Goal: Task Accomplishment & Management: Complete application form

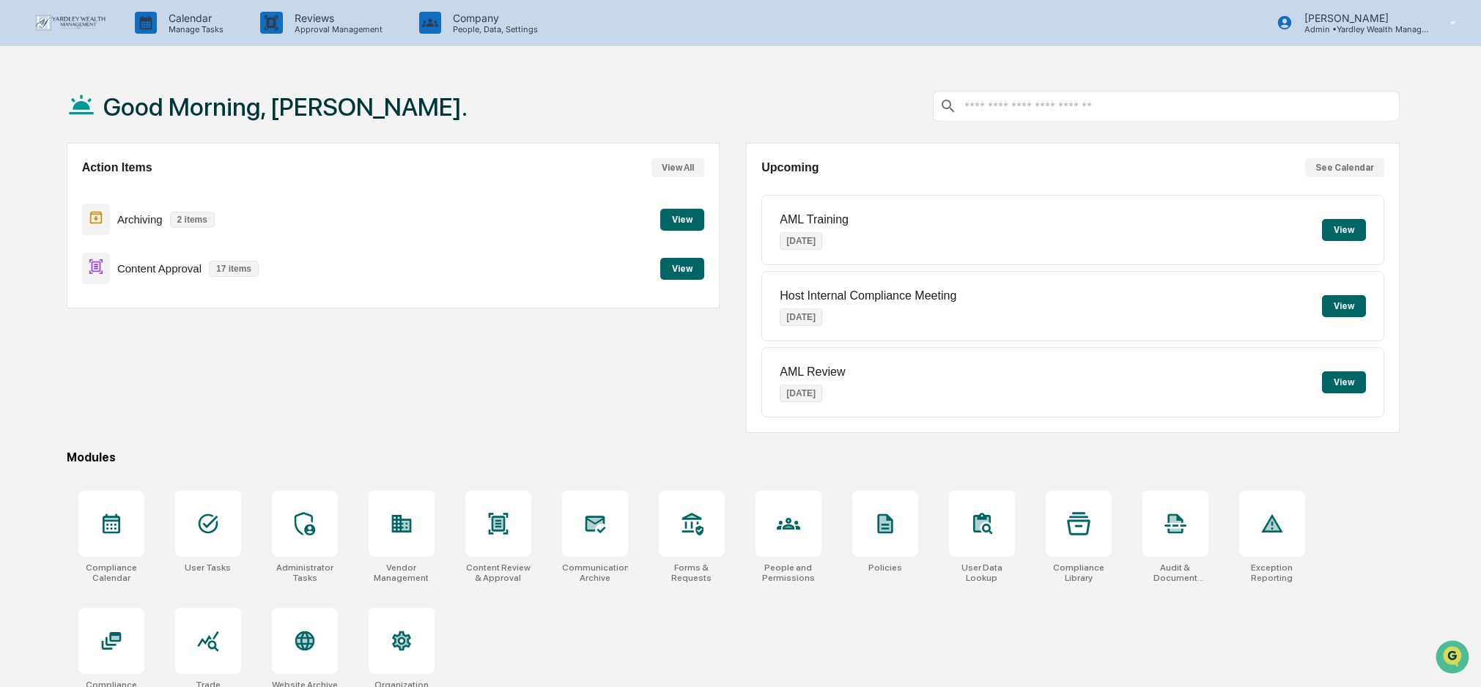
click at [678, 266] on button "View" at bounding box center [682, 269] width 44 height 22
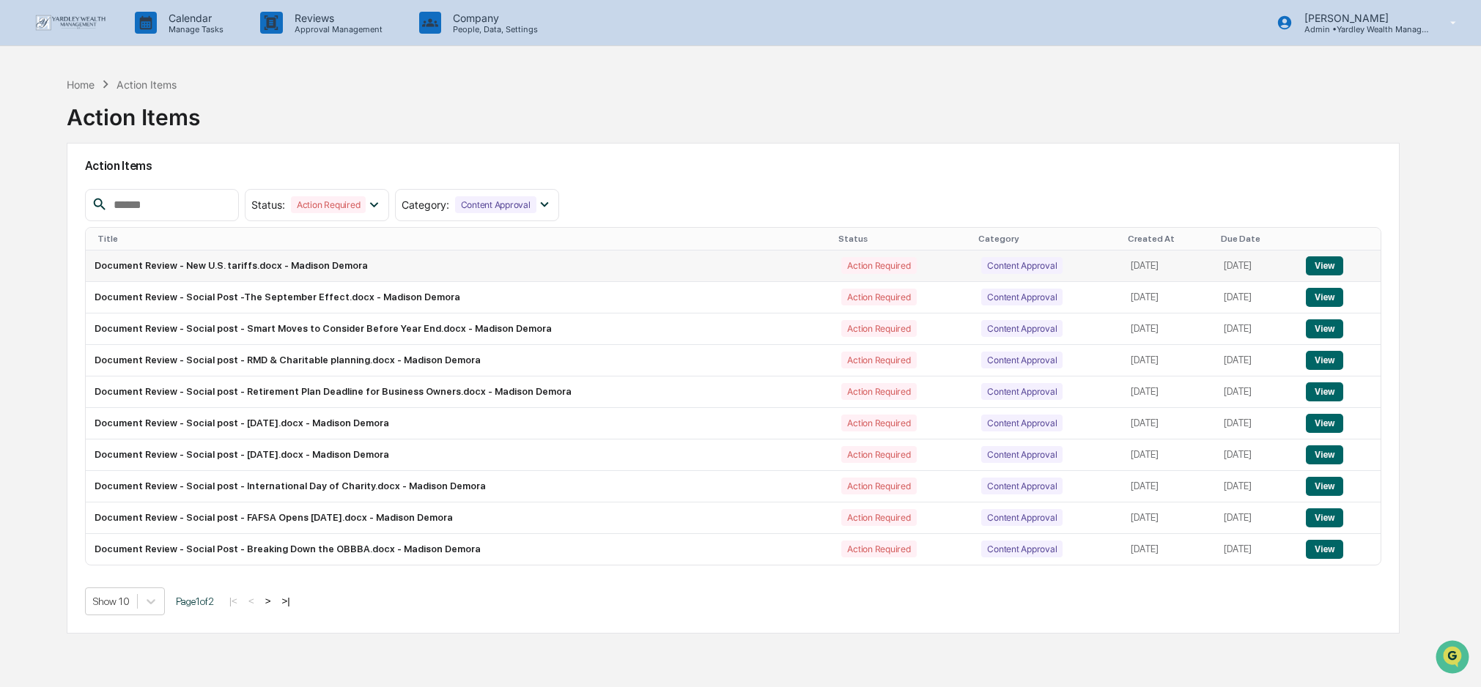
click at [1325, 265] on button "View" at bounding box center [1324, 265] width 37 height 19
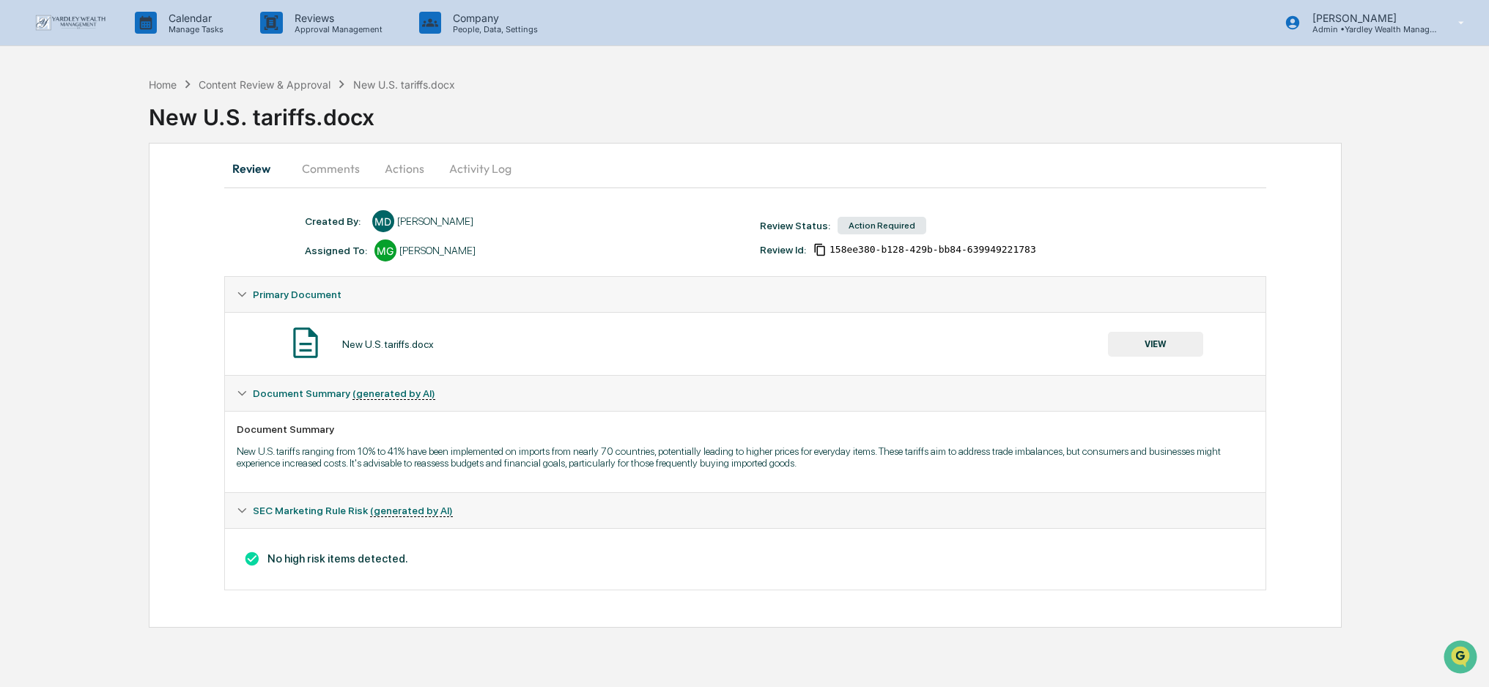
click at [404, 163] on button "Actions" at bounding box center [404, 168] width 66 height 35
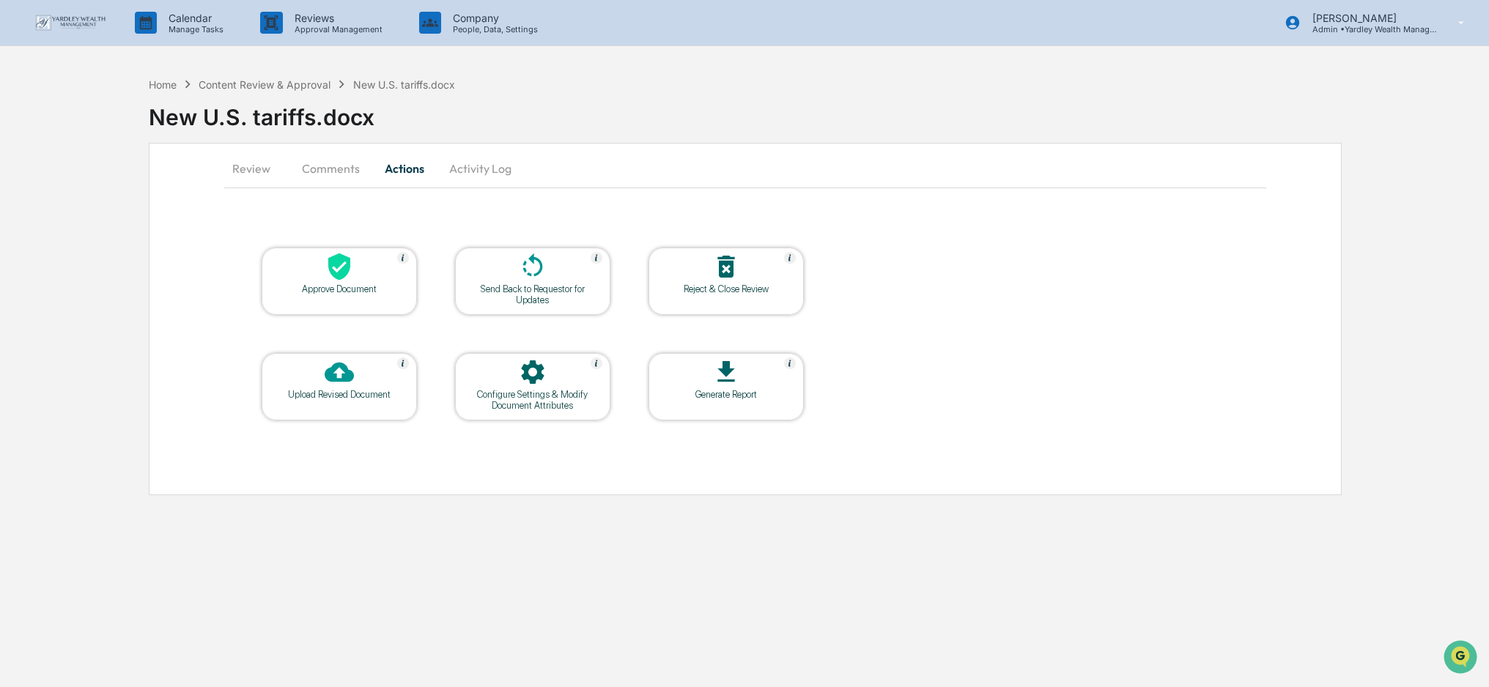
click at [331, 280] on icon at bounding box center [339, 266] width 29 height 29
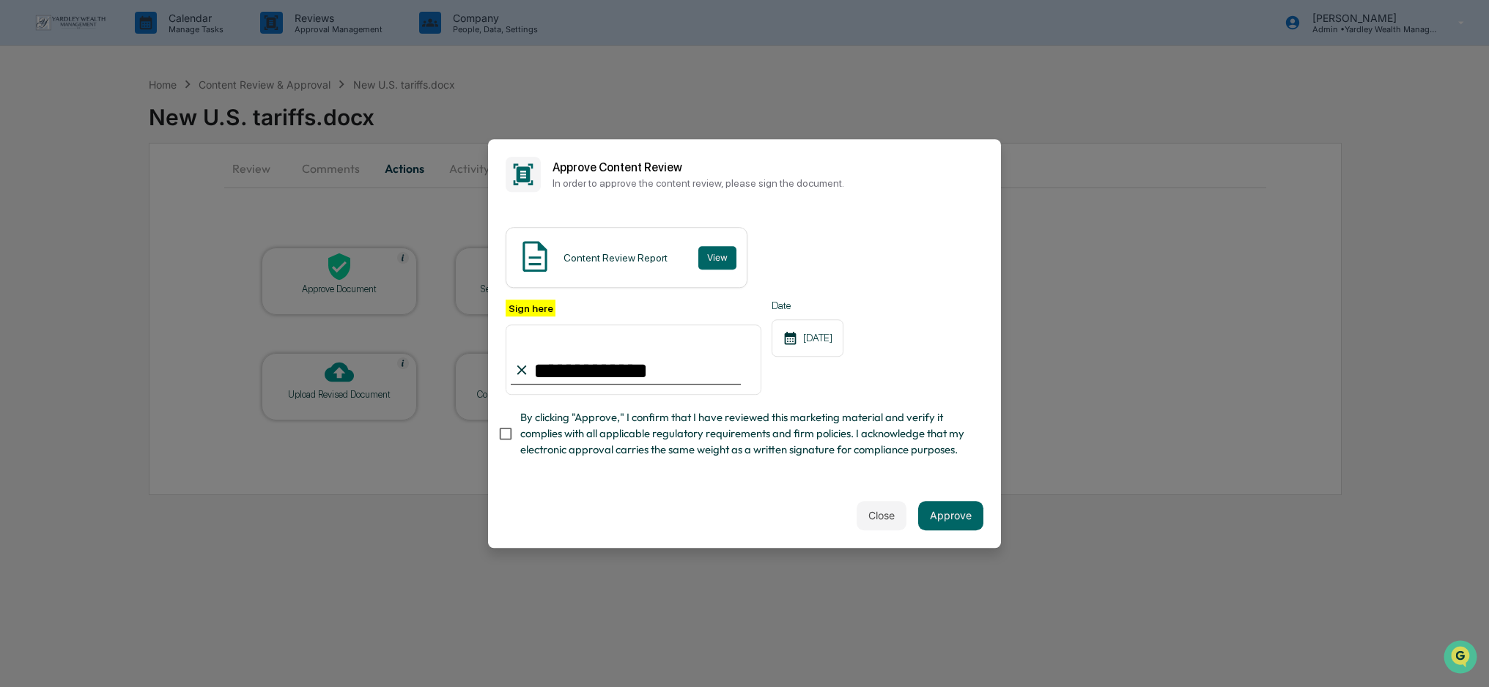
type input "**********"
drag, startPoint x: 629, startPoint y: 371, endPoint x: 517, endPoint y: 369, distance: 112.9
click at [517, 369] on div "**********" at bounding box center [634, 347] width 256 height 95
click at [950, 511] on button "Approve" at bounding box center [950, 515] width 65 height 29
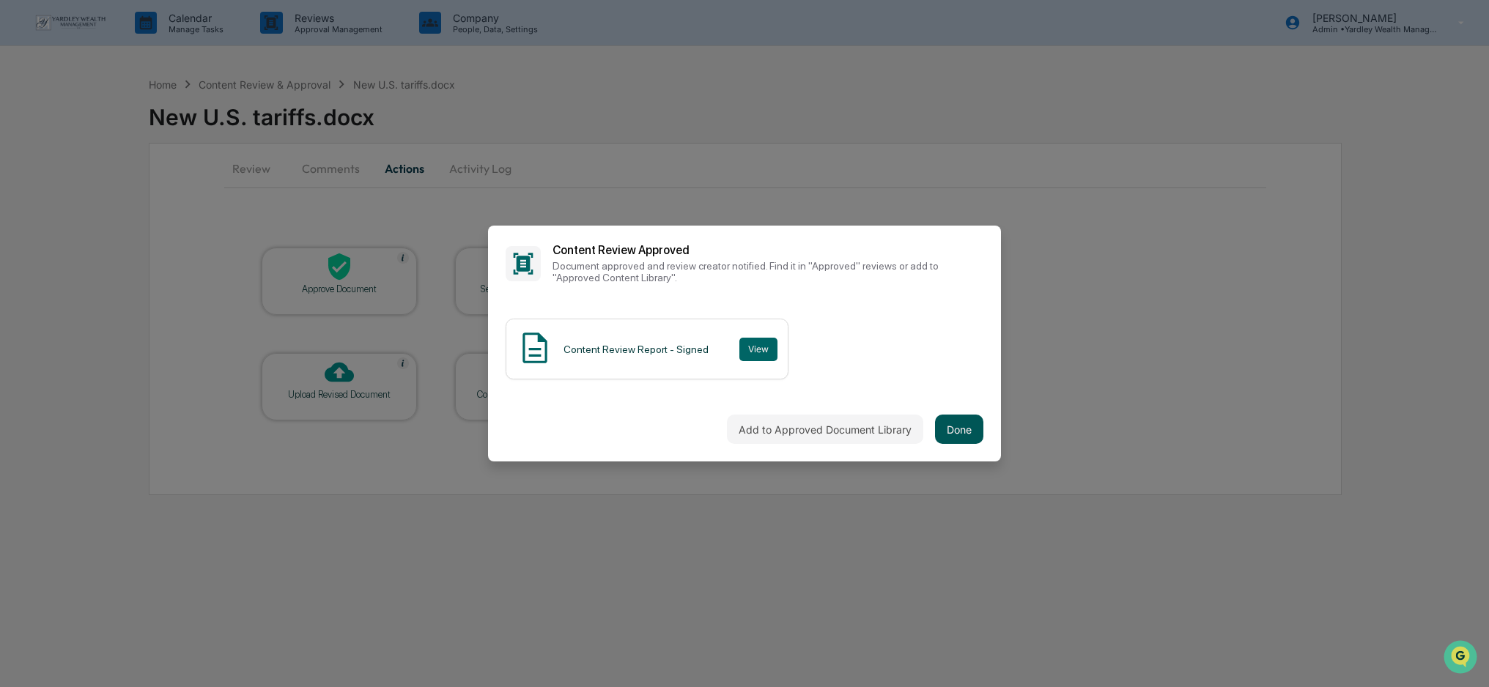
click at [956, 433] on button "Done" at bounding box center [959, 429] width 48 height 29
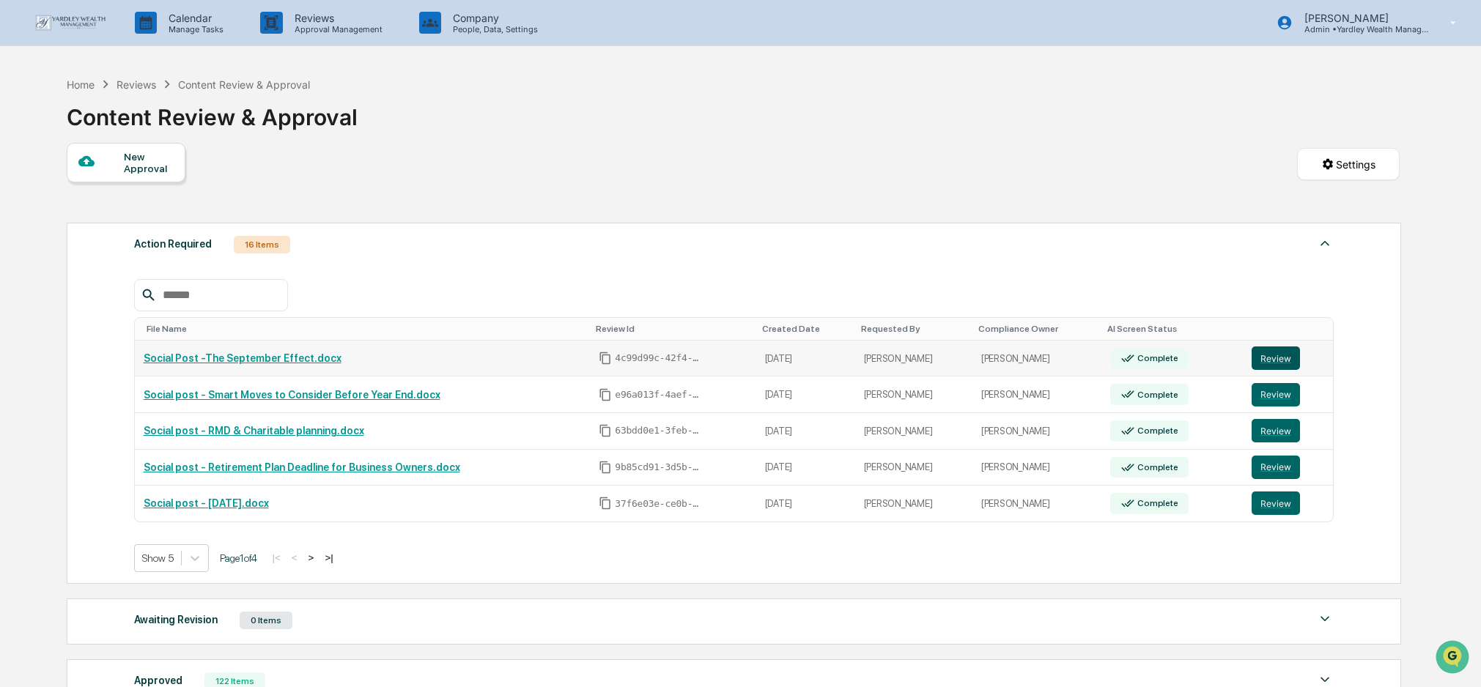
click at [1276, 357] on button "Review" at bounding box center [1275, 358] width 48 height 23
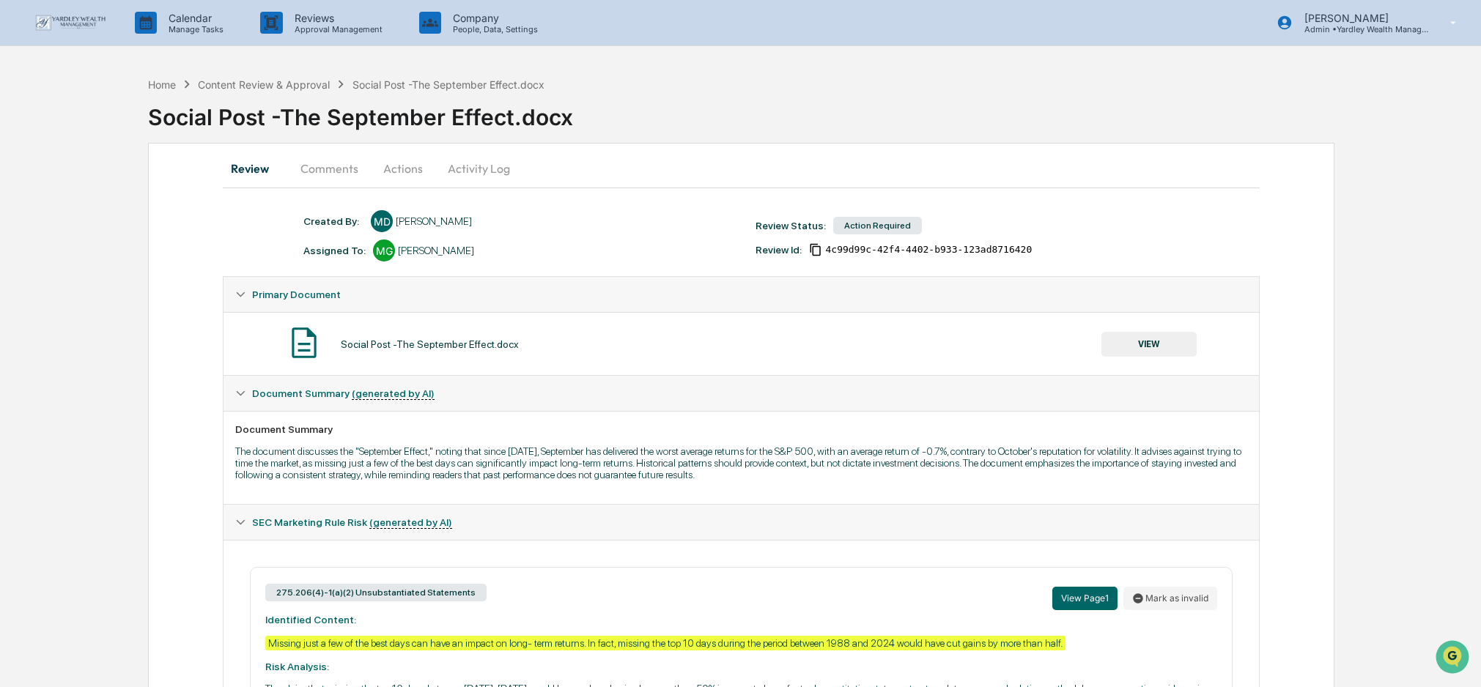
click at [403, 167] on button "Actions" at bounding box center [403, 168] width 66 height 35
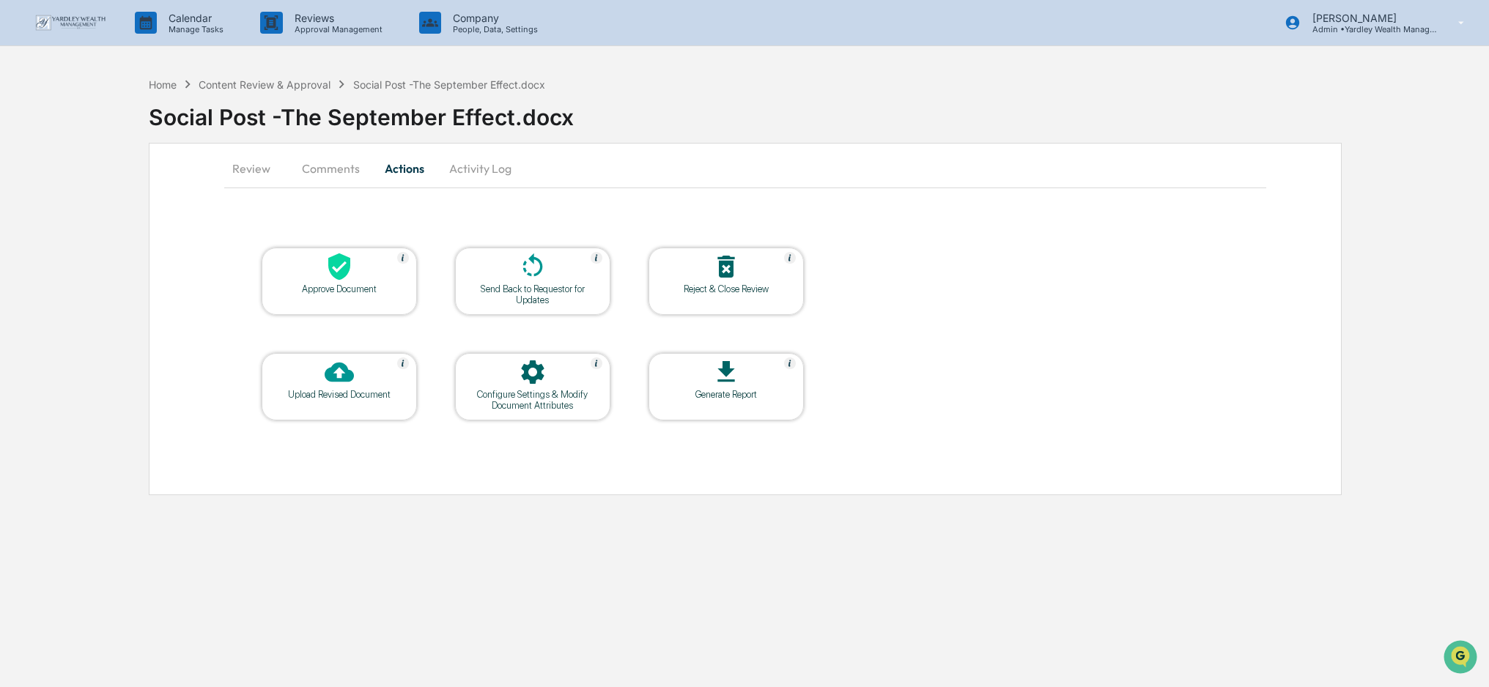
click at [344, 284] on div "Approve Document" at bounding box center [339, 289] width 132 height 11
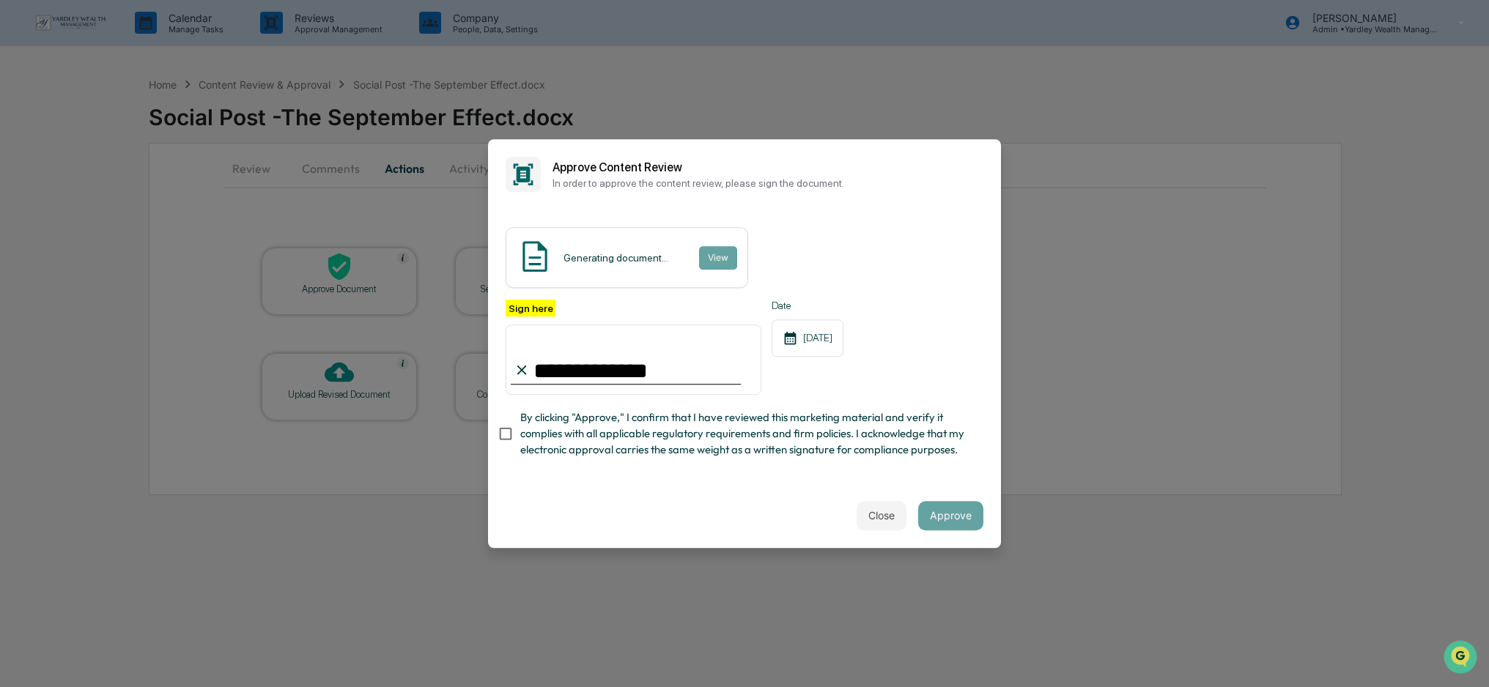
type input "**********"
click at [952, 520] on button "Approve" at bounding box center [950, 515] width 65 height 29
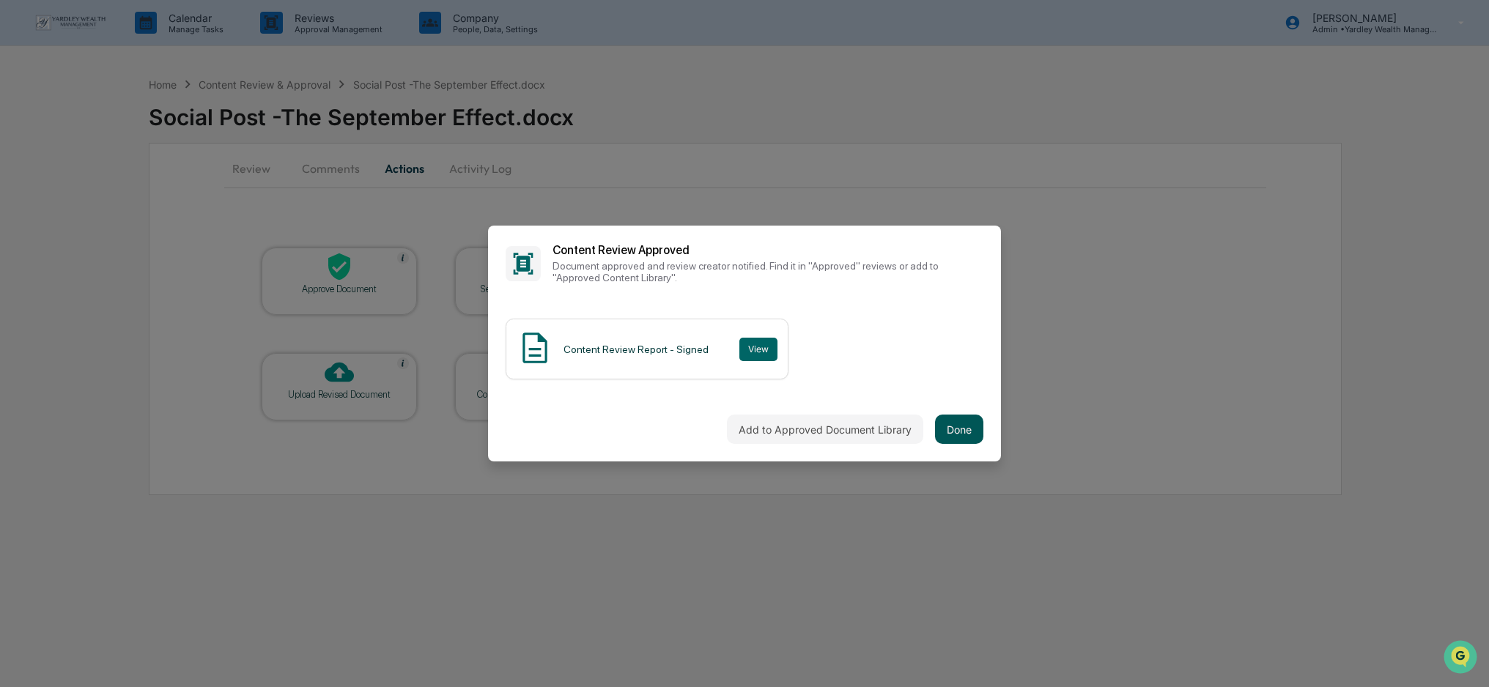
click at [960, 426] on button "Done" at bounding box center [959, 429] width 48 height 29
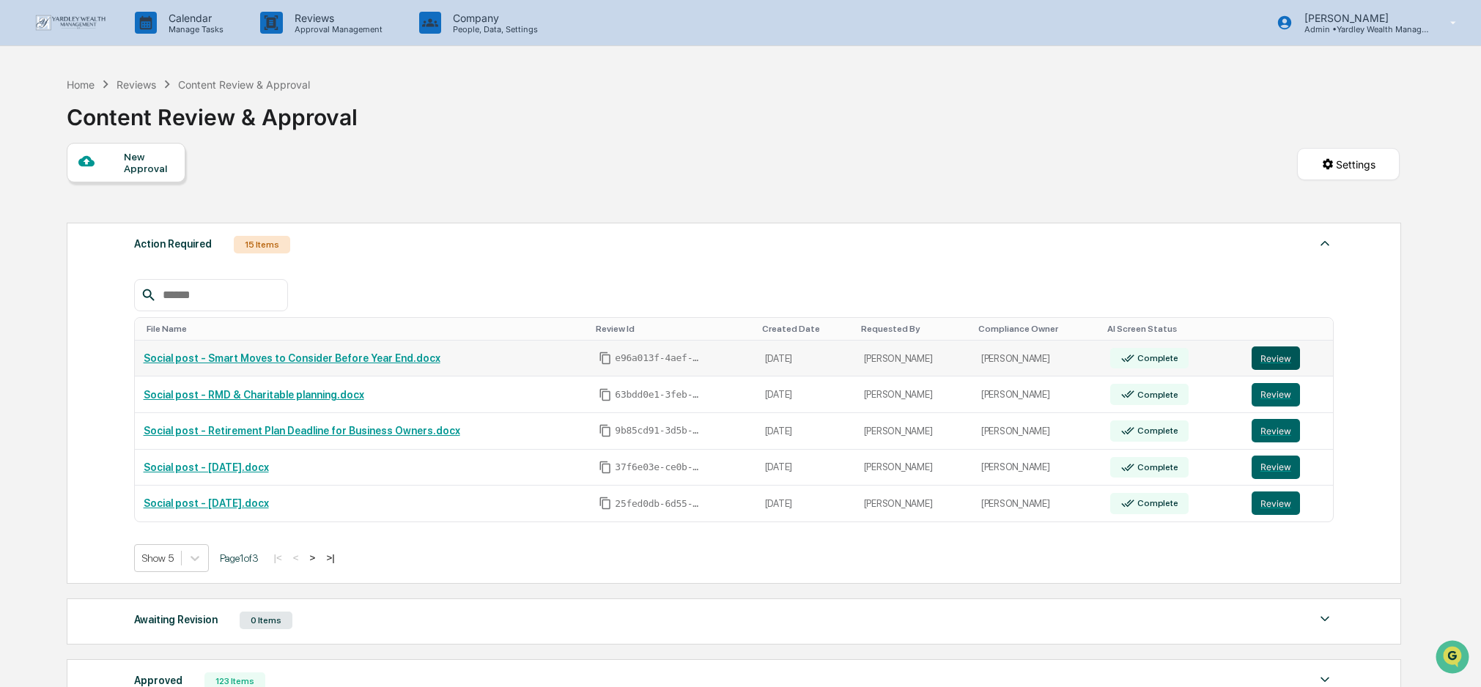
click at [1265, 355] on button "Review" at bounding box center [1275, 358] width 48 height 23
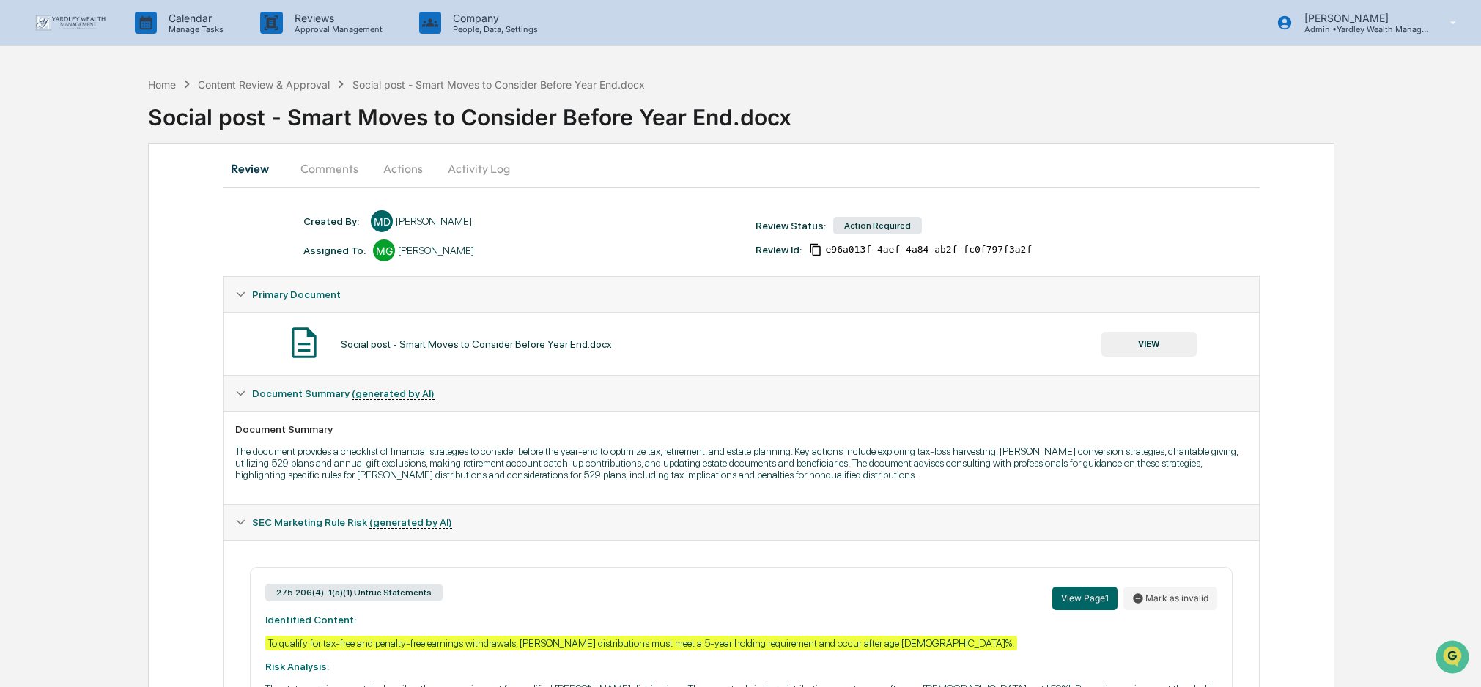
click at [408, 163] on button "Actions" at bounding box center [403, 168] width 66 height 35
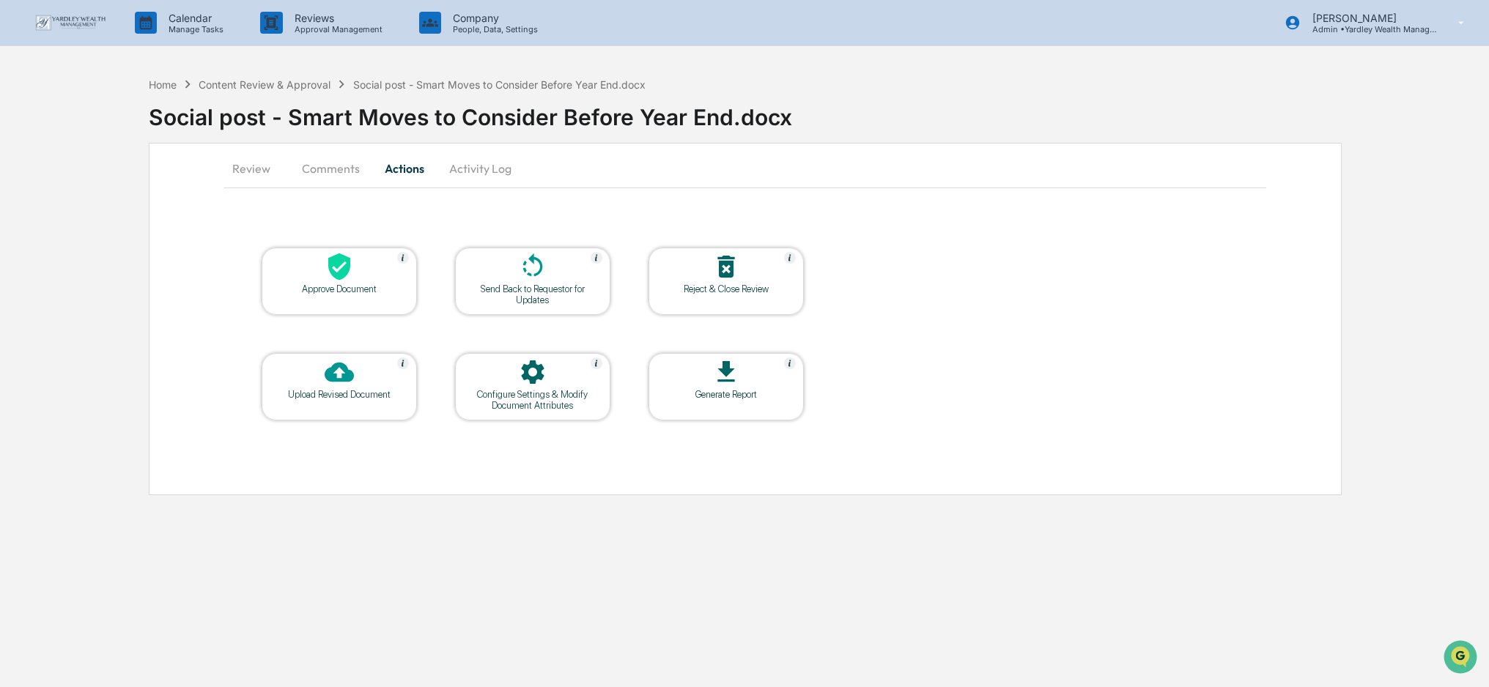
click at [363, 281] on div at bounding box center [339, 268] width 147 height 32
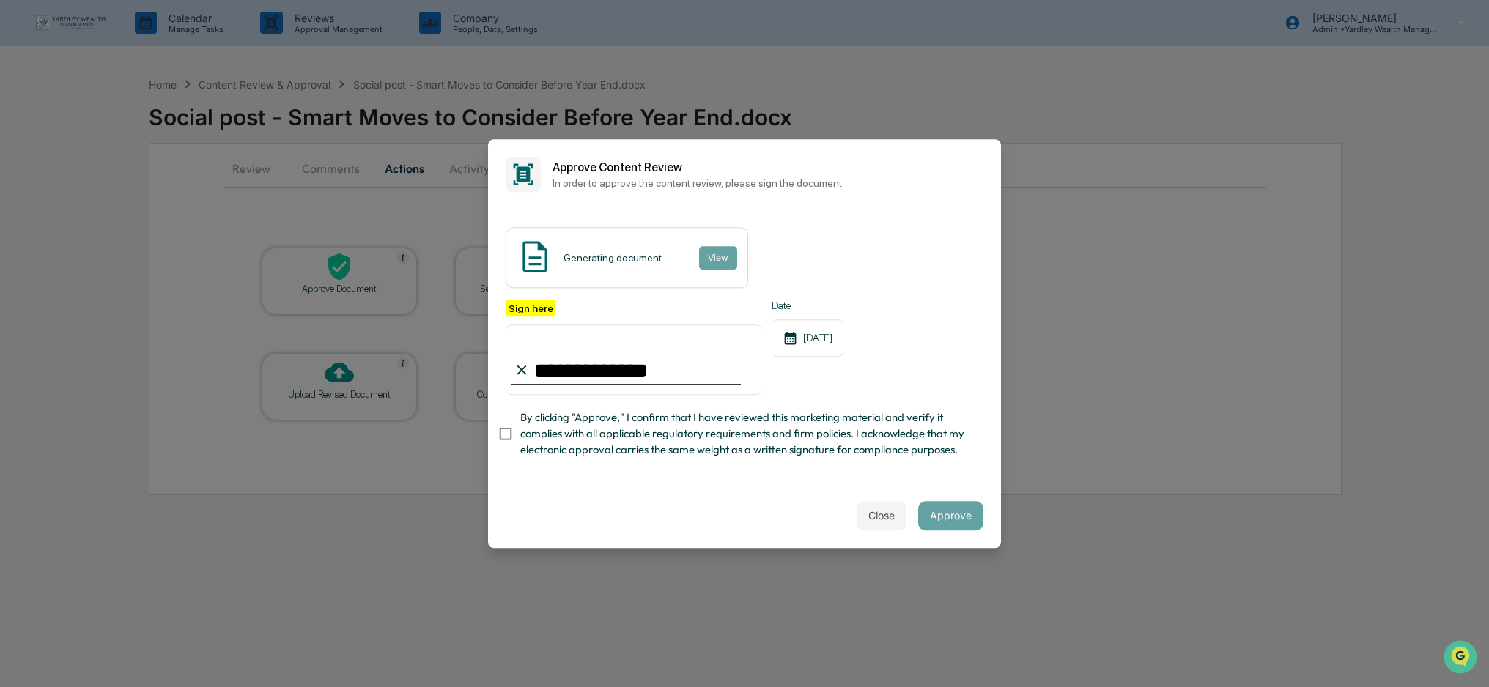
type input "**********"
drag, startPoint x: 727, startPoint y: 454, endPoint x: 736, endPoint y: 454, distance: 8.8
click at [727, 454] on span "By clicking "Approve," I confirm that I have reviewed this marketing material a…" at bounding box center [745, 434] width 451 height 49
click at [941, 511] on button "Approve" at bounding box center [950, 515] width 65 height 29
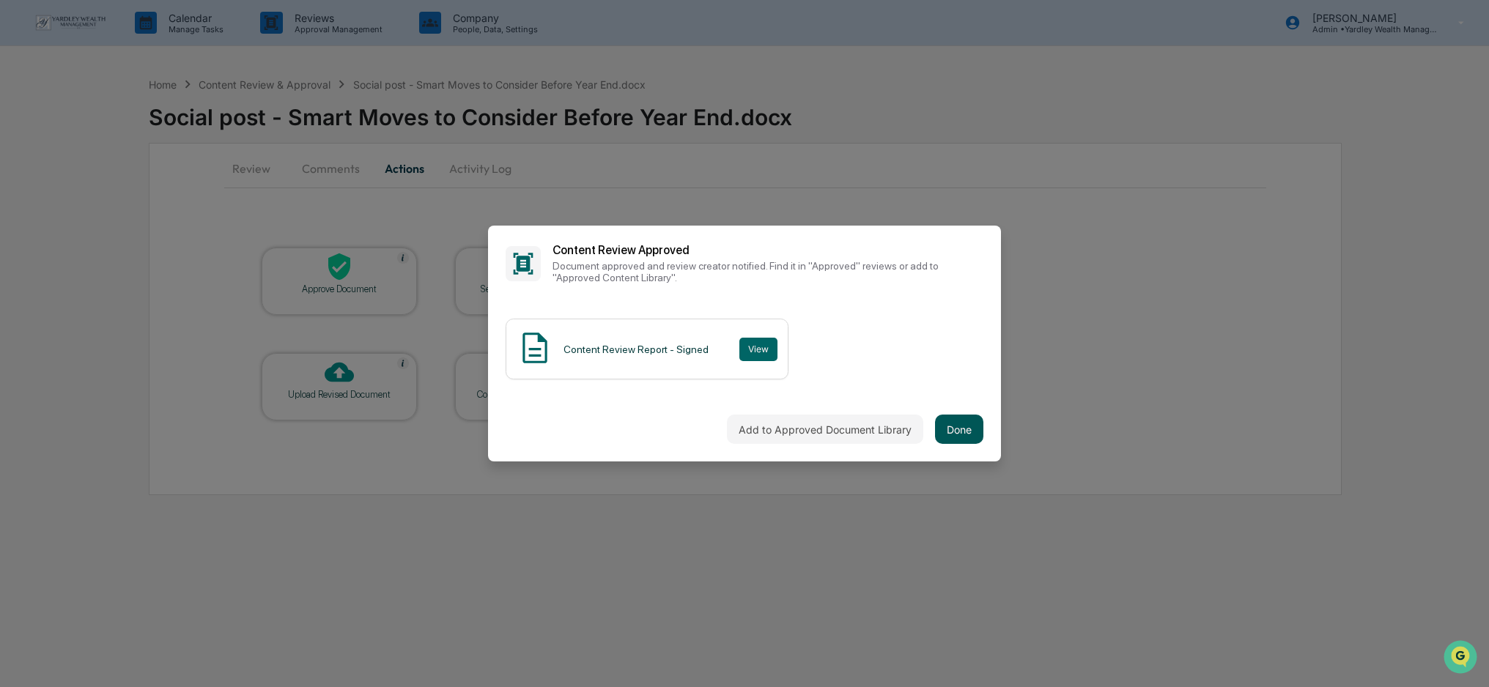
click at [955, 435] on button "Done" at bounding box center [959, 429] width 48 height 29
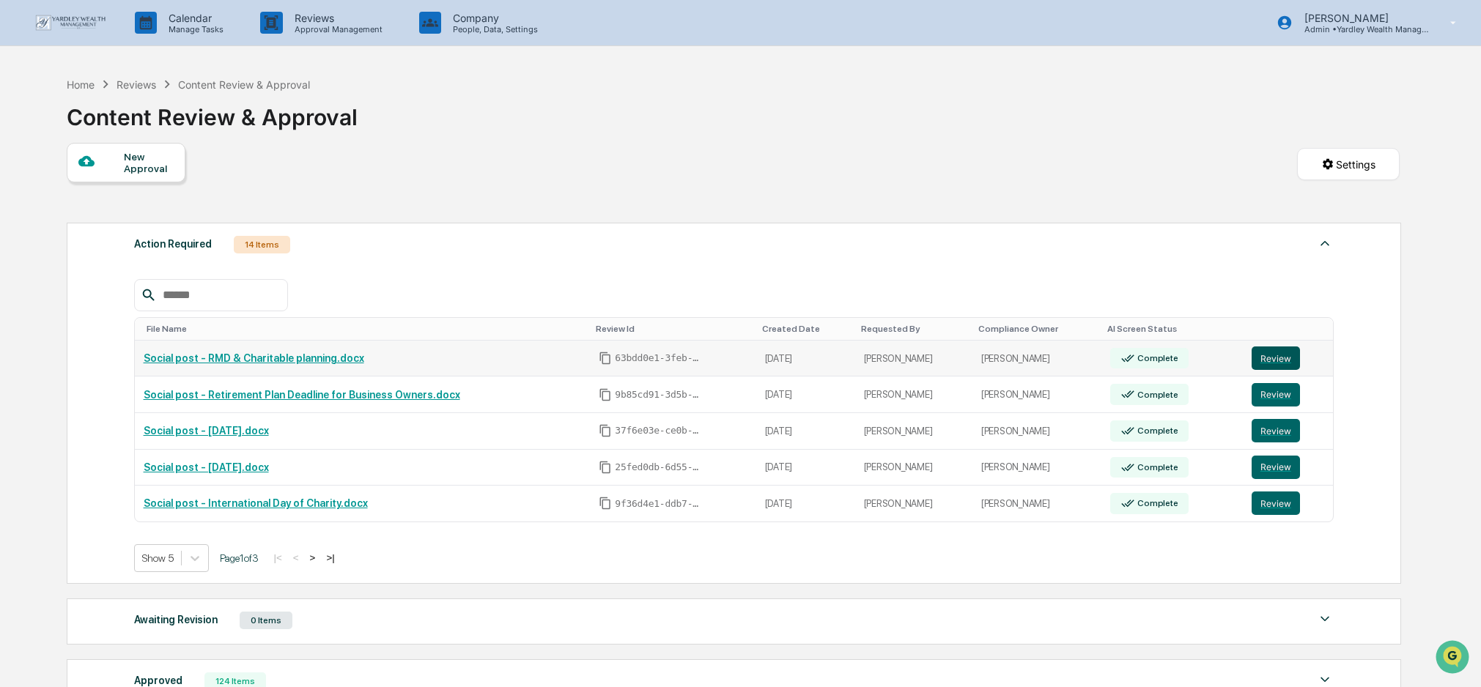
click at [1280, 355] on button "Review" at bounding box center [1275, 358] width 48 height 23
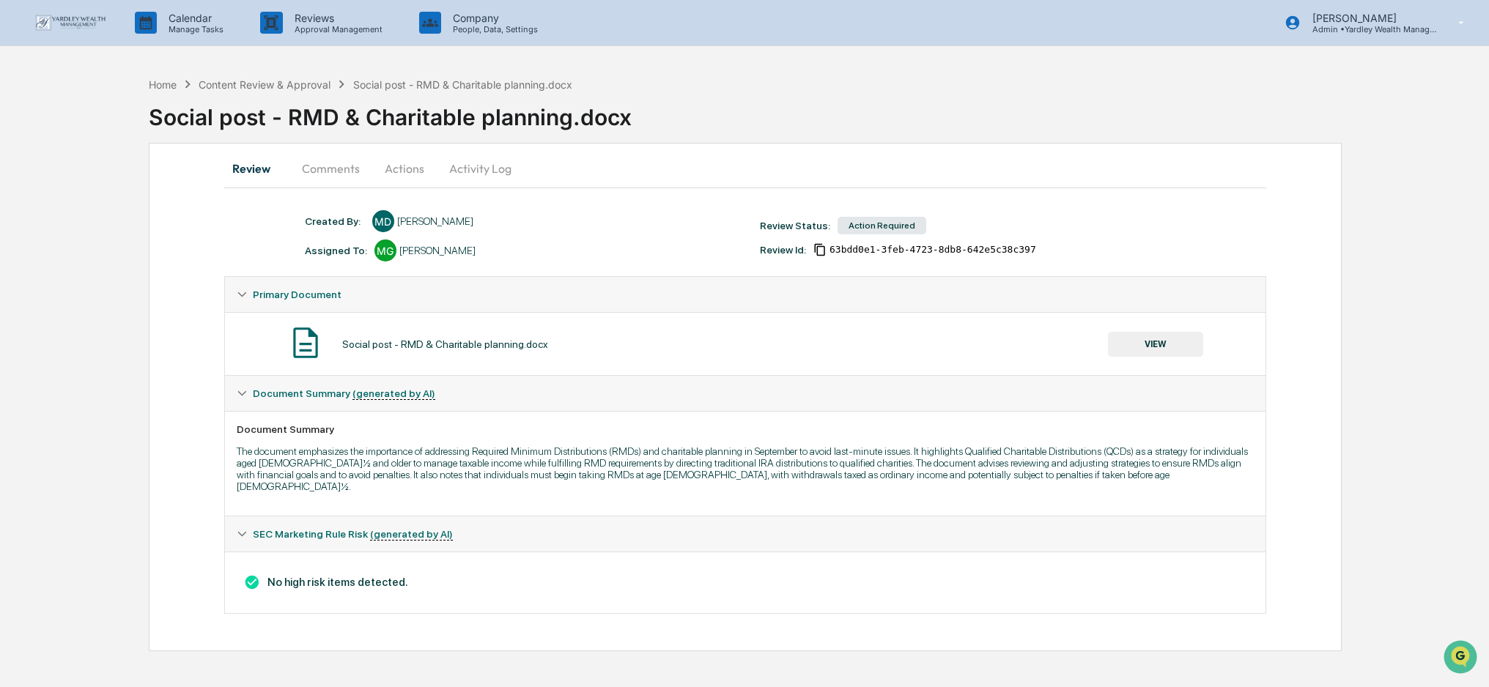
click at [408, 170] on button "Actions" at bounding box center [404, 168] width 66 height 35
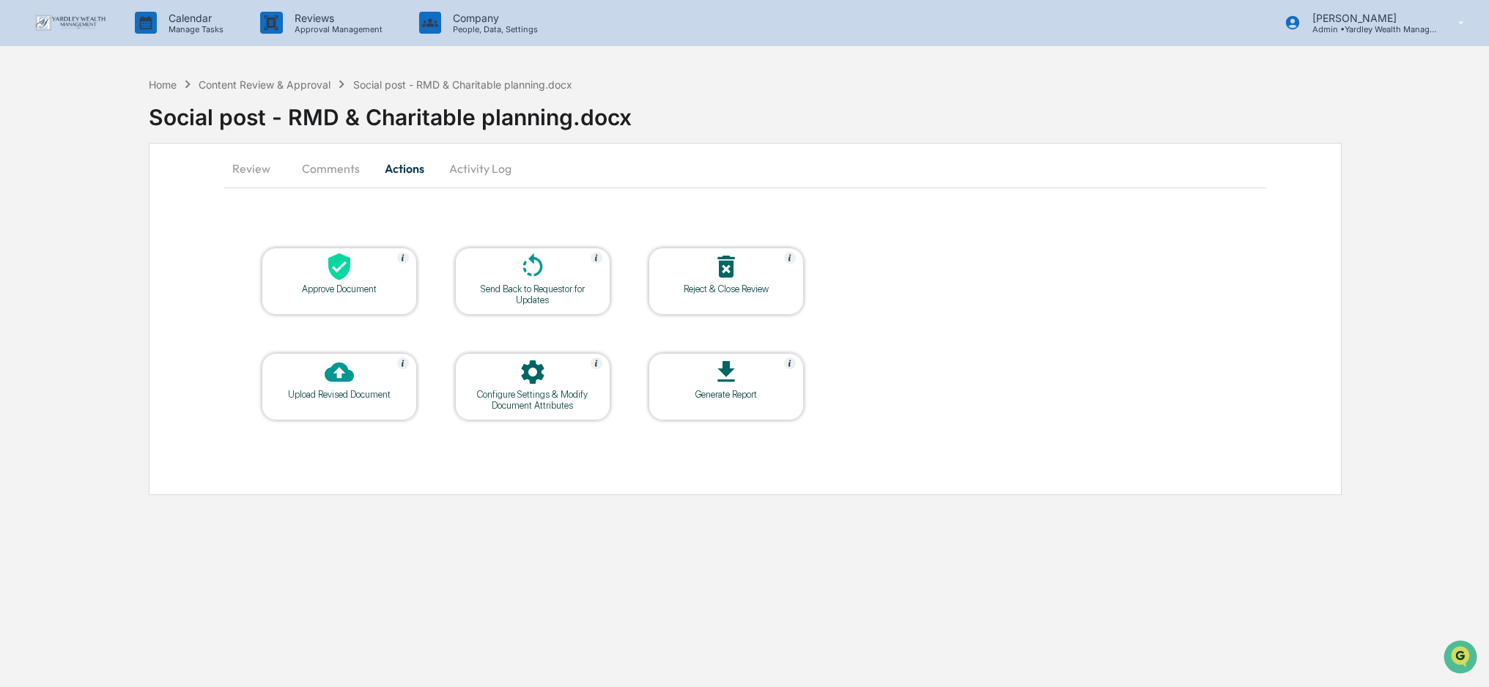
click at [367, 270] on div at bounding box center [339, 268] width 147 height 32
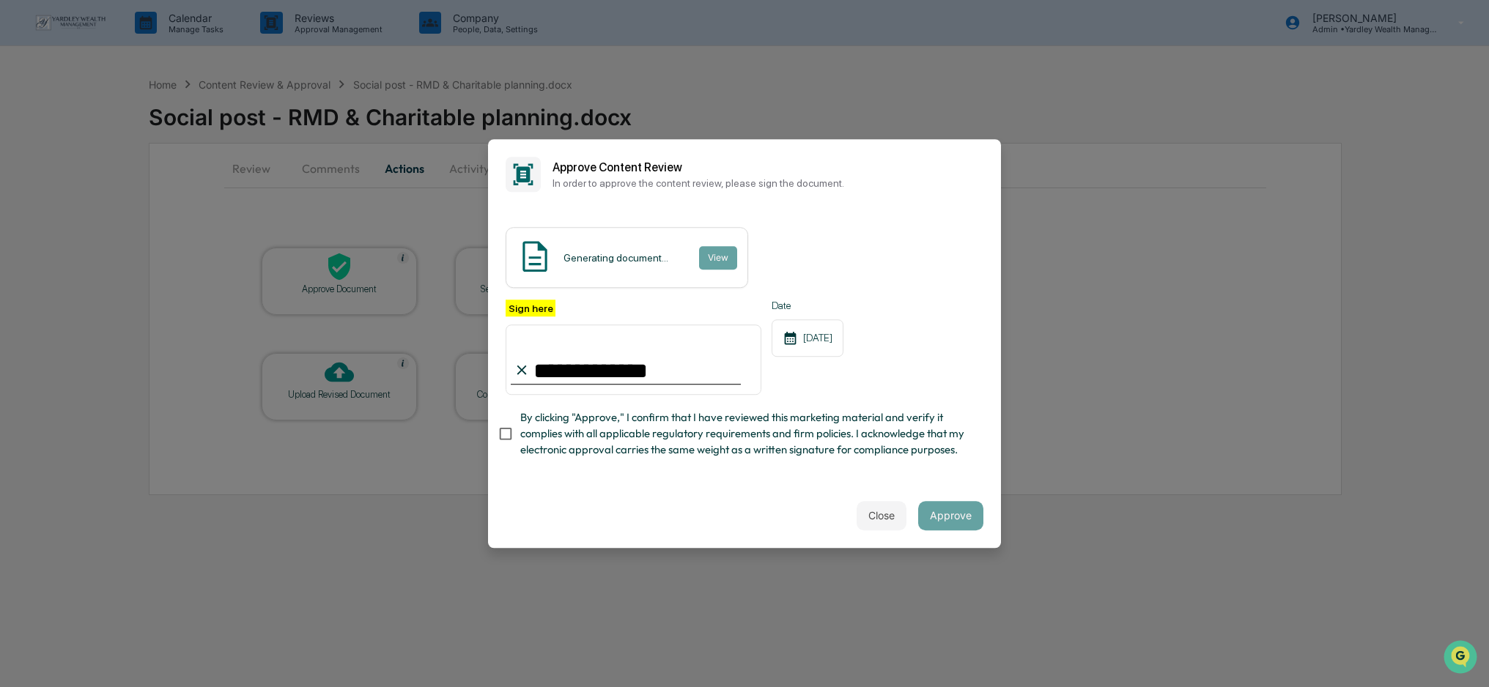
type input "**********"
click at [911, 445] on span "By clicking "Approve," I confirm that I have reviewed this marketing material a…" at bounding box center [745, 434] width 451 height 49
click at [948, 517] on button "Approve" at bounding box center [950, 515] width 65 height 29
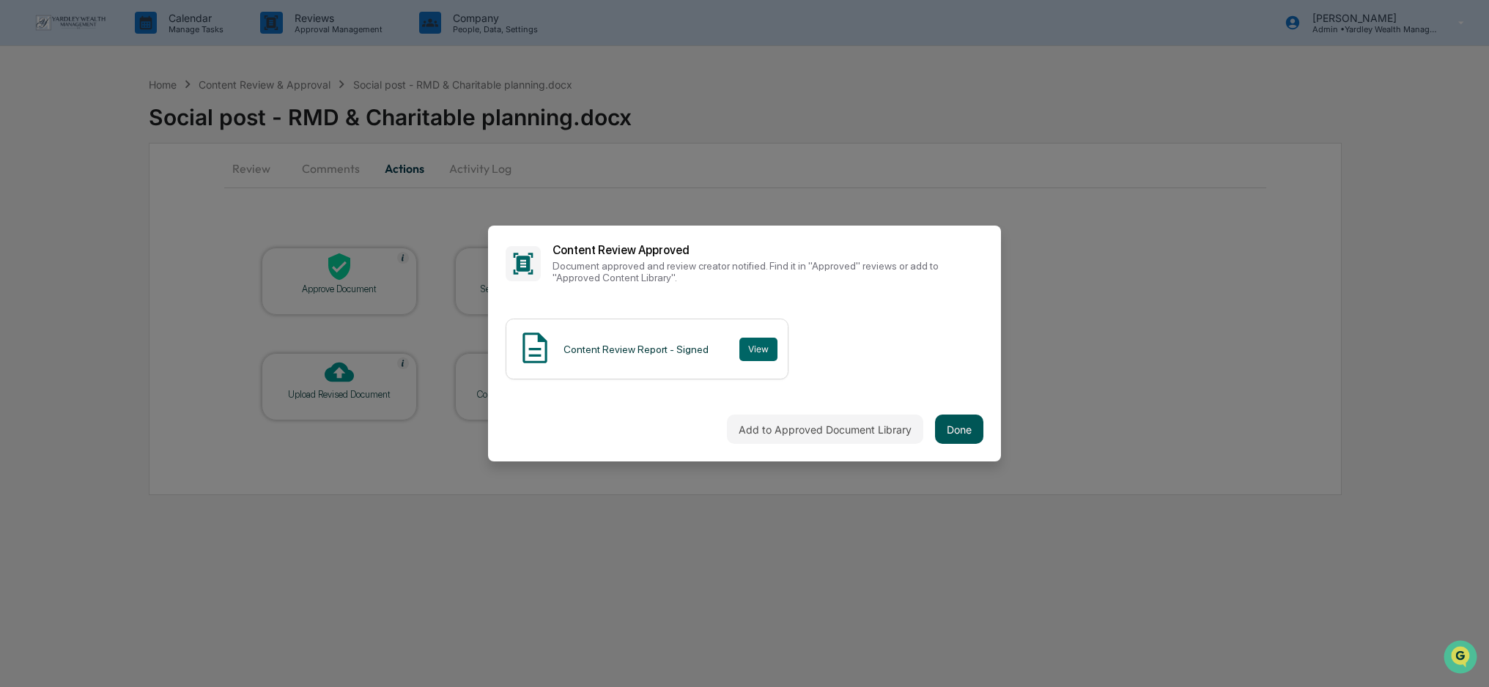
click at [948, 432] on button "Done" at bounding box center [959, 429] width 48 height 29
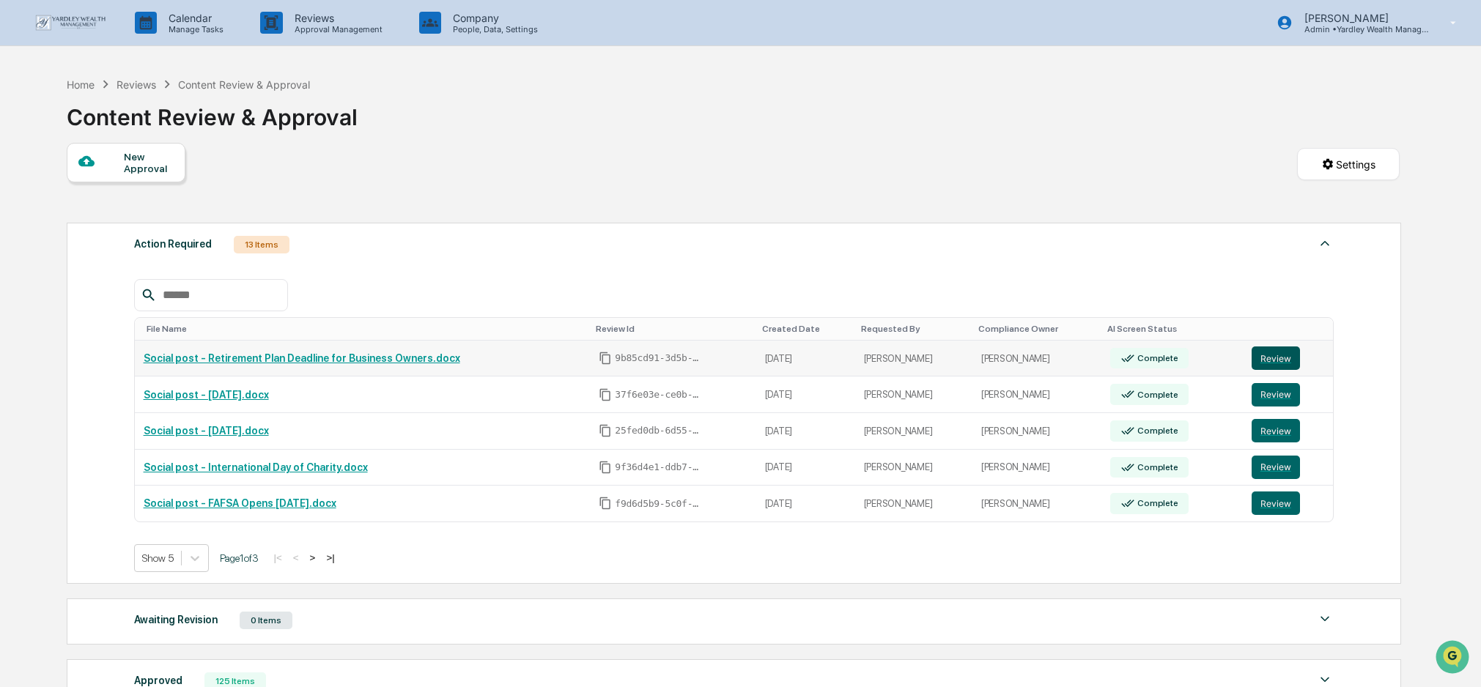
click at [1274, 360] on button "Review" at bounding box center [1275, 358] width 48 height 23
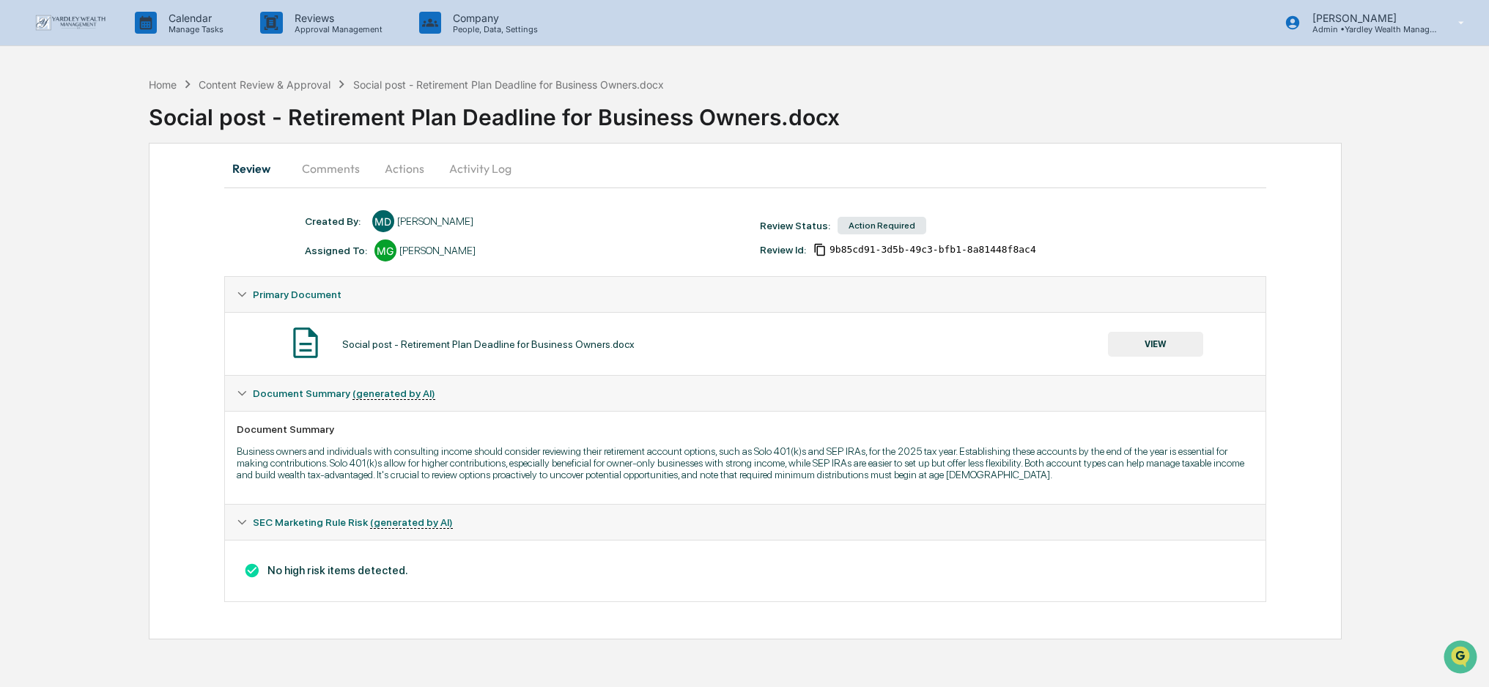
click at [388, 167] on button "Actions" at bounding box center [404, 168] width 66 height 35
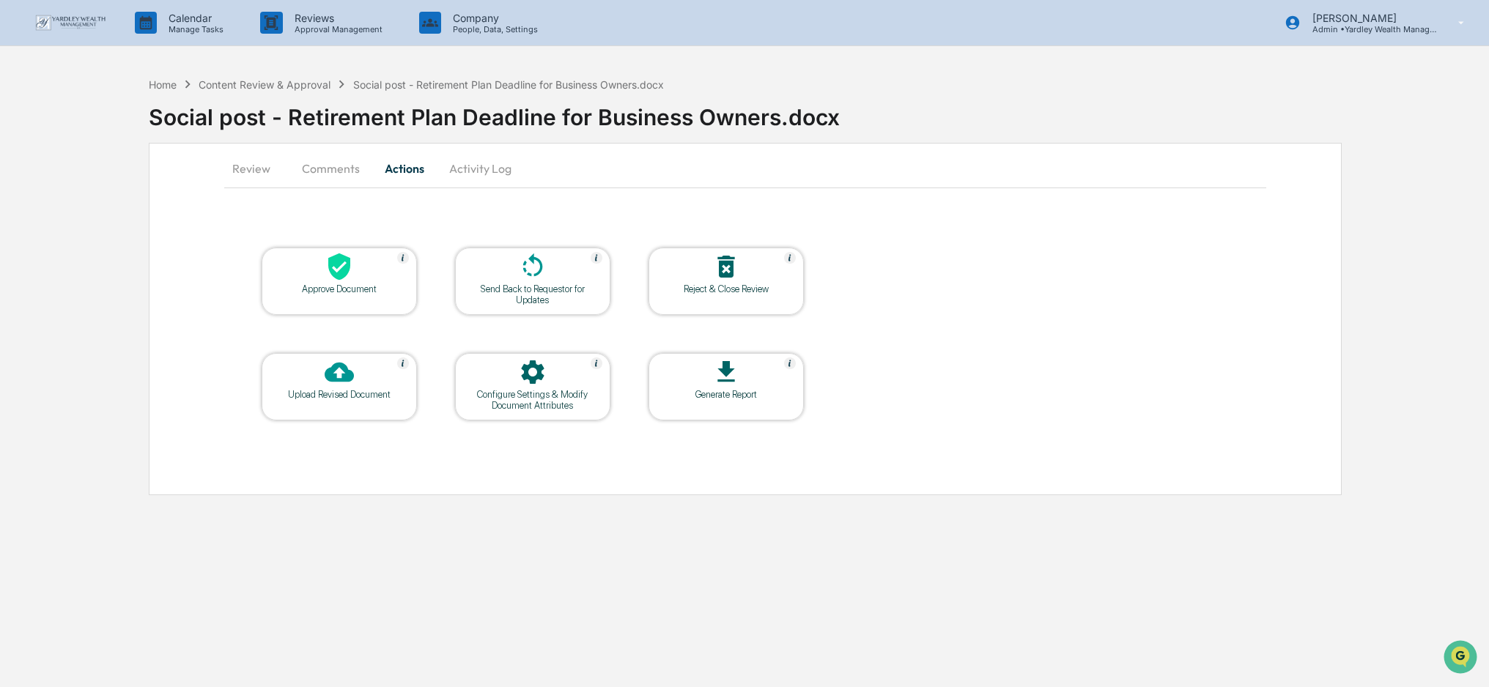
click at [386, 254] on div at bounding box center [339, 268] width 147 height 32
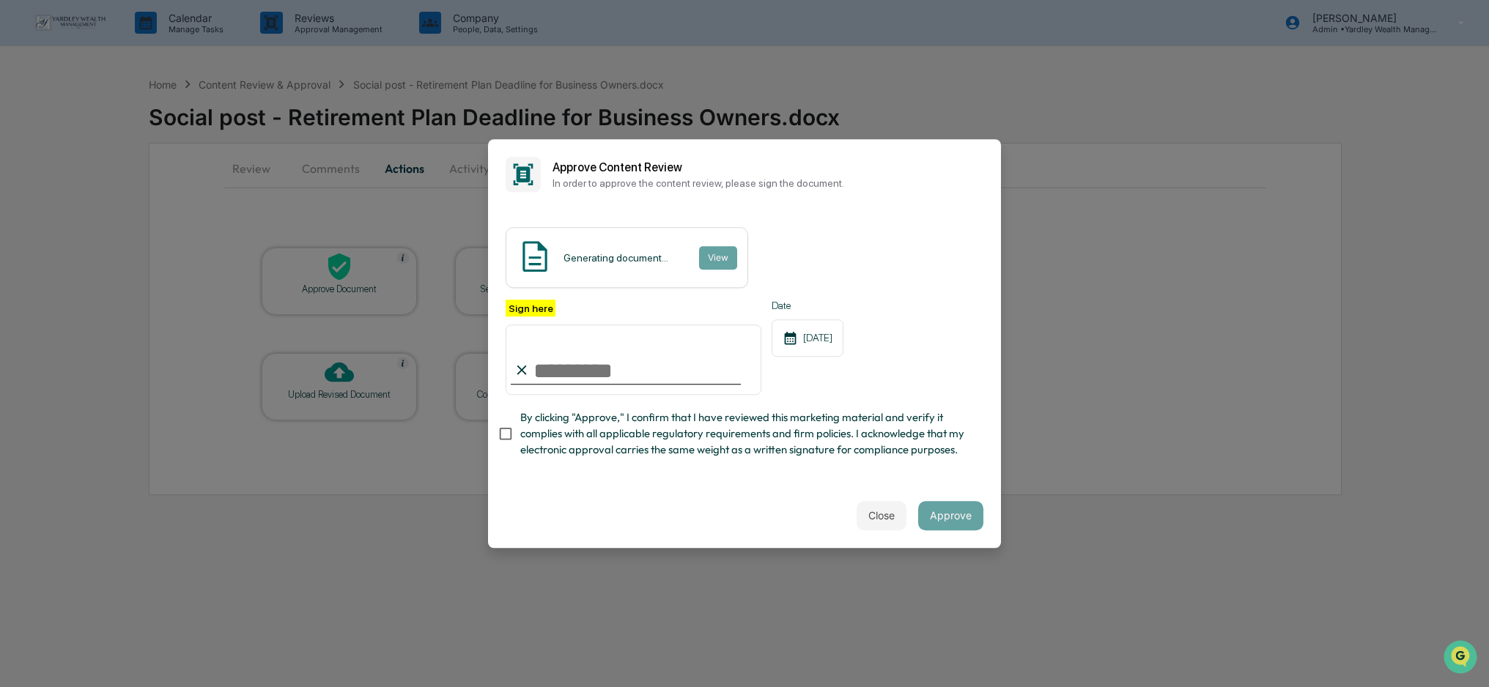
click at [577, 369] on input "Sign here" at bounding box center [634, 360] width 256 height 70
type input "**********"
click at [681, 435] on span "By clicking "Approve," I confirm that I have reviewed this marketing material a…" at bounding box center [745, 434] width 451 height 49
click at [961, 485] on div "Close Approve" at bounding box center [744, 516] width 513 height 64
click at [952, 514] on button "Approve" at bounding box center [950, 515] width 65 height 29
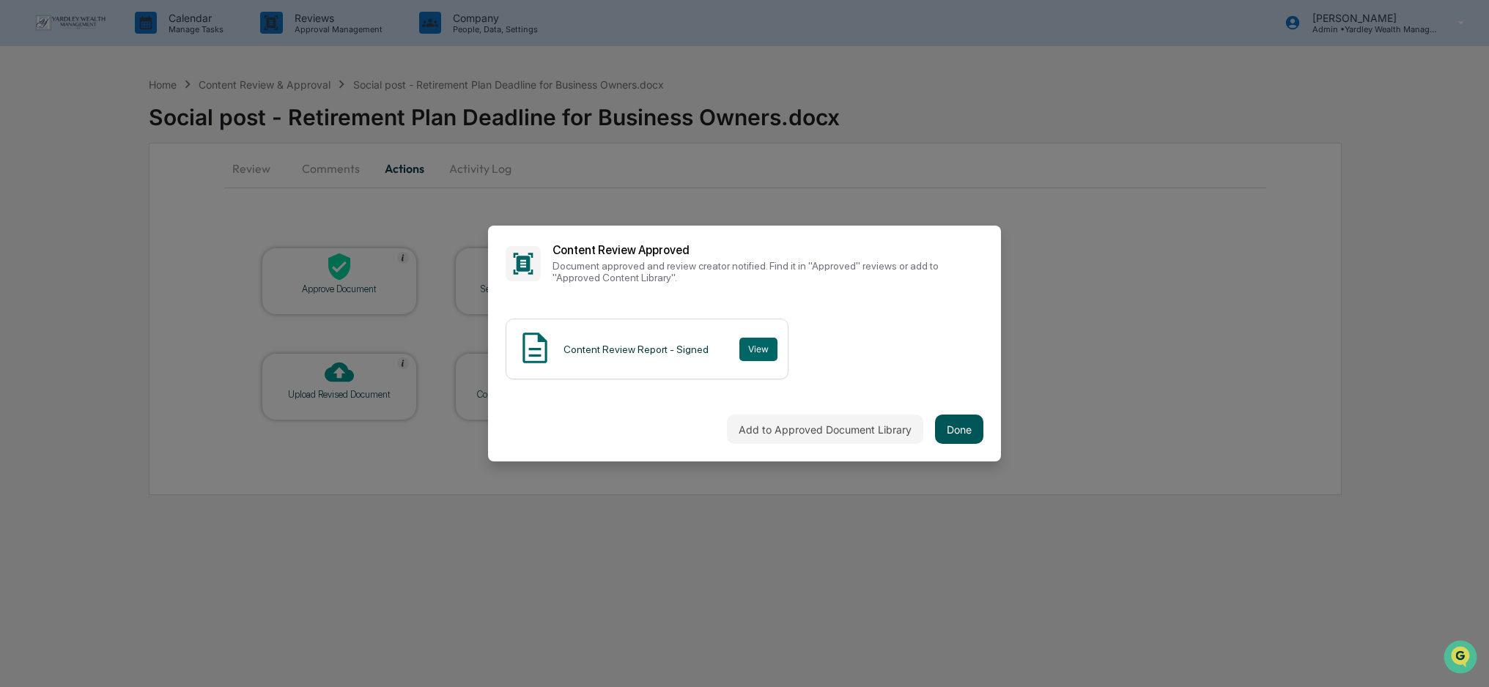
click at [974, 438] on button "Done" at bounding box center [959, 429] width 48 height 29
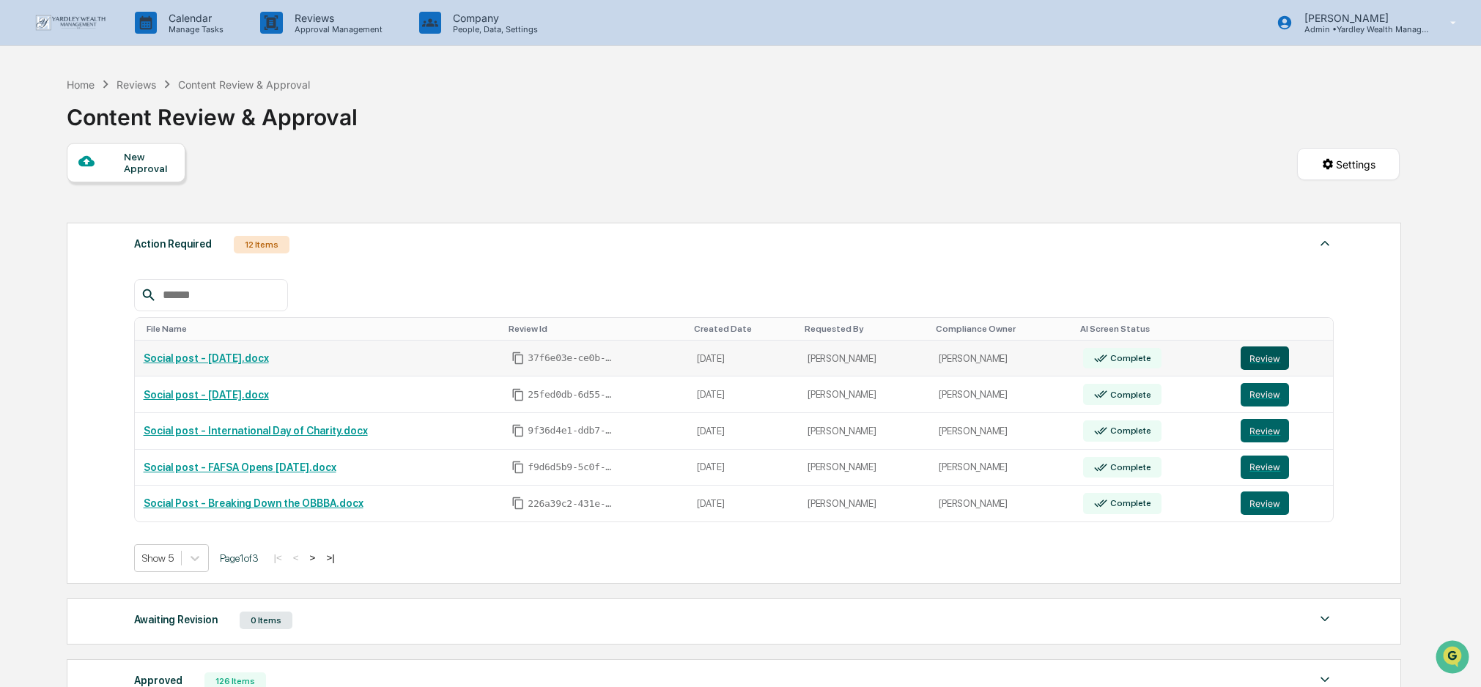
click at [1274, 358] on button "Review" at bounding box center [1264, 358] width 48 height 23
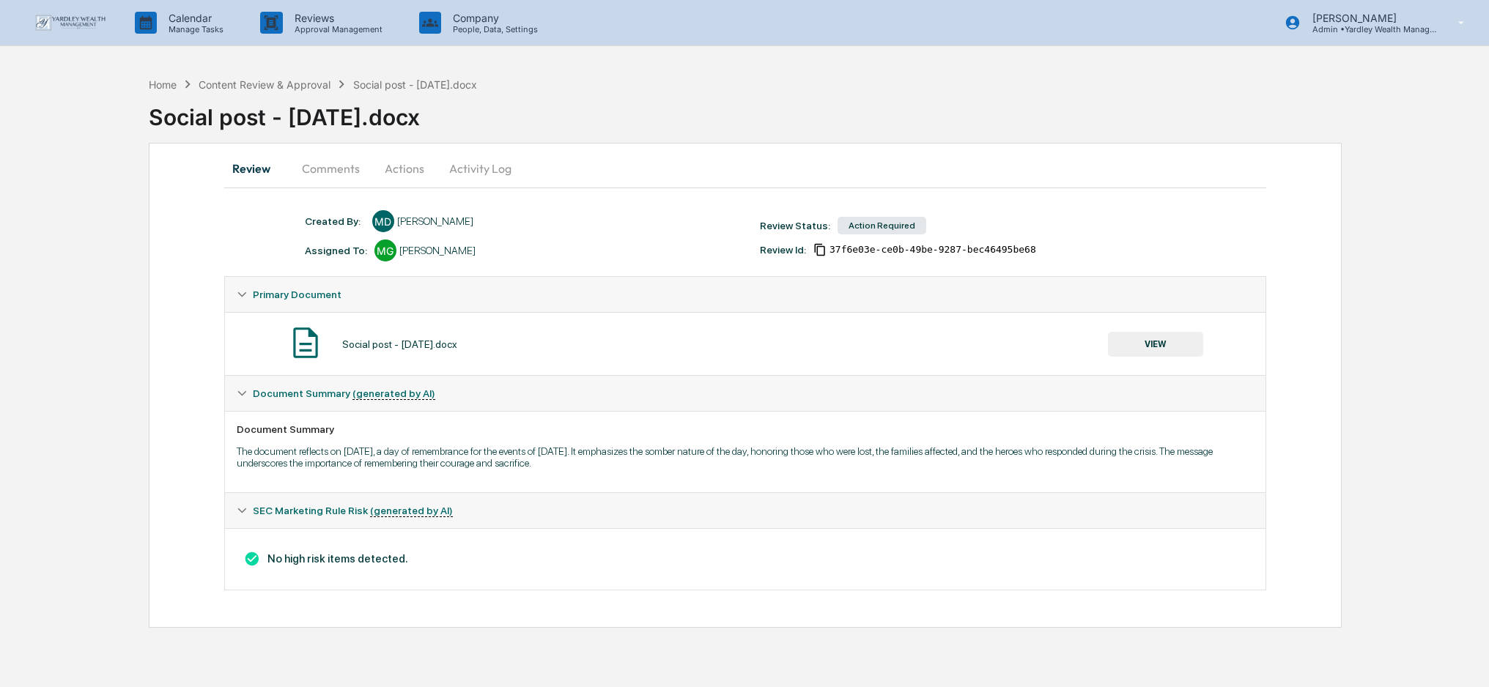
click at [389, 166] on button "Actions" at bounding box center [404, 168] width 66 height 35
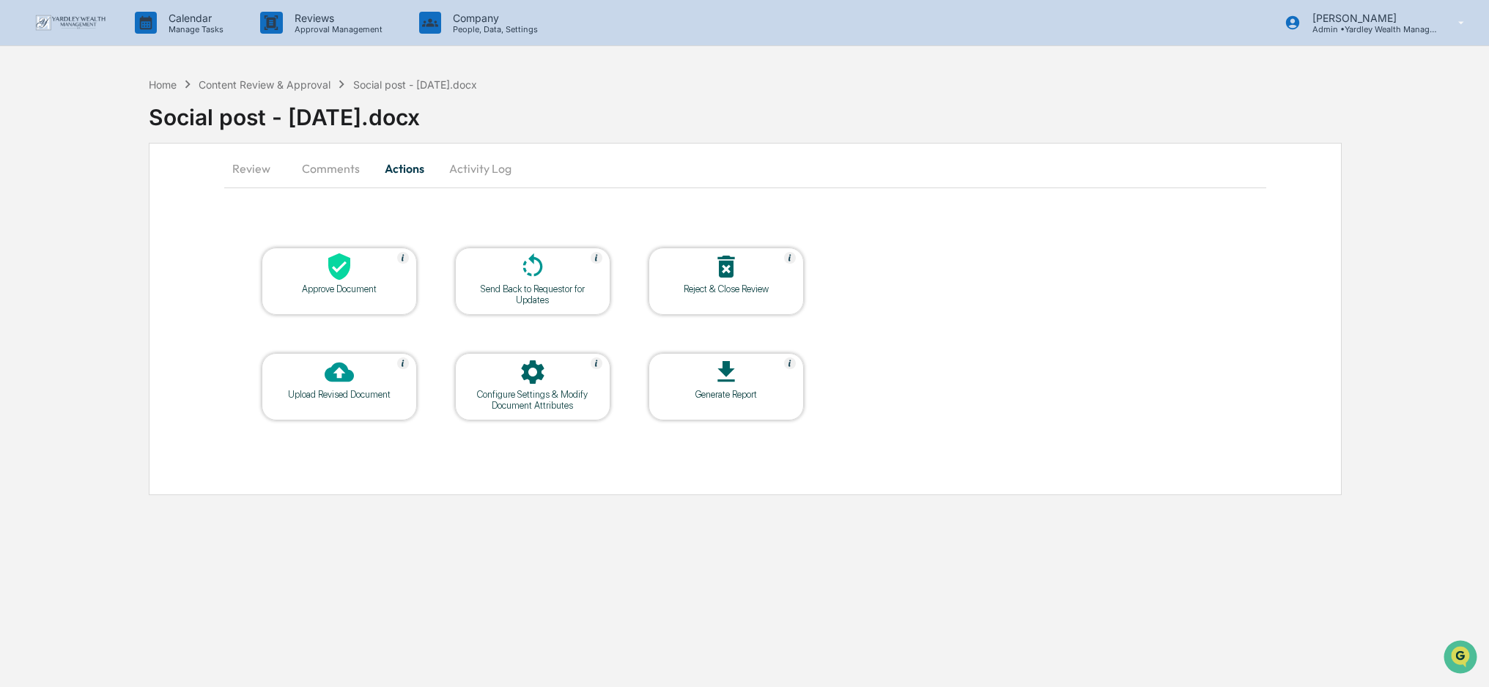
click at [318, 289] on div "Approve Document" at bounding box center [339, 289] width 132 height 11
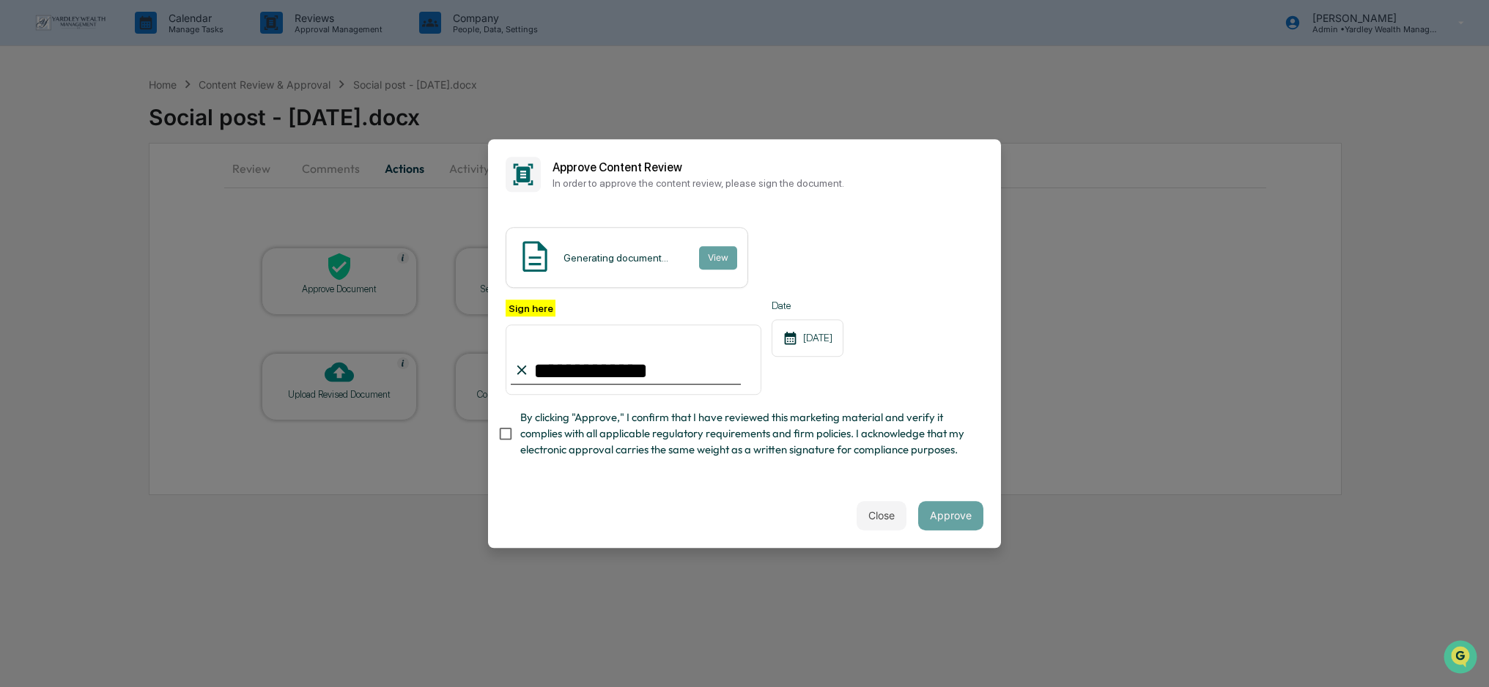
type input "**********"
click at [868, 419] on span "By clicking "Approve," I confirm that I have reviewed this marketing material a…" at bounding box center [745, 434] width 451 height 49
click at [941, 517] on button "Approve" at bounding box center [950, 515] width 65 height 29
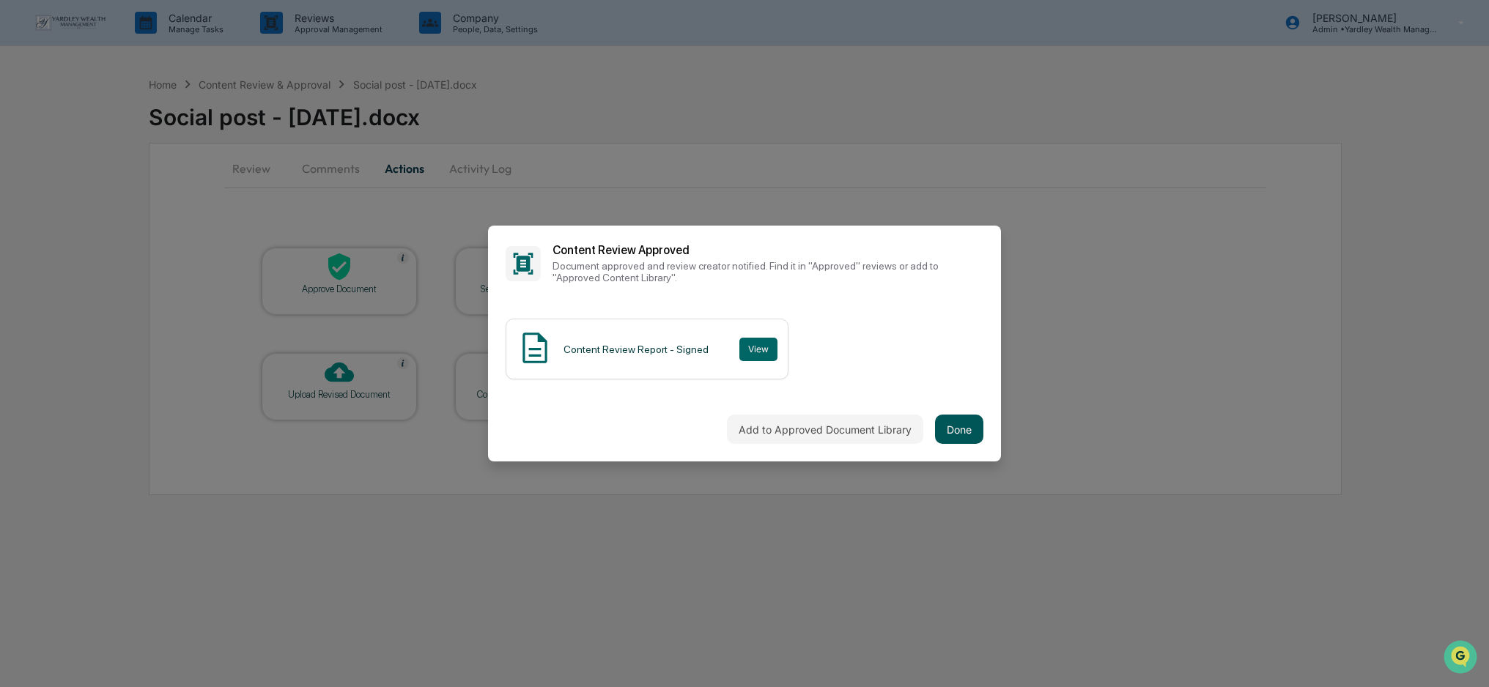
click at [961, 429] on button "Done" at bounding box center [959, 429] width 48 height 29
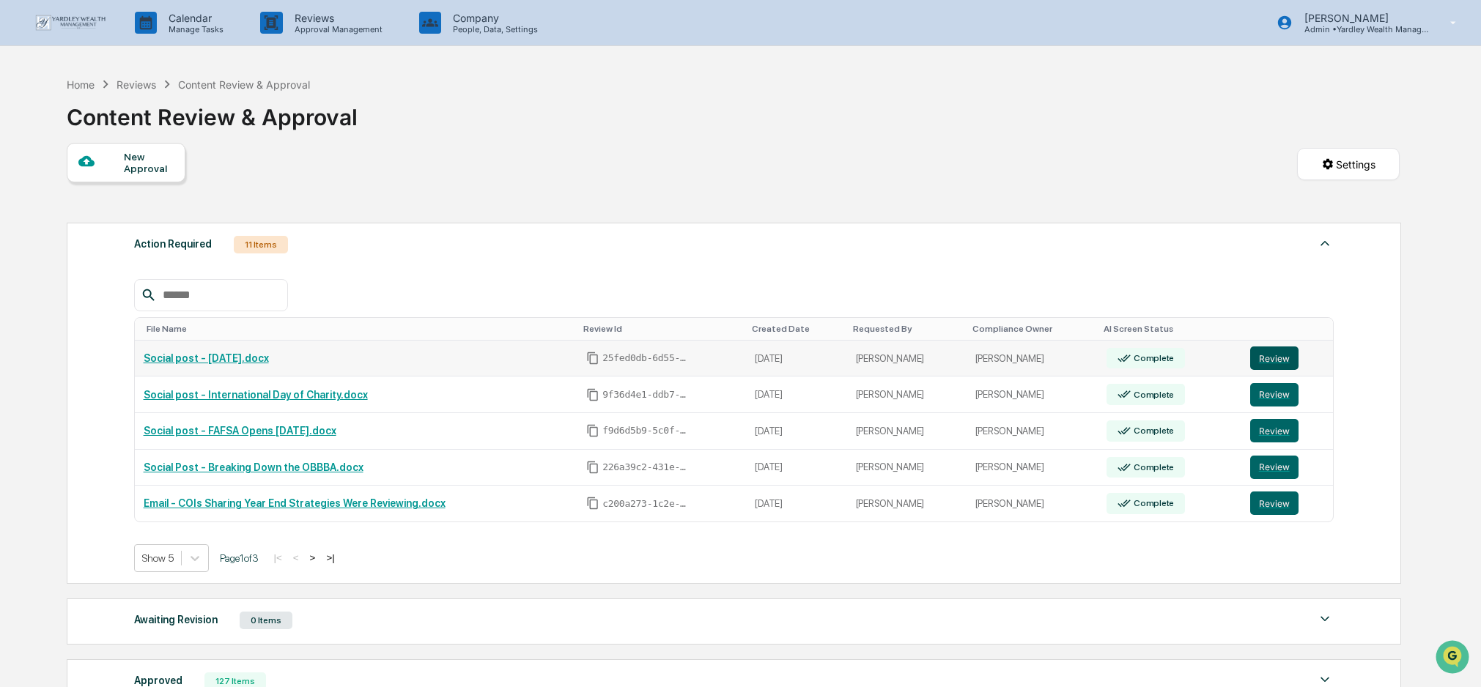
click at [1286, 358] on button "Review" at bounding box center [1274, 358] width 48 height 23
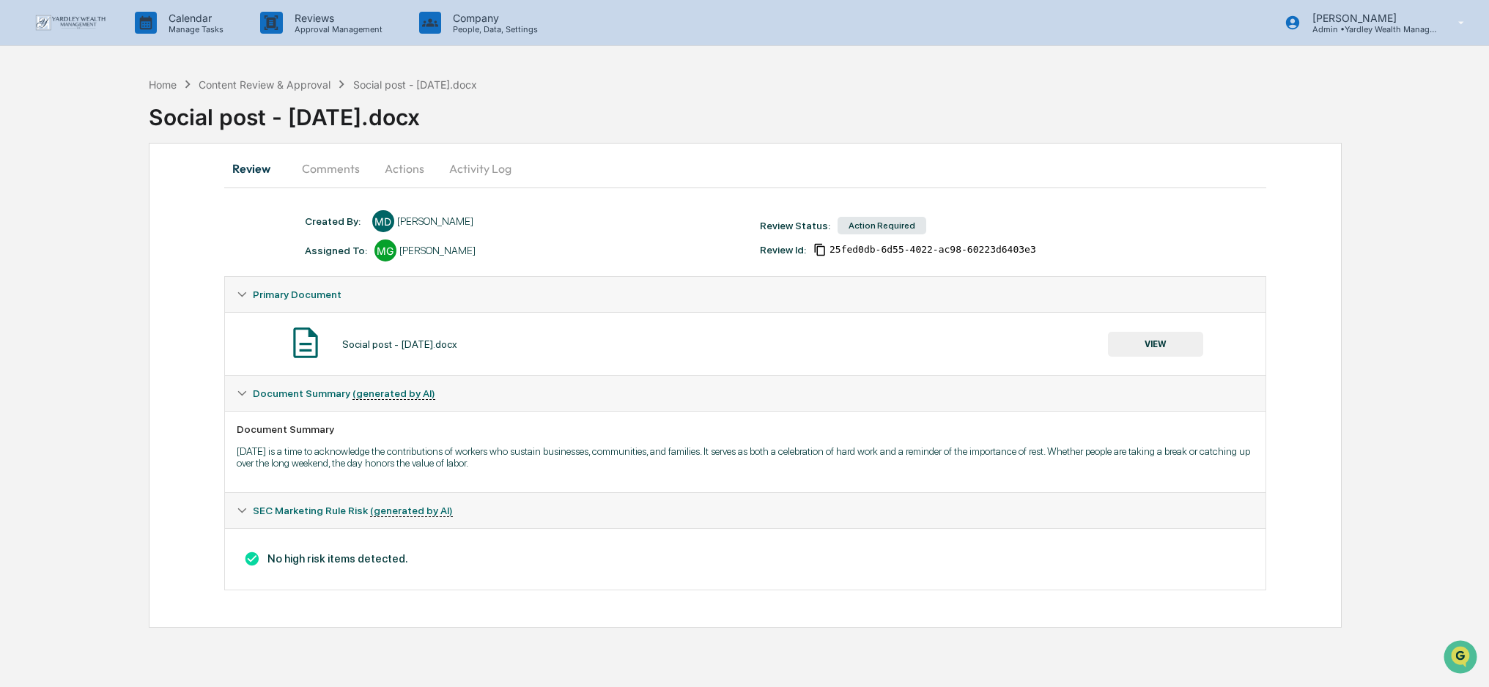
click at [407, 170] on button "Actions" at bounding box center [404, 168] width 66 height 35
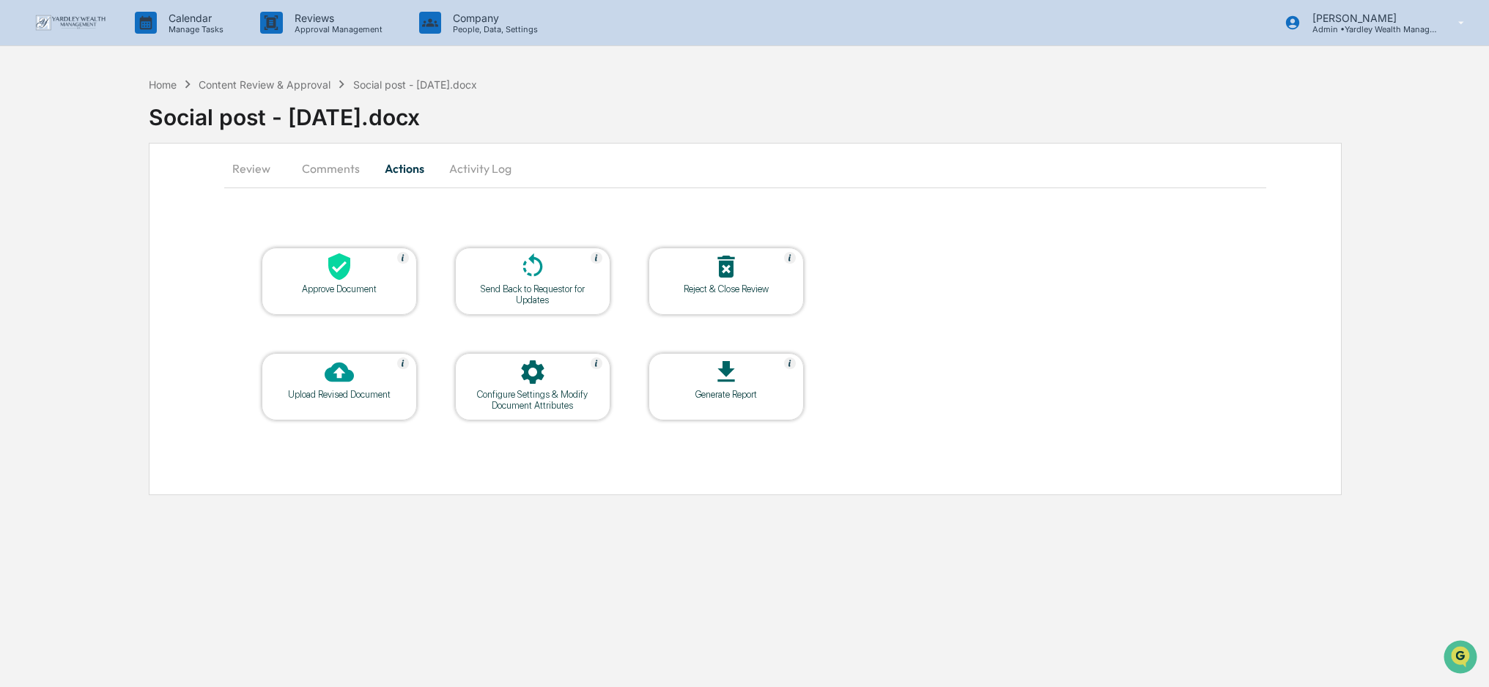
click at [330, 270] on icon at bounding box center [339, 267] width 22 height 27
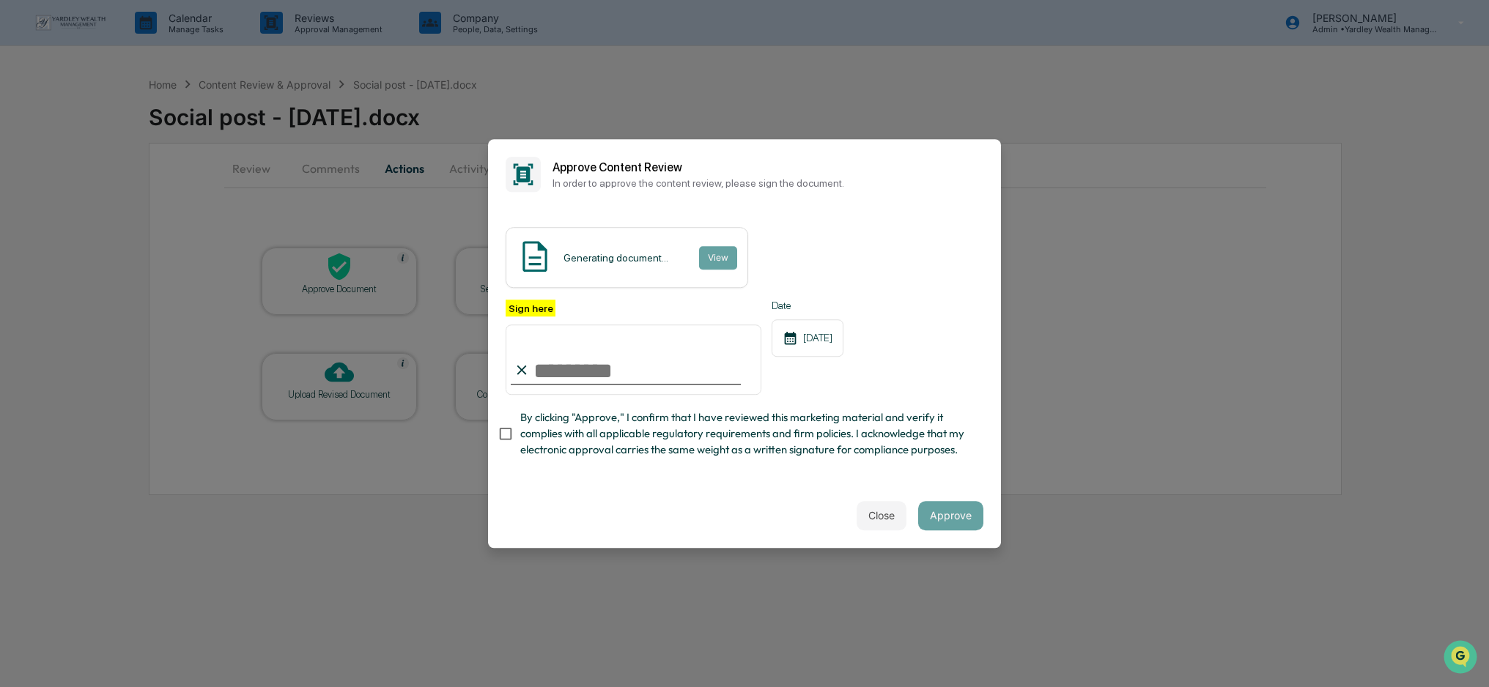
click at [587, 366] on input "Sign here" at bounding box center [634, 360] width 256 height 70
type input "**********"
click at [940, 518] on button "Approve" at bounding box center [950, 515] width 65 height 29
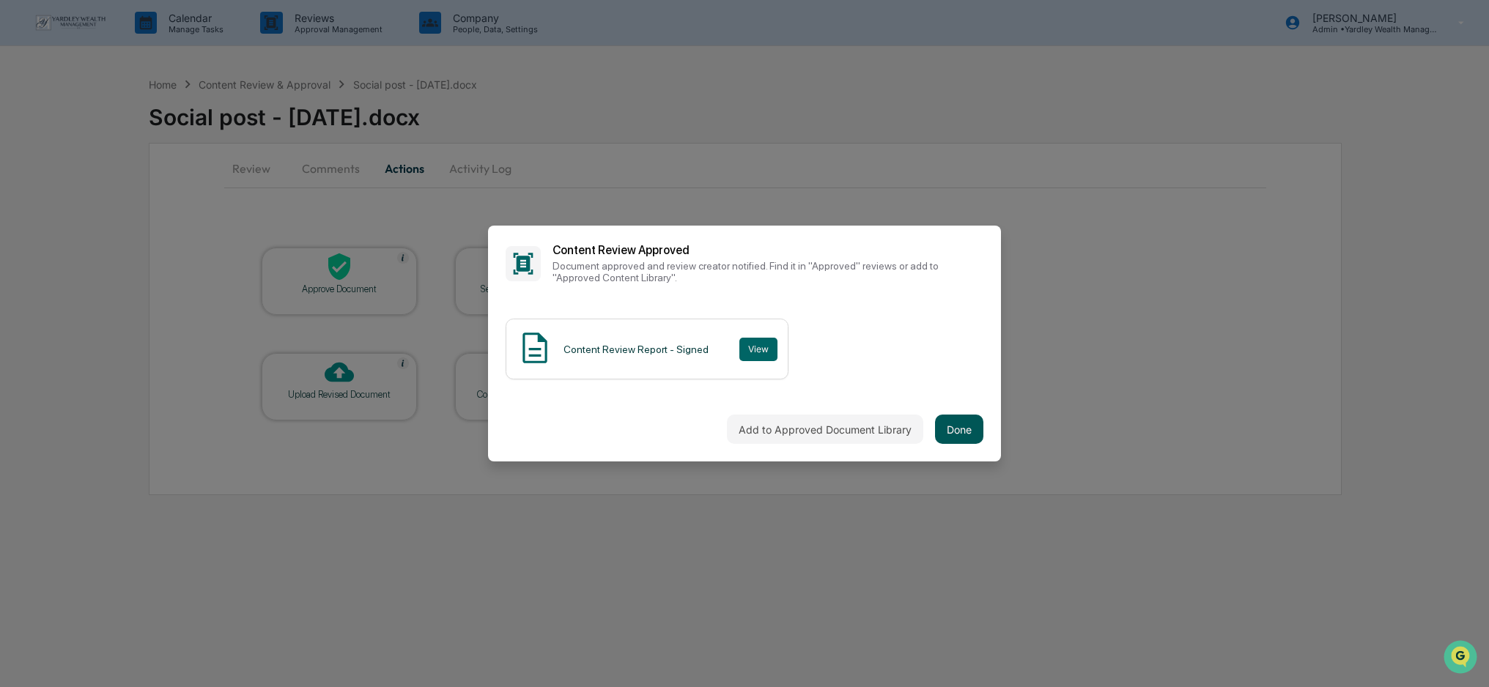
click at [966, 432] on button "Done" at bounding box center [959, 429] width 48 height 29
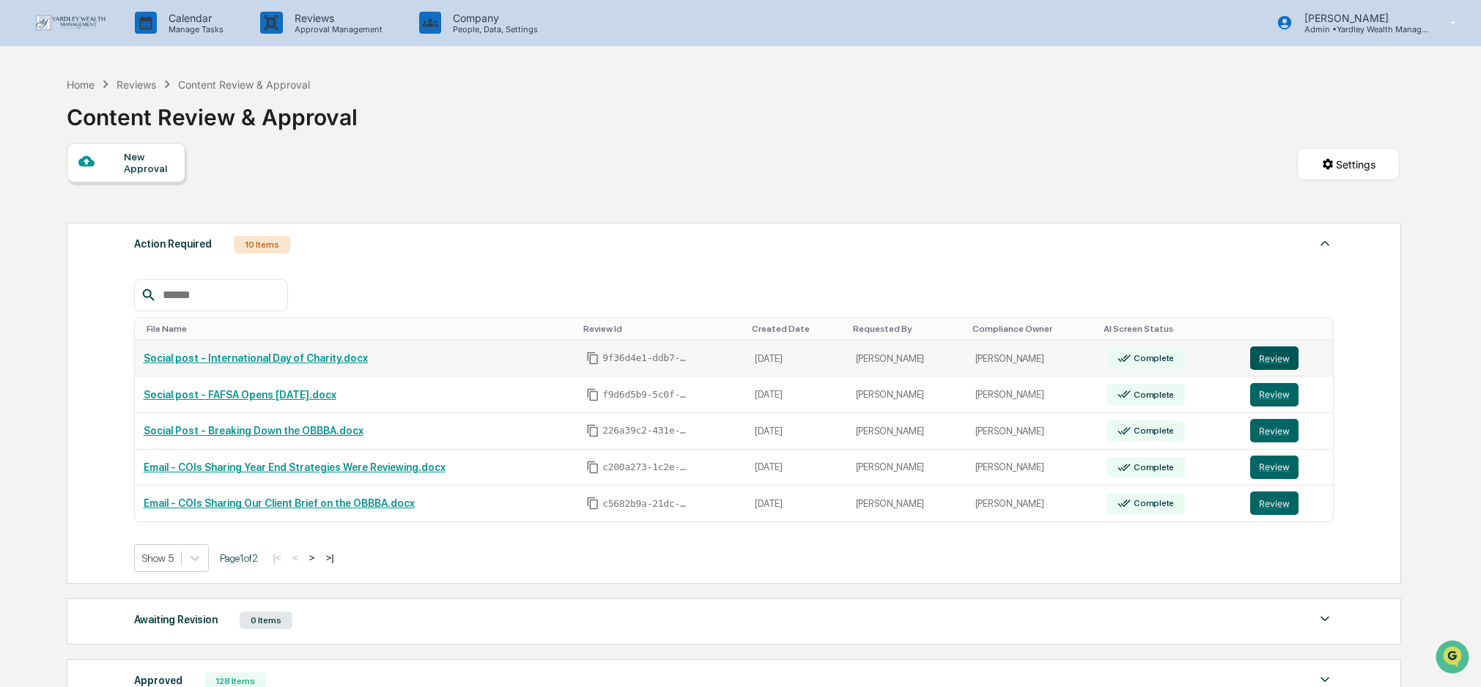
click at [1277, 354] on button "Review" at bounding box center [1274, 358] width 48 height 23
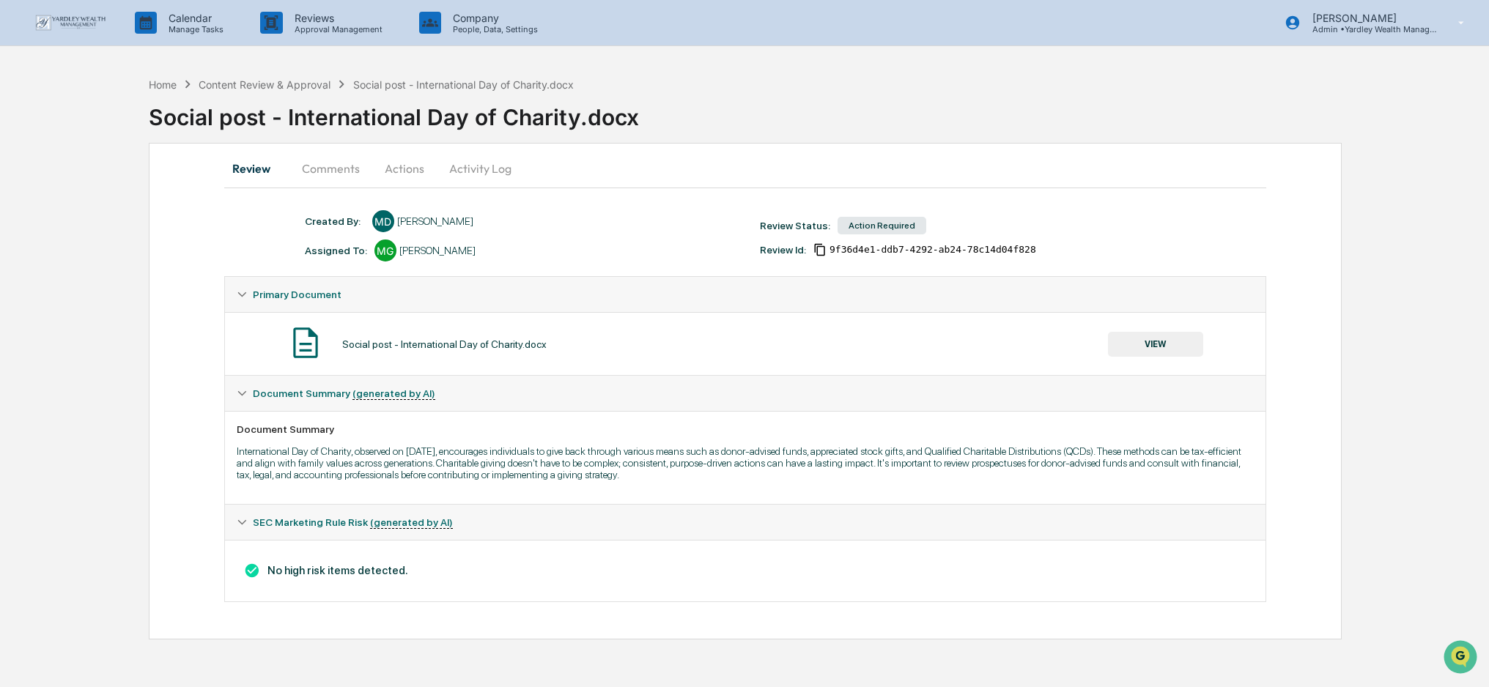
click at [403, 170] on button "Actions" at bounding box center [404, 168] width 66 height 35
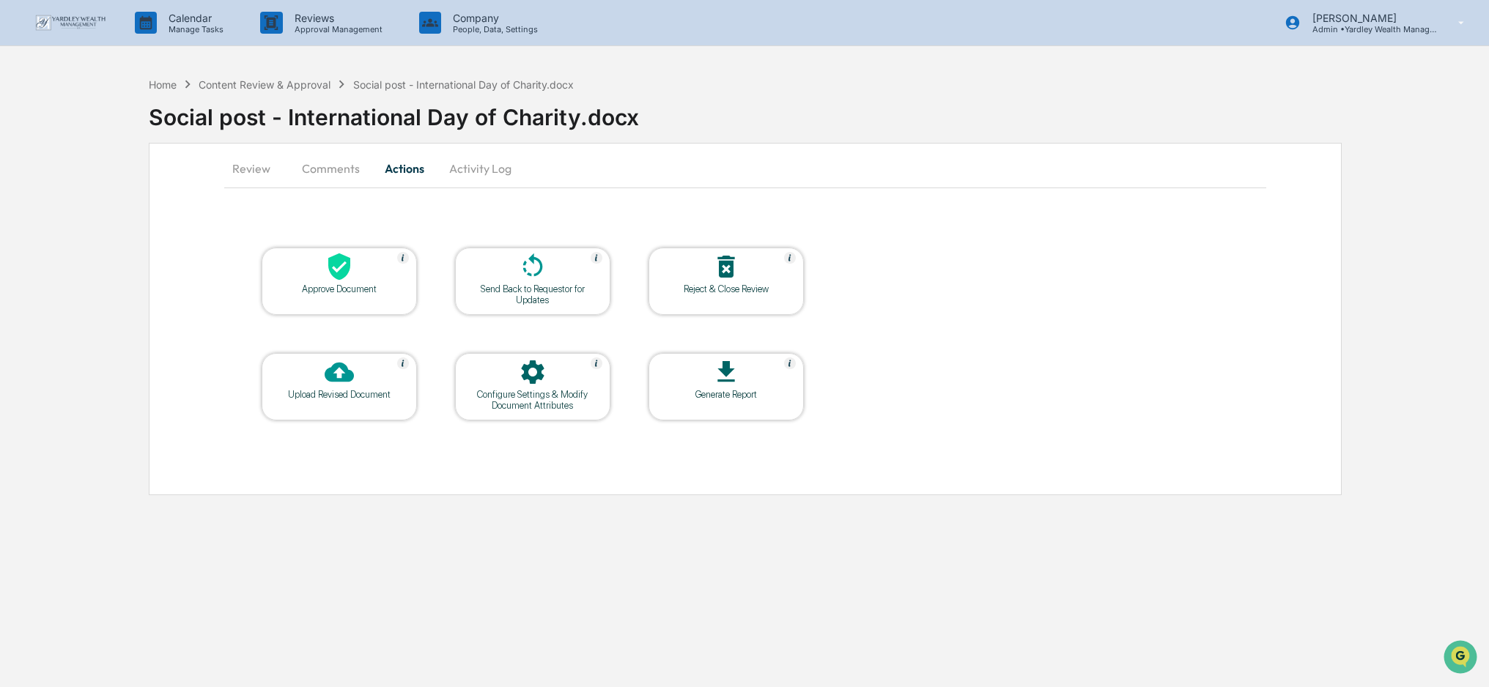
click at [371, 278] on div at bounding box center [339, 268] width 147 height 32
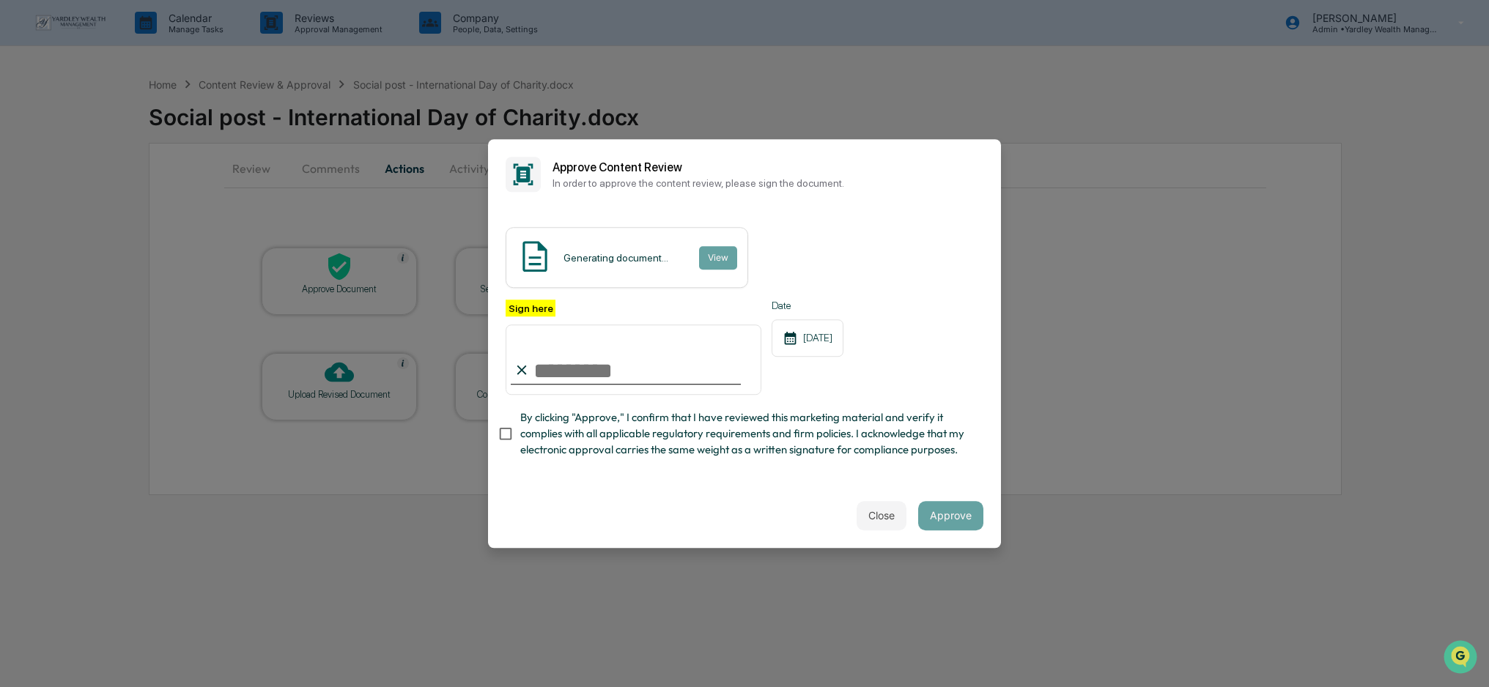
click at [623, 368] on input "Sign here" at bounding box center [634, 360] width 256 height 70
type input "**********"
click at [922, 450] on span "By clicking "Approve," I confirm that I have reviewed this marketing material a…" at bounding box center [745, 434] width 451 height 49
click at [942, 509] on button "Approve" at bounding box center [950, 515] width 65 height 29
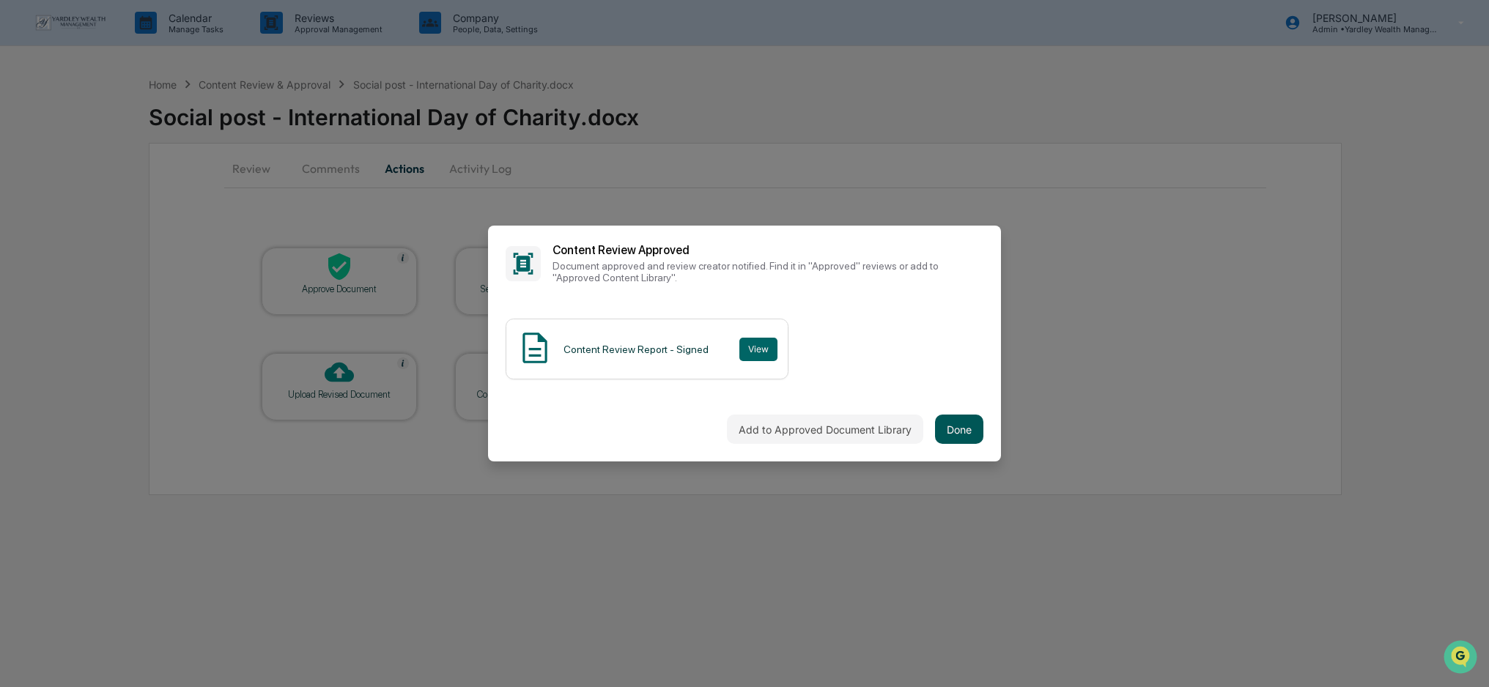
click at [949, 426] on button "Done" at bounding box center [959, 429] width 48 height 29
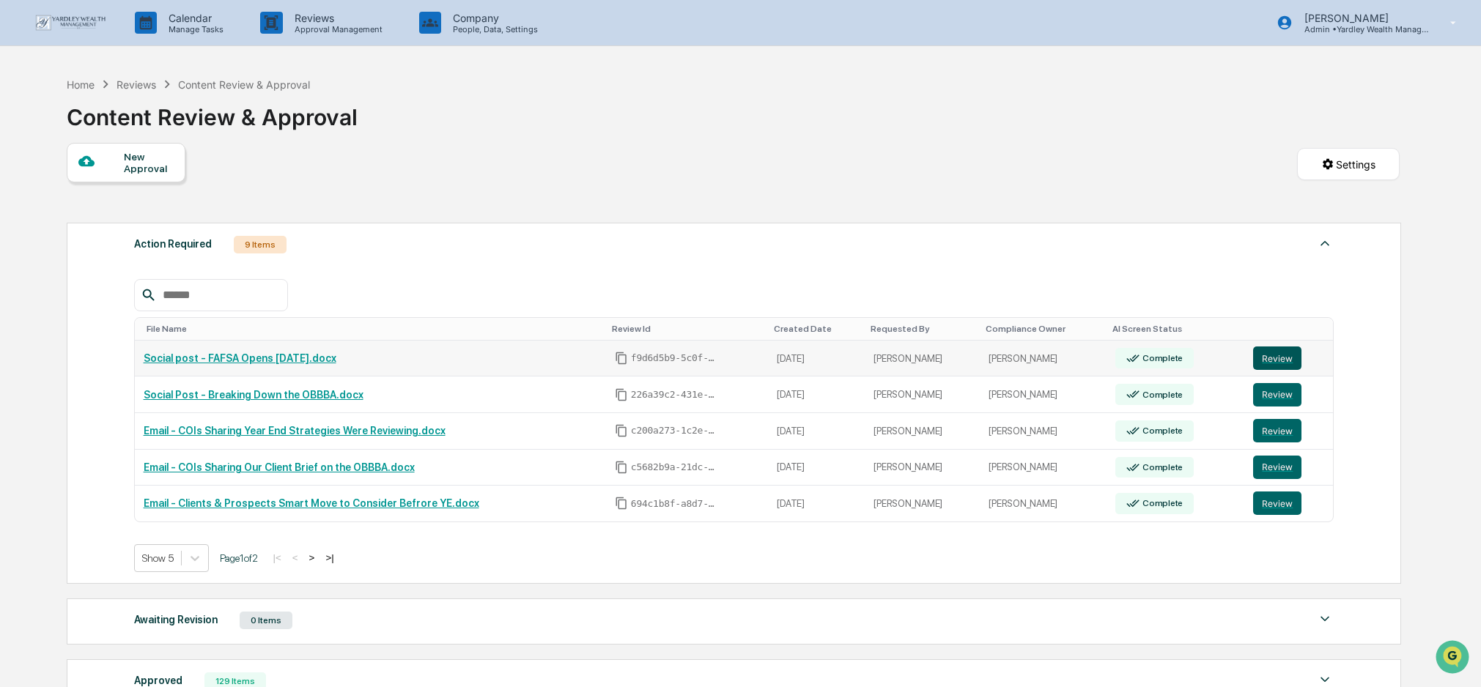
click at [1272, 358] on button "Review" at bounding box center [1277, 358] width 48 height 23
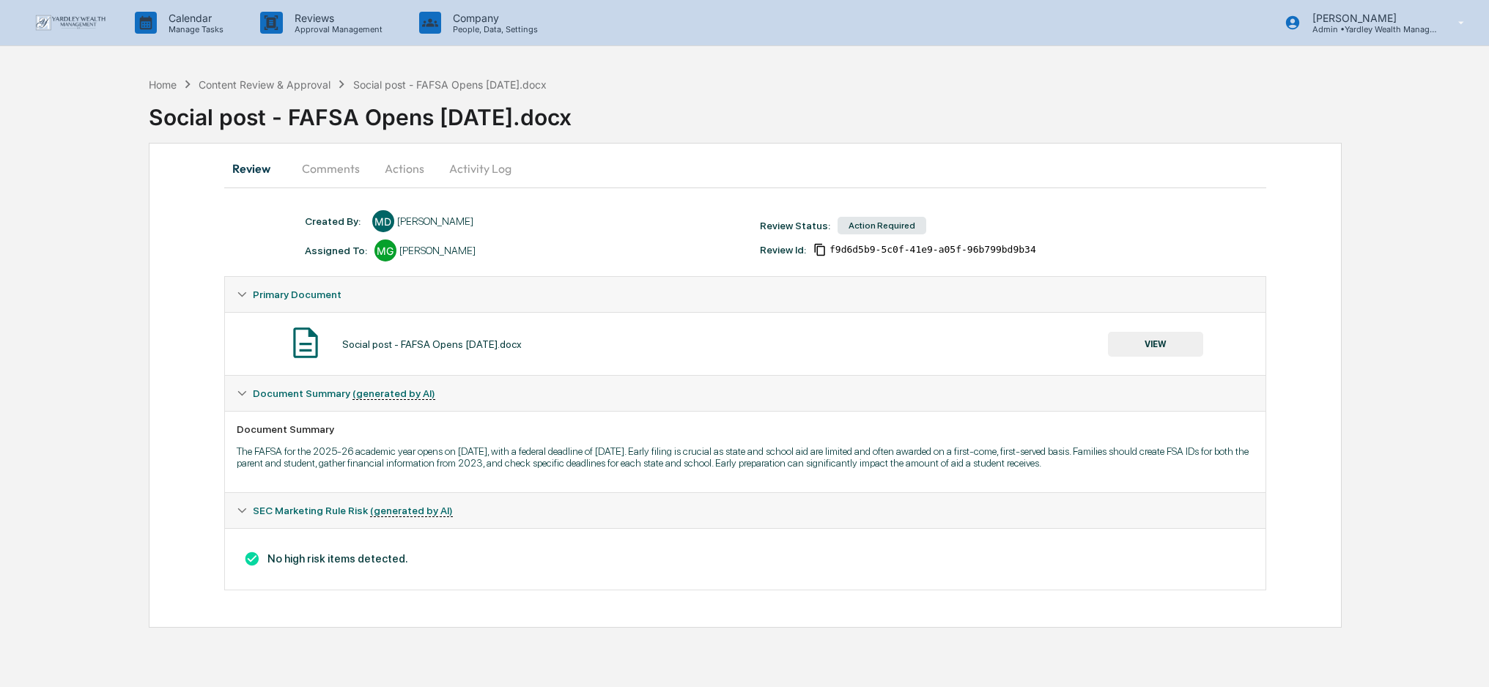
click at [408, 166] on button "Actions" at bounding box center [404, 168] width 66 height 35
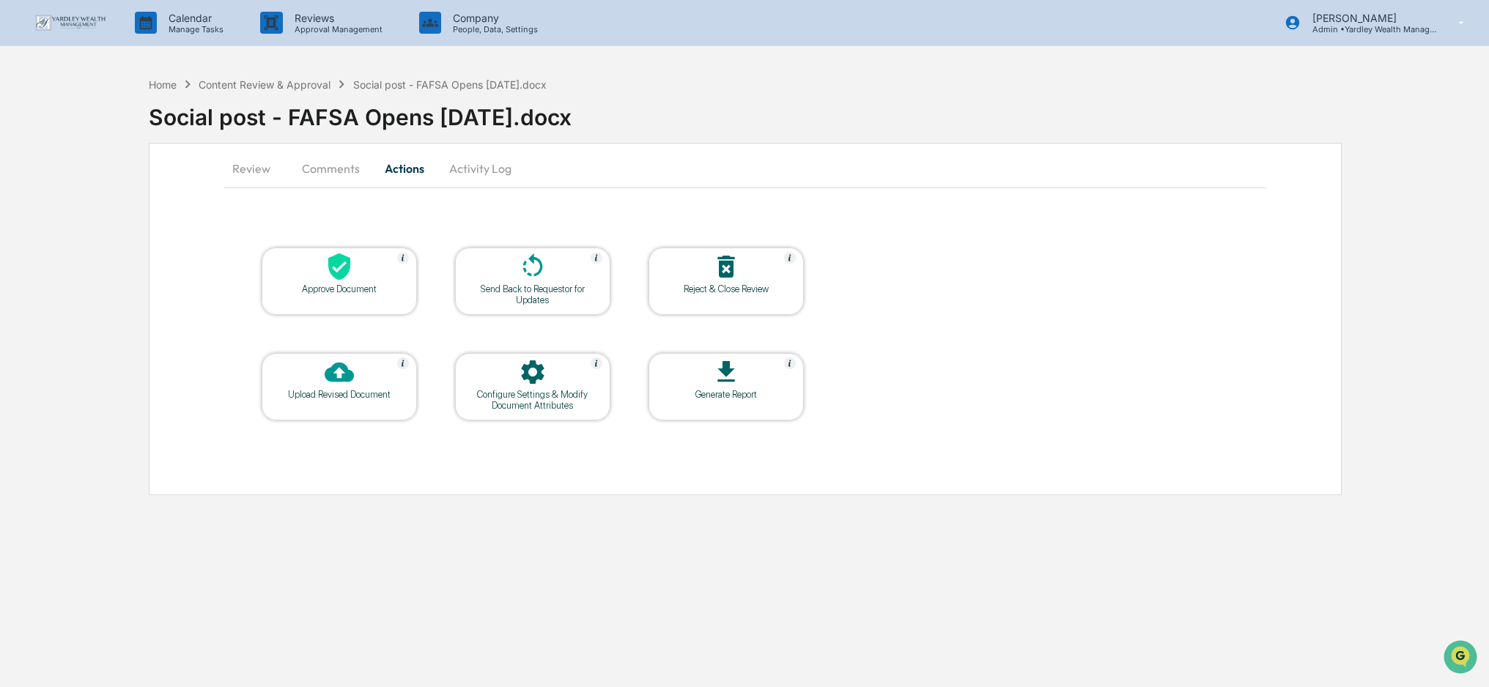
click at [389, 282] on div at bounding box center [339, 268] width 147 height 32
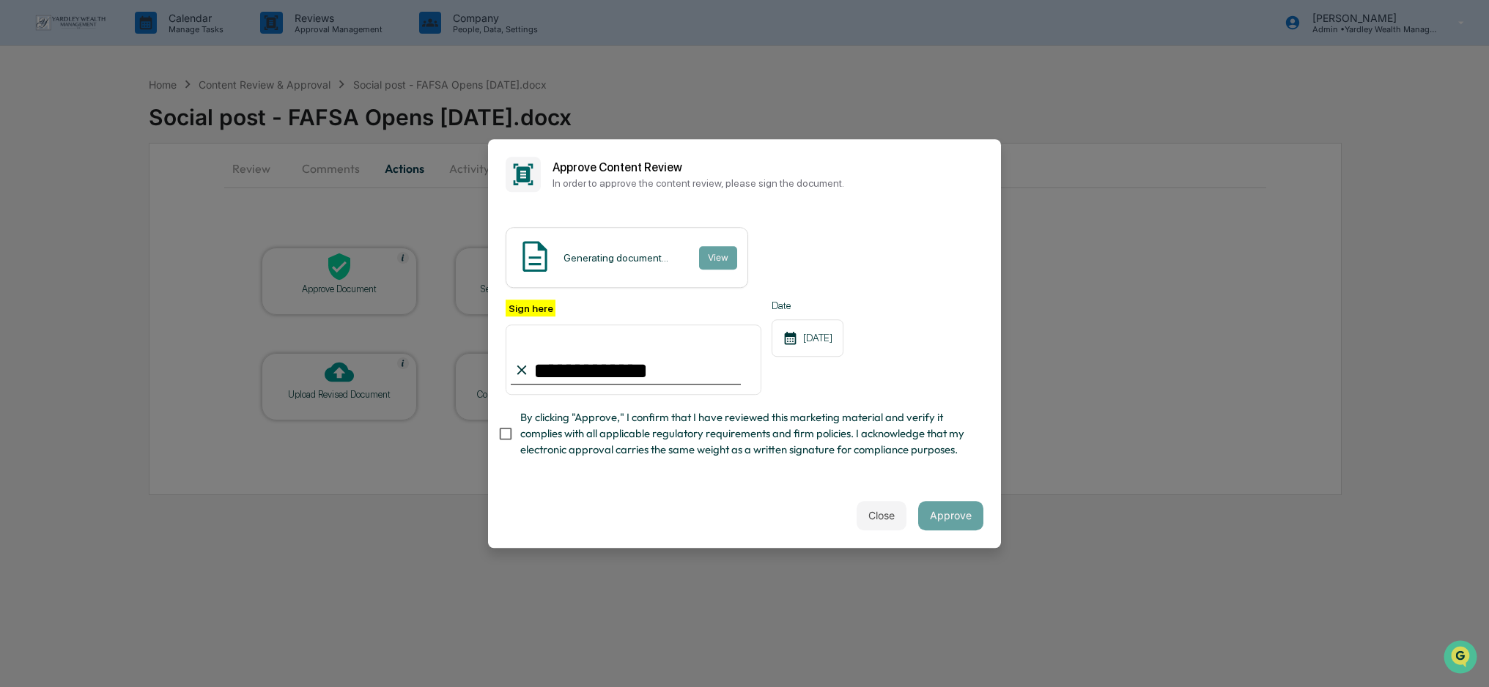
type input "**********"
click at [951, 514] on button "Approve" at bounding box center [950, 515] width 65 height 29
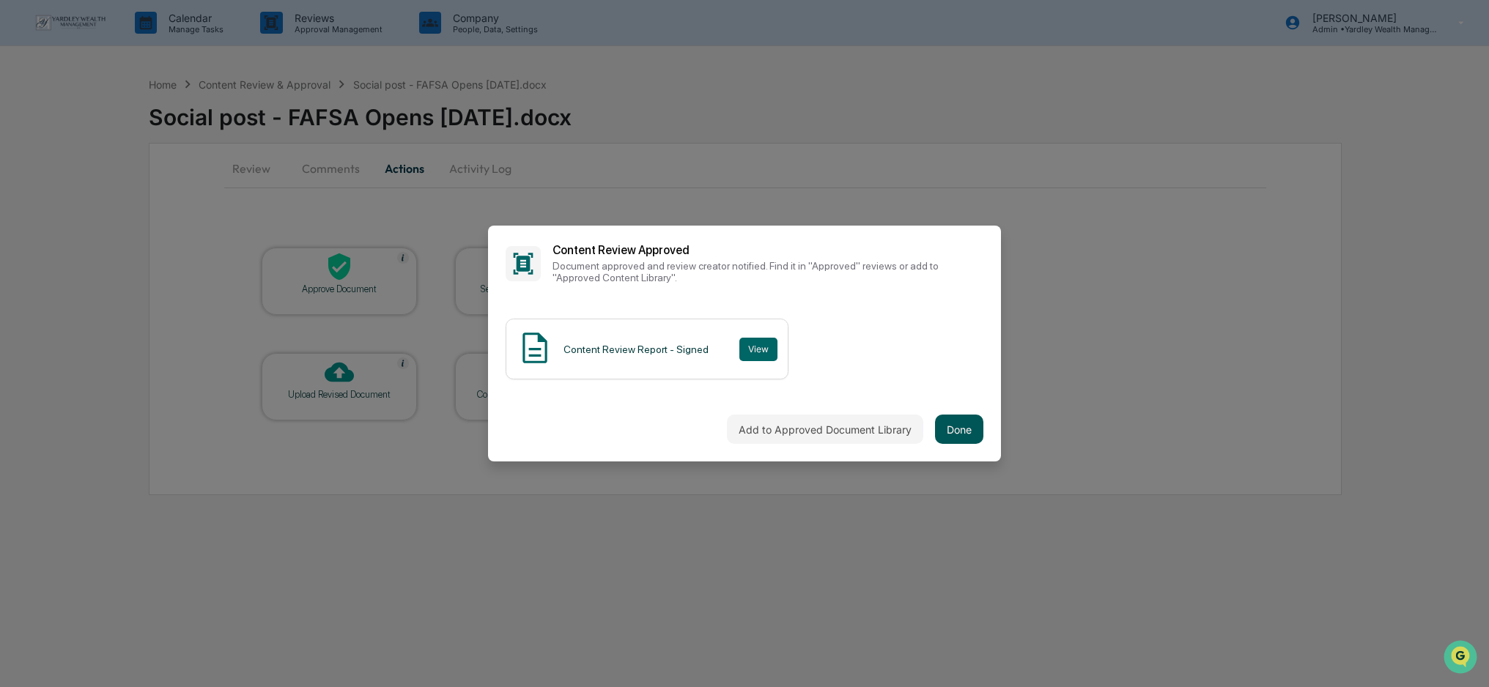
click at [963, 434] on button "Done" at bounding box center [959, 429] width 48 height 29
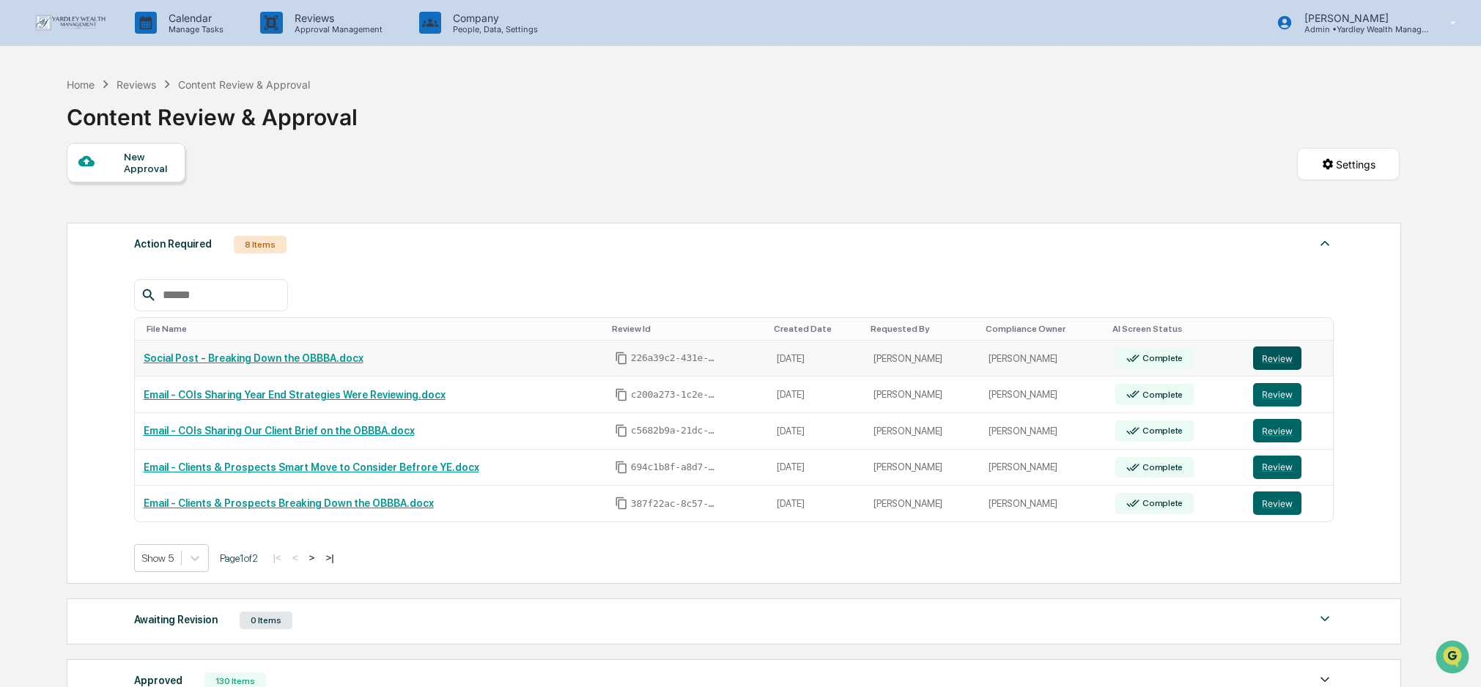
click at [1281, 355] on button "Review" at bounding box center [1277, 358] width 48 height 23
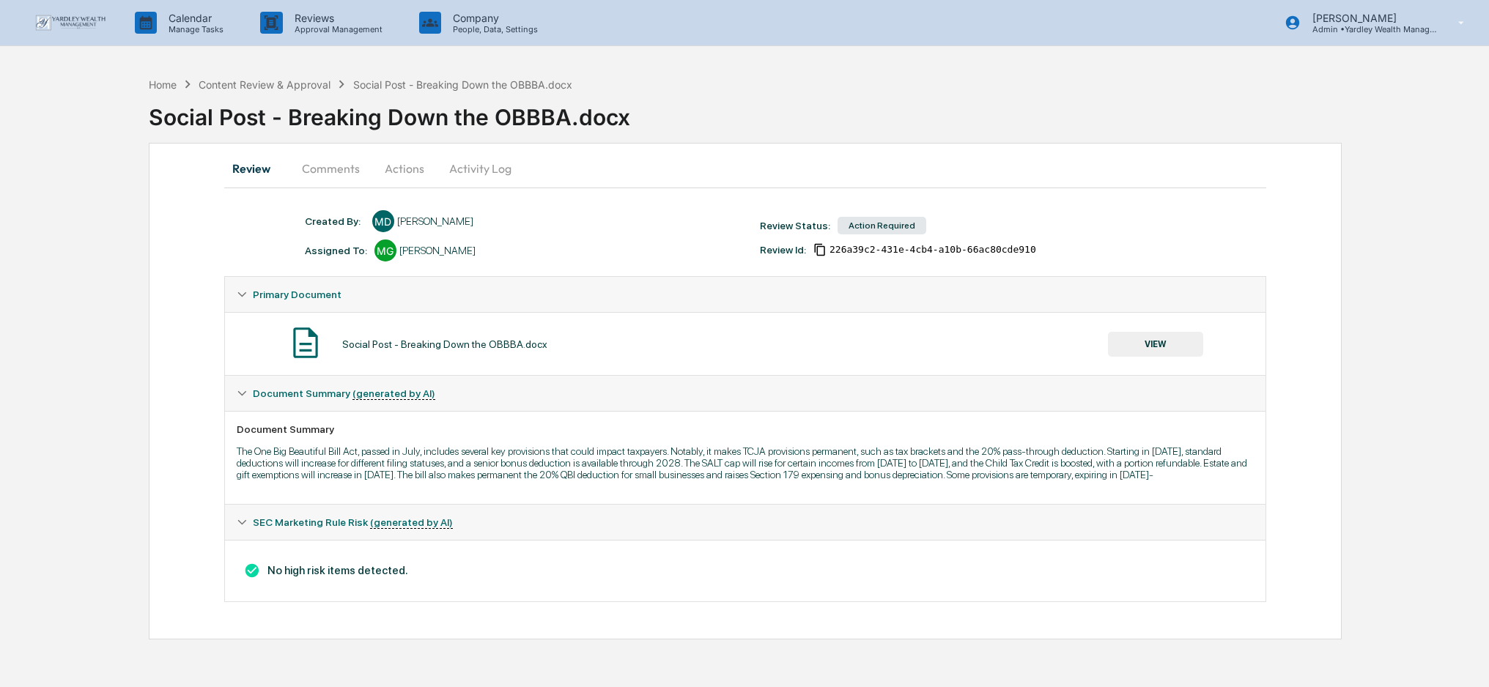
click at [396, 166] on button "Actions" at bounding box center [404, 168] width 66 height 35
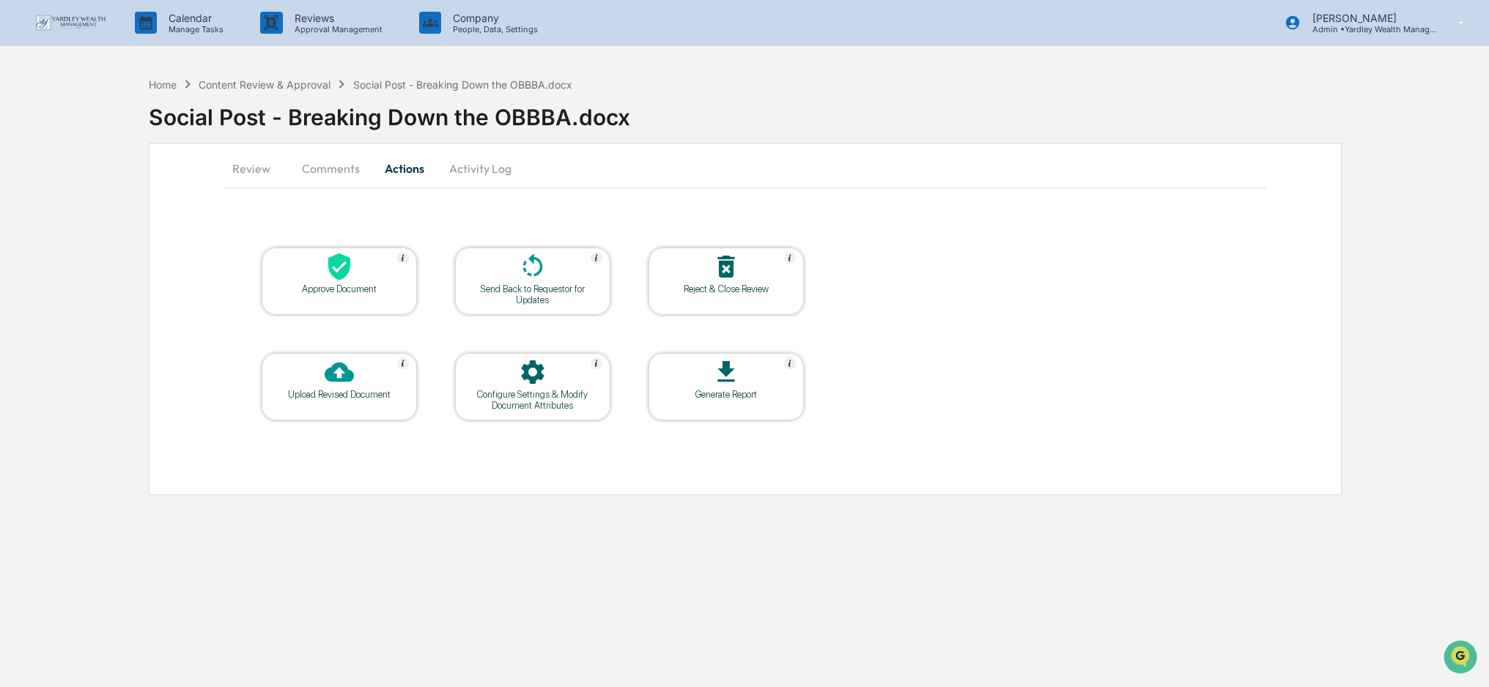
click at [364, 278] on div at bounding box center [339, 268] width 147 height 32
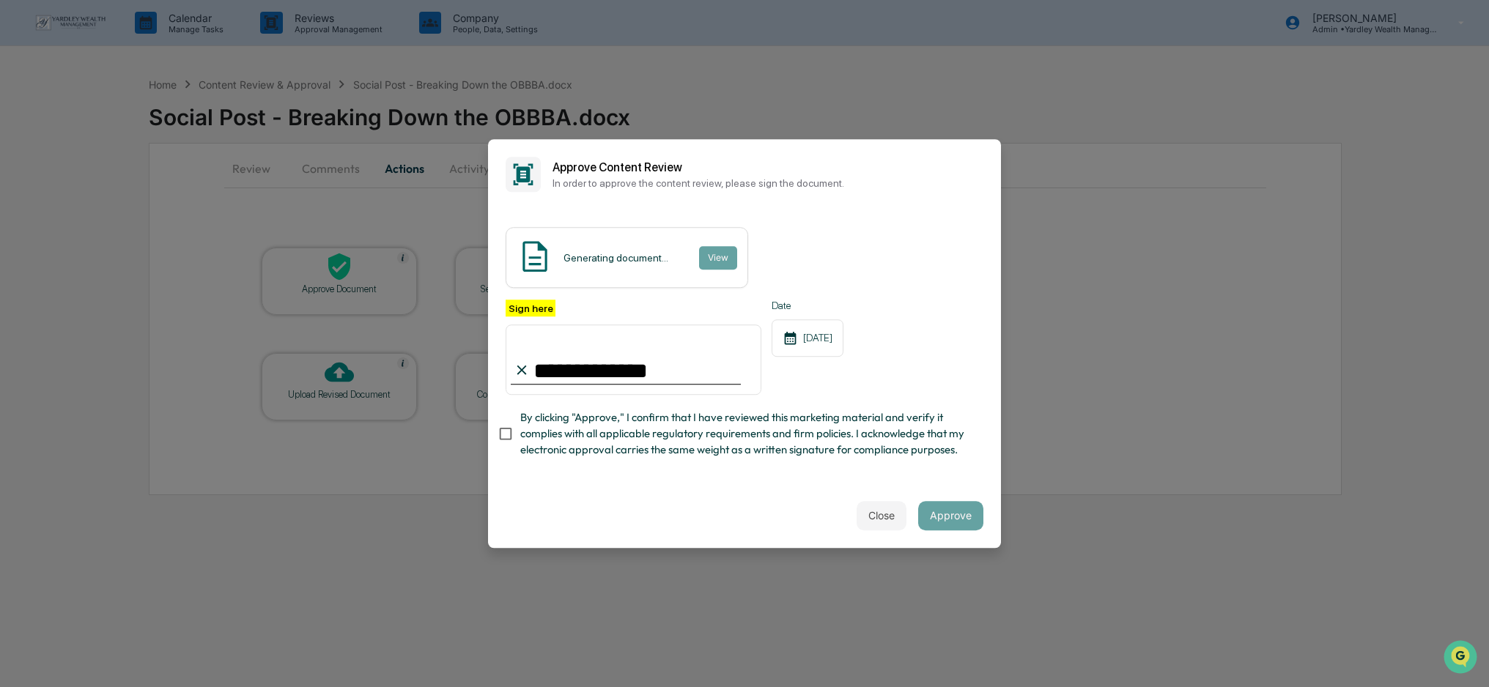
type input "**********"
click at [966, 475] on div "**********" at bounding box center [744, 347] width 513 height 274
click at [782, 476] on div "**********" at bounding box center [744, 347] width 513 height 274
click at [953, 519] on button "Approve" at bounding box center [950, 515] width 65 height 29
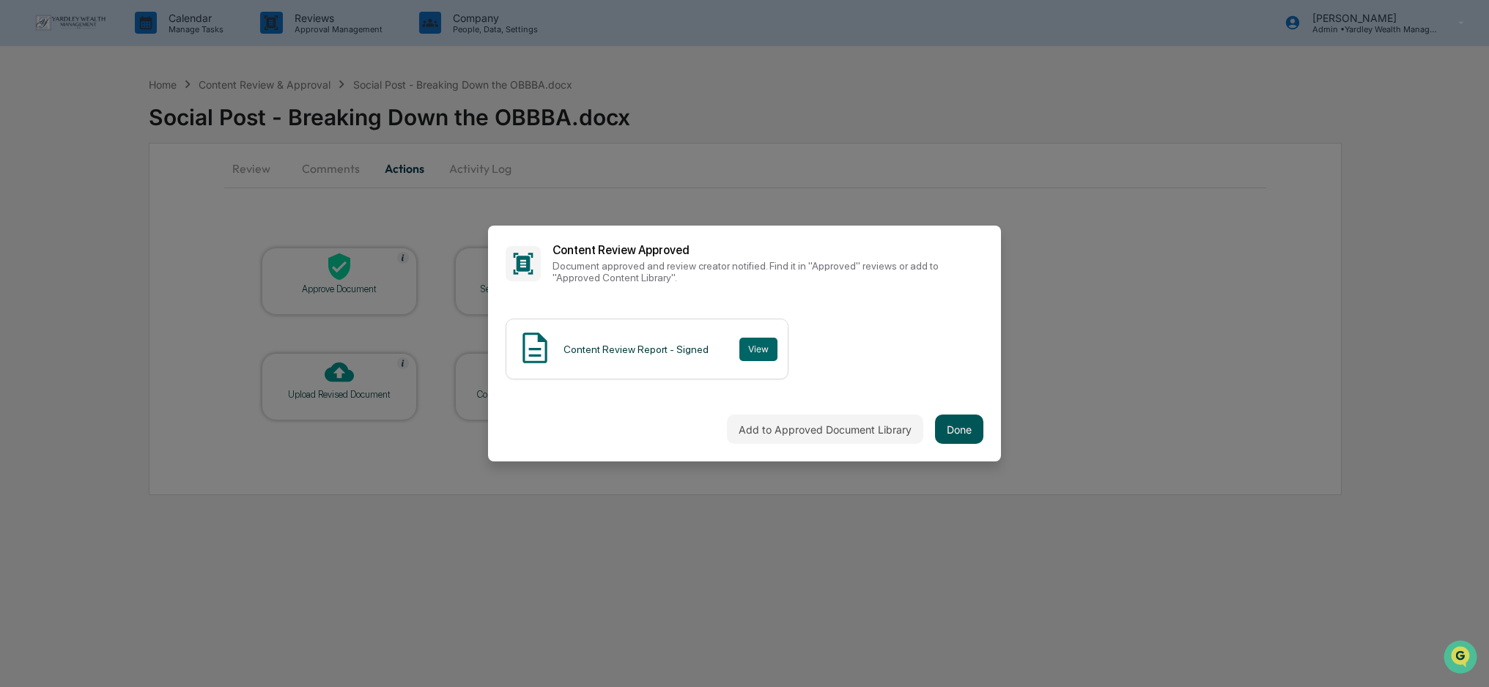
click at [952, 429] on button "Done" at bounding box center [959, 429] width 48 height 29
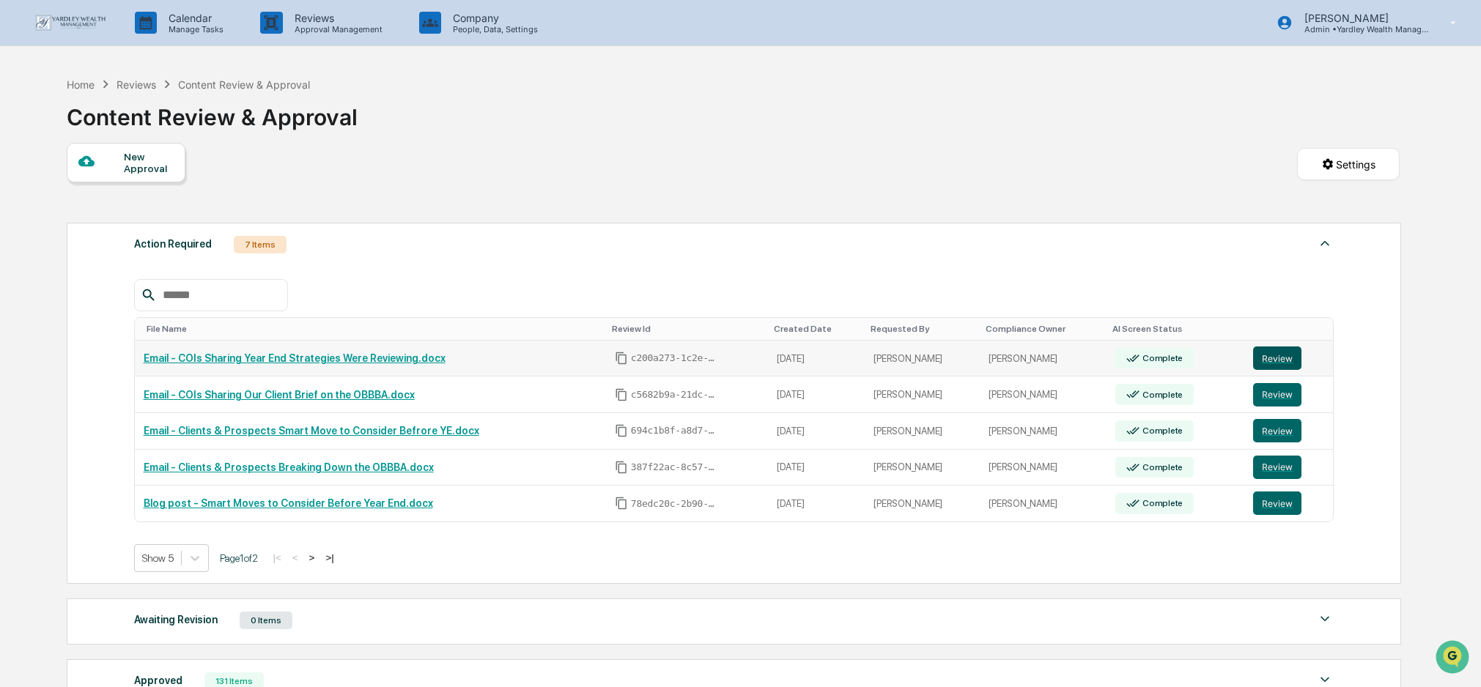
click at [1282, 354] on button "Review" at bounding box center [1277, 358] width 48 height 23
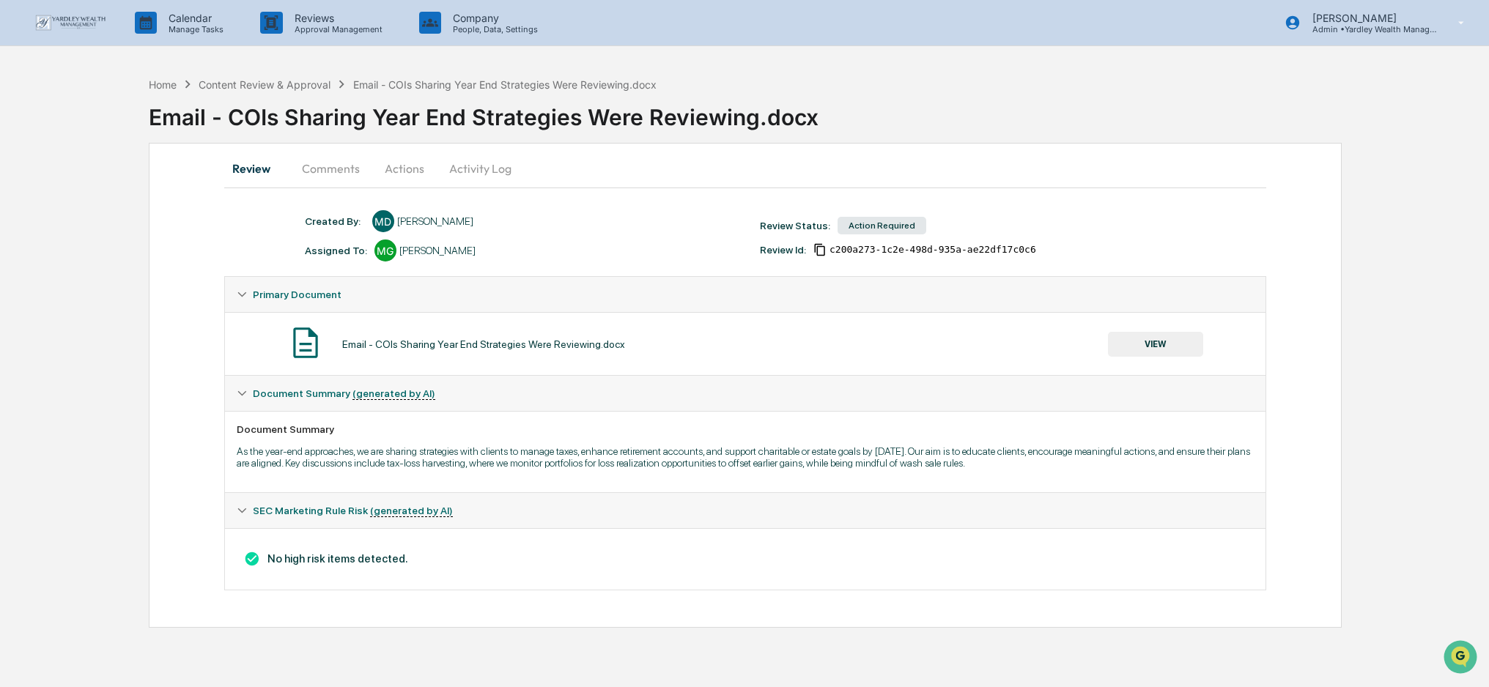
click at [400, 169] on button "Actions" at bounding box center [404, 168] width 66 height 35
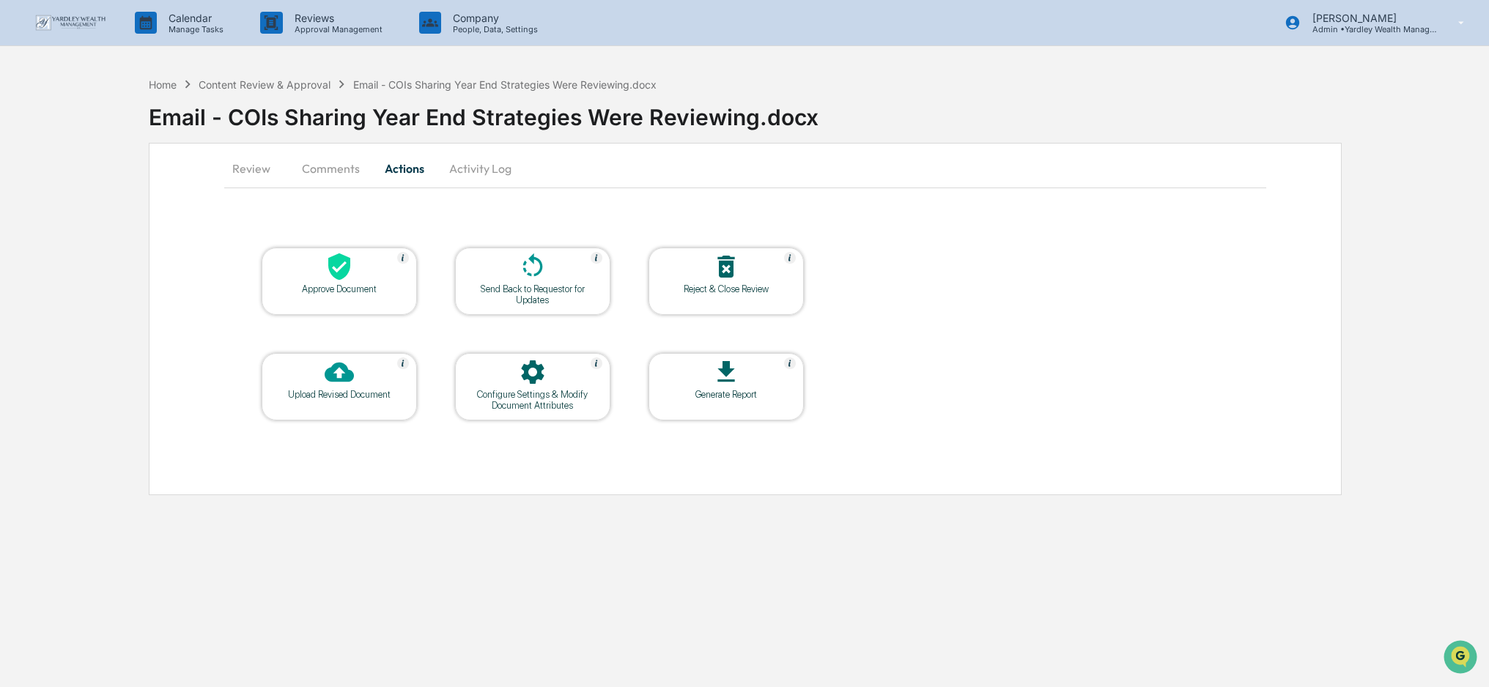
click at [359, 284] on div "Approve Document" at bounding box center [339, 289] width 132 height 11
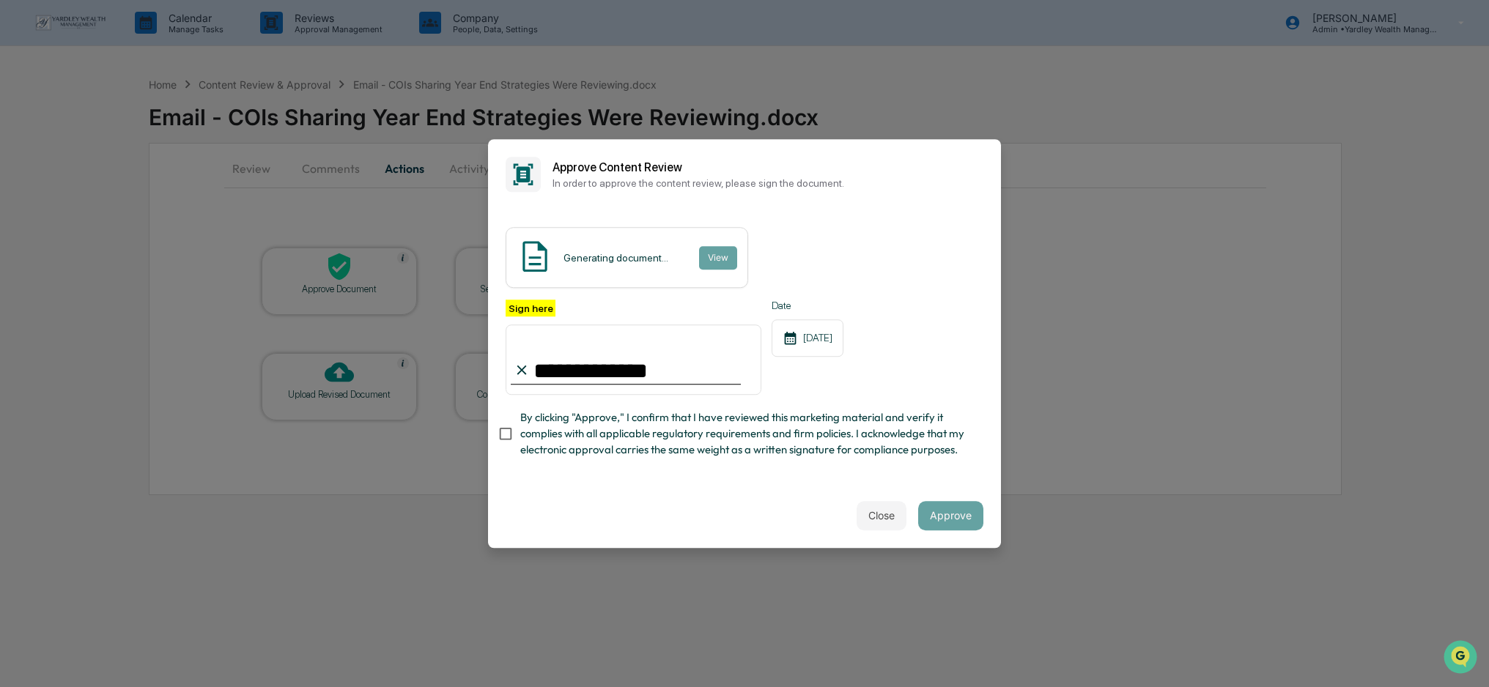
type input "**********"
click at [939, 448] on span "By clicking "Approve," I confirm that I have reviewed this marketing material a…" at bounding box center [745, 434] width 451 height 49
click at [946, 511] on button "Approve" at bounding box center [950, 515] width 65 height 29
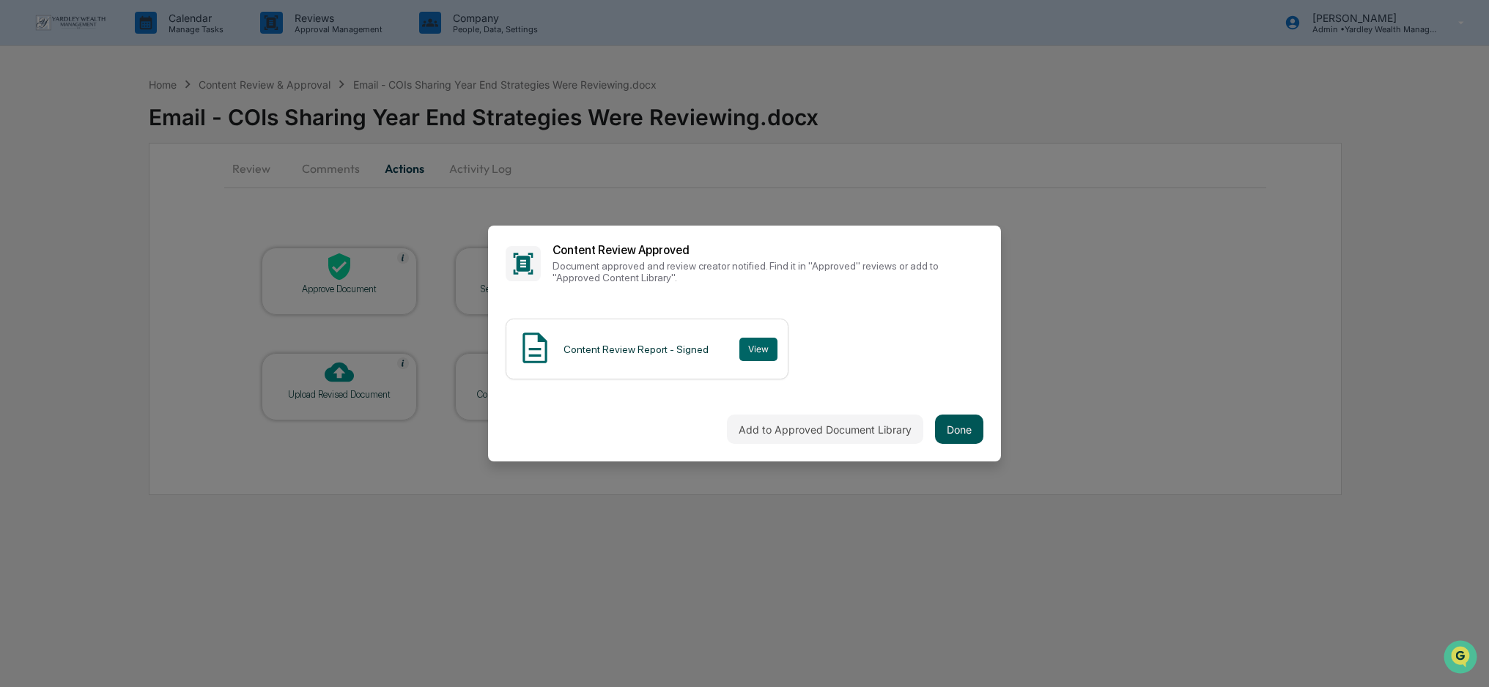
click at [961, 435] on button "Done" at bounding box center [959, 429] width 48 height 29
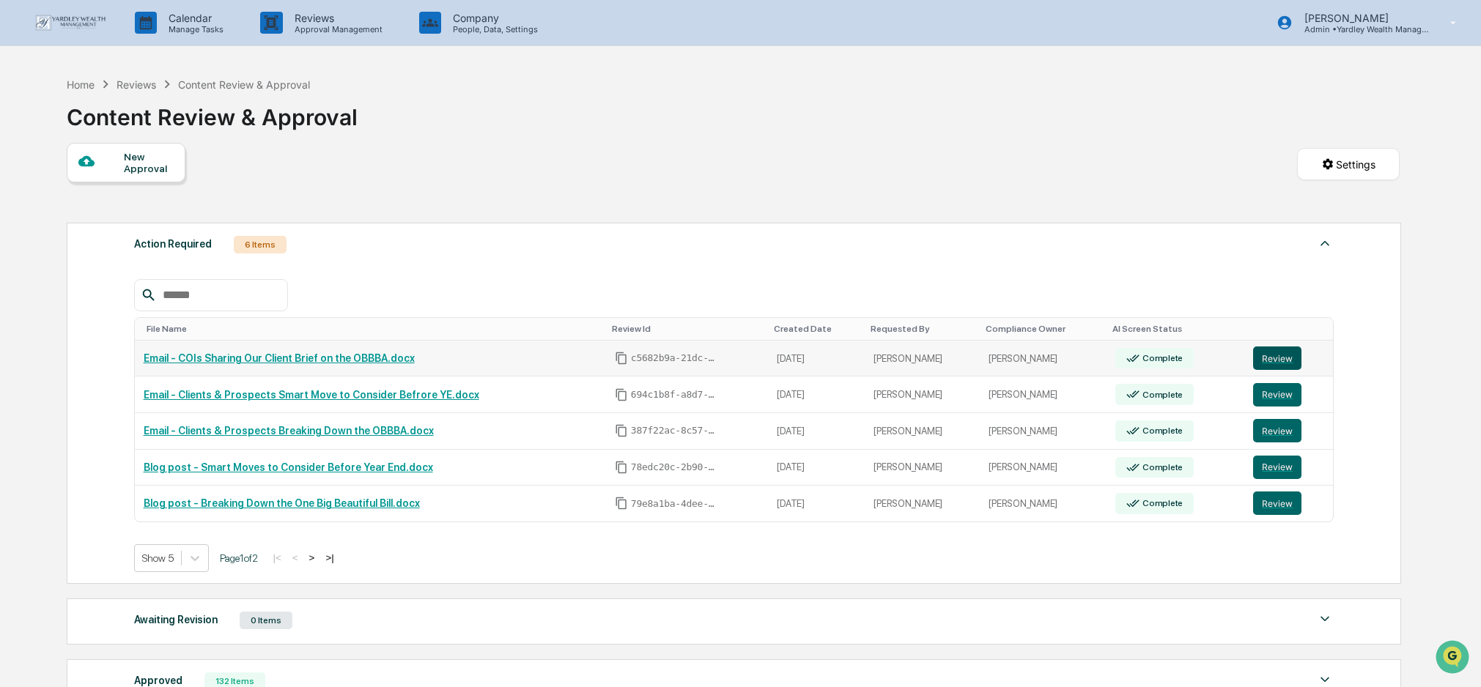
click at [1286, 356] on button "Review" at bounding box center [1277, 358] width 48 height 23
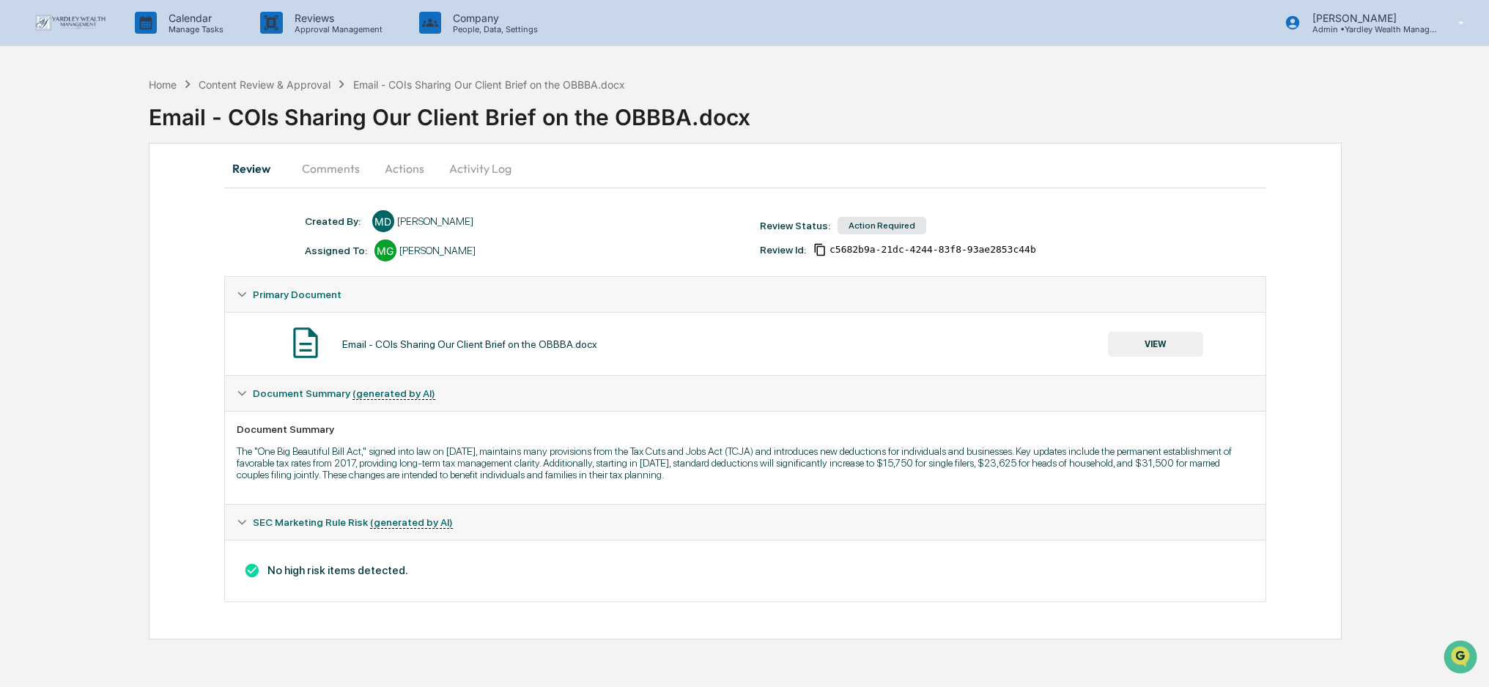
click at [411, 167] on button "Actions" at bounding box center [404, 168] width 66 height 35
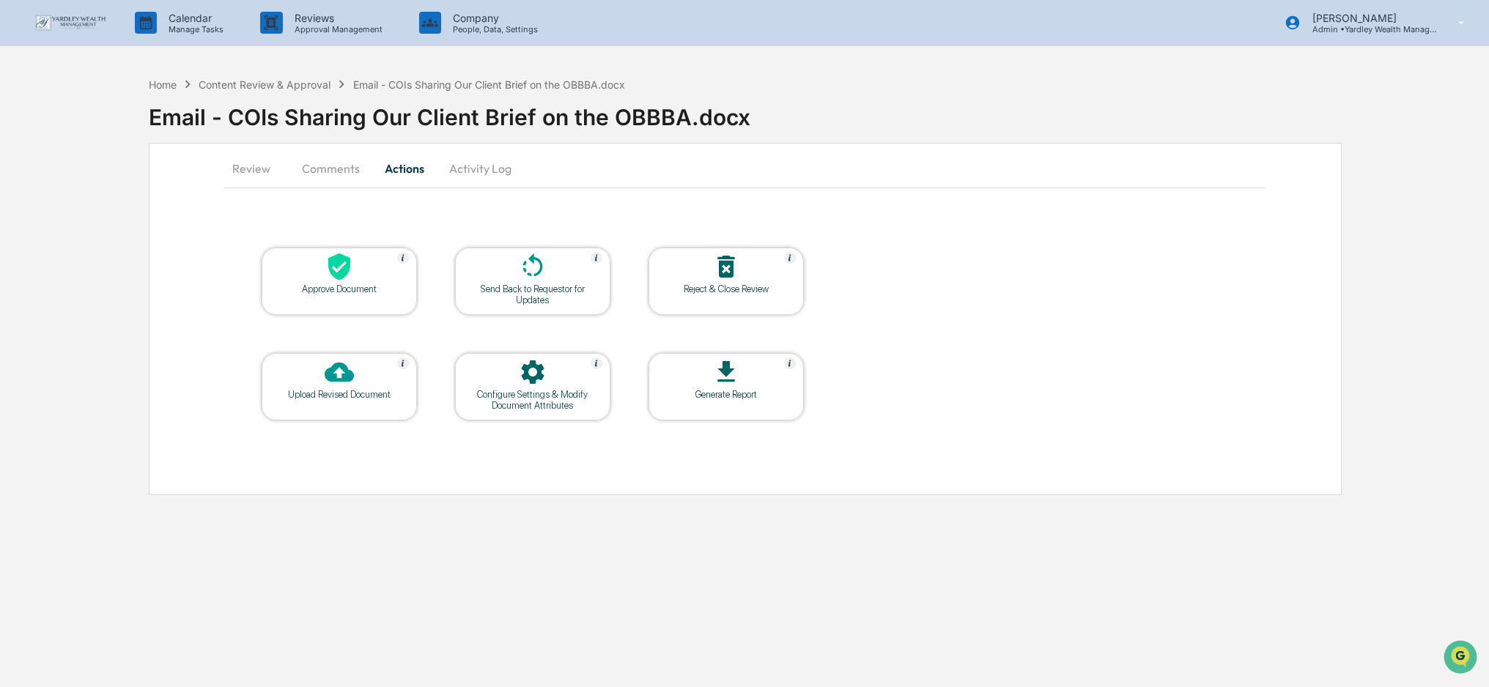
click at [349, 277] on icon at bounding box center [339, 266] width 29 height 29
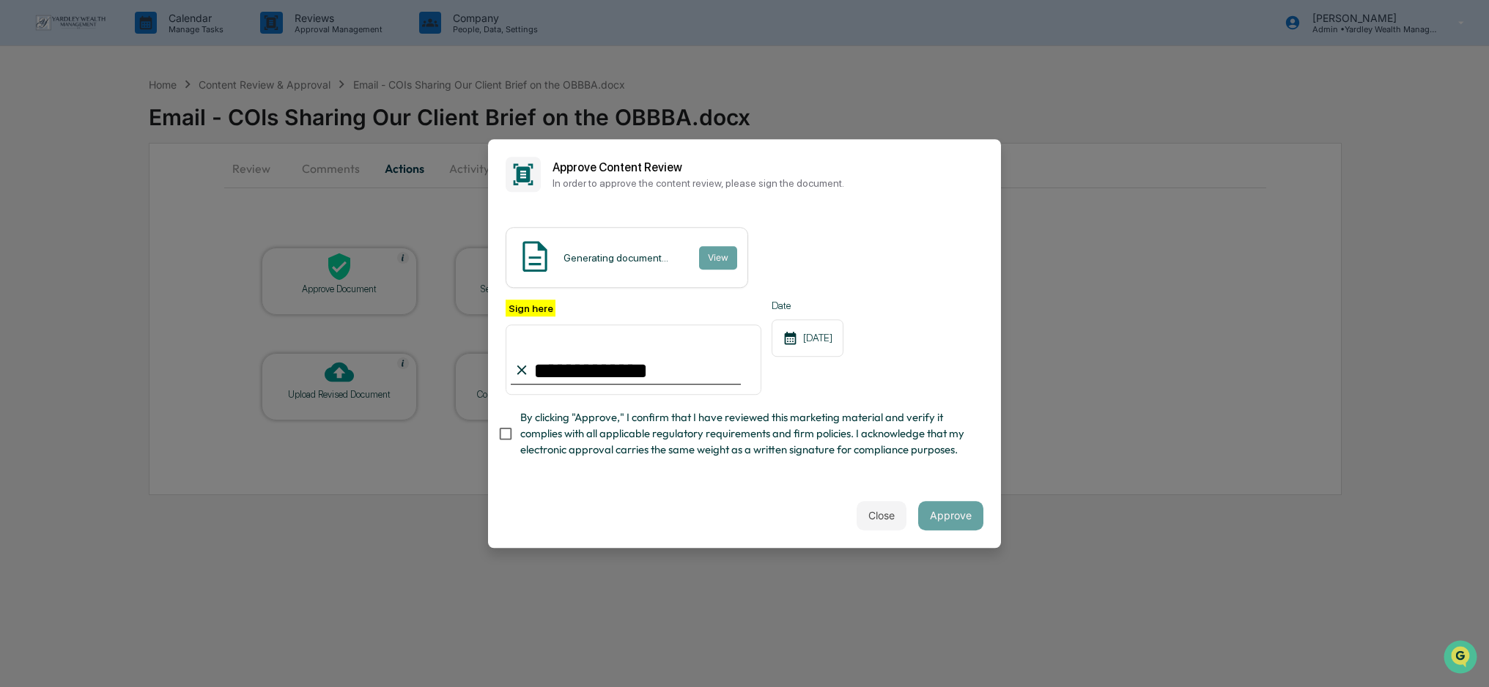
type input "**********"
click at [923, 476] on div "**********" at bounding box center [744, 347] width 513 height 274
click at [969, 514] on button "Approve" at bounding box center [950, 515] width 65 height 29
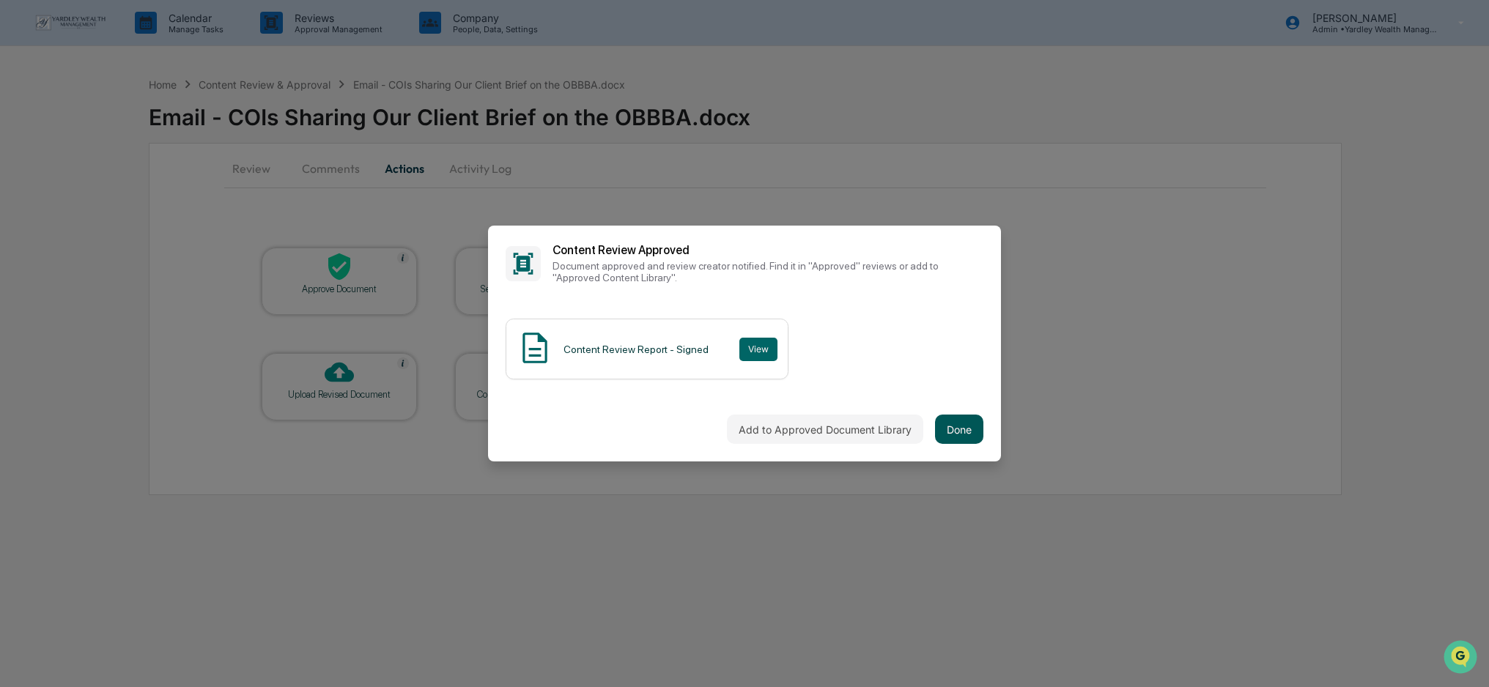
click at [951, 429] on button "Done" at bounding box center [959, 429] width 48 height 29
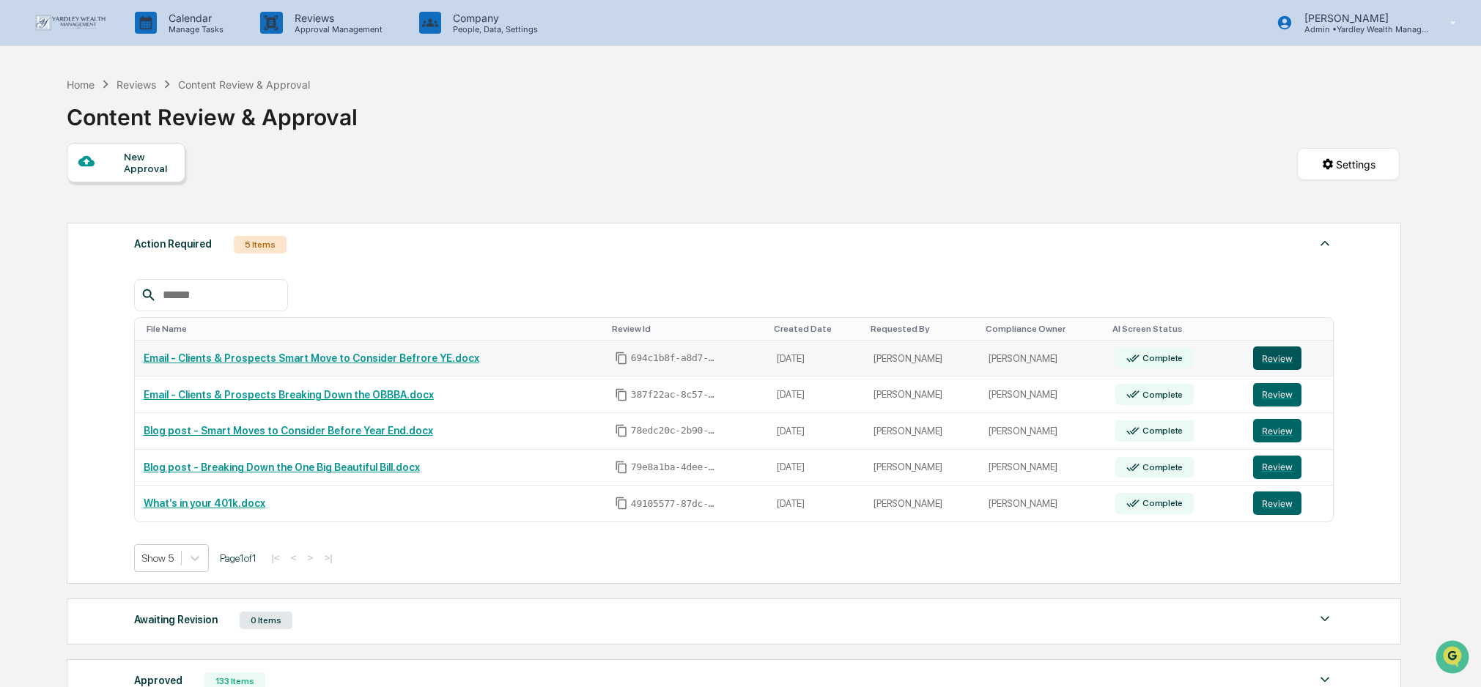
click at [1269, 360] on button "Review" at bounding box center [1277, 358] width 48 height 23
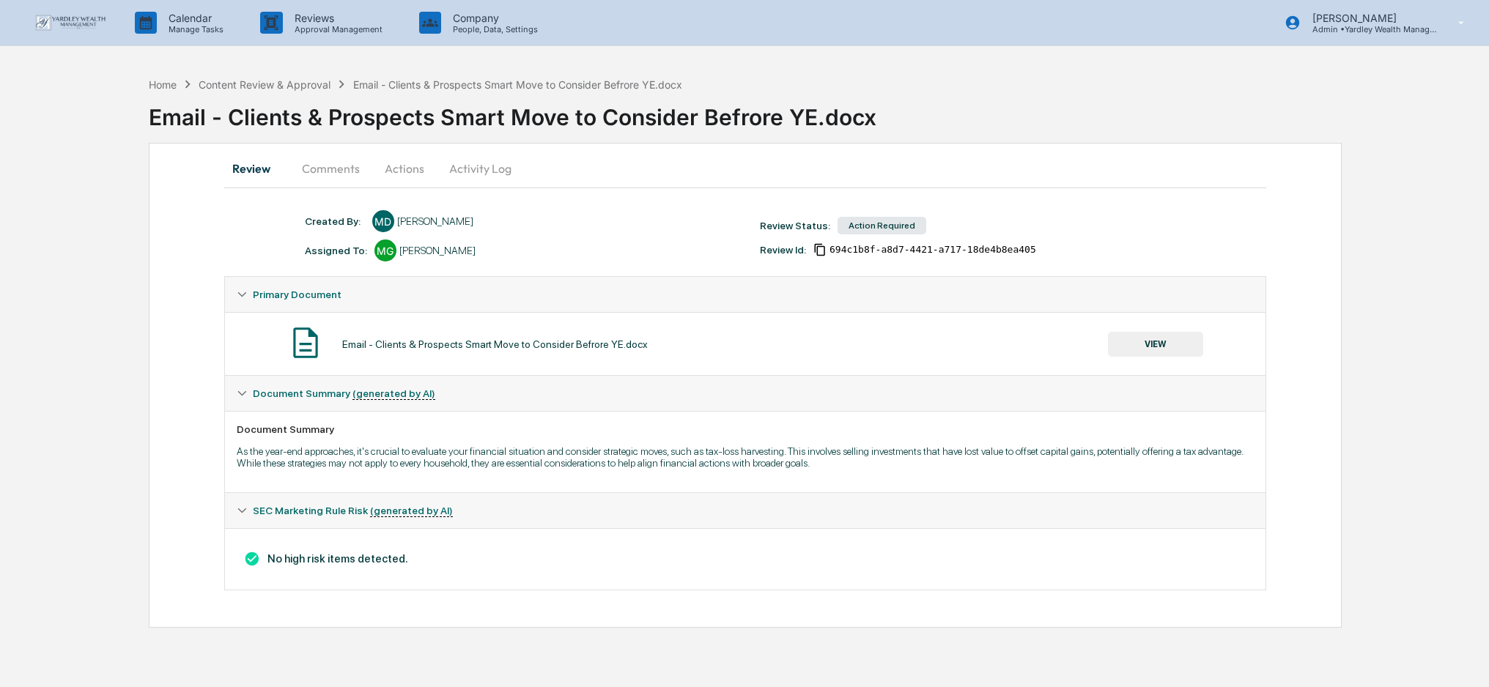
click at [413, 166] on button "Actions" at bounding box center [404, 168] width 66 height 35
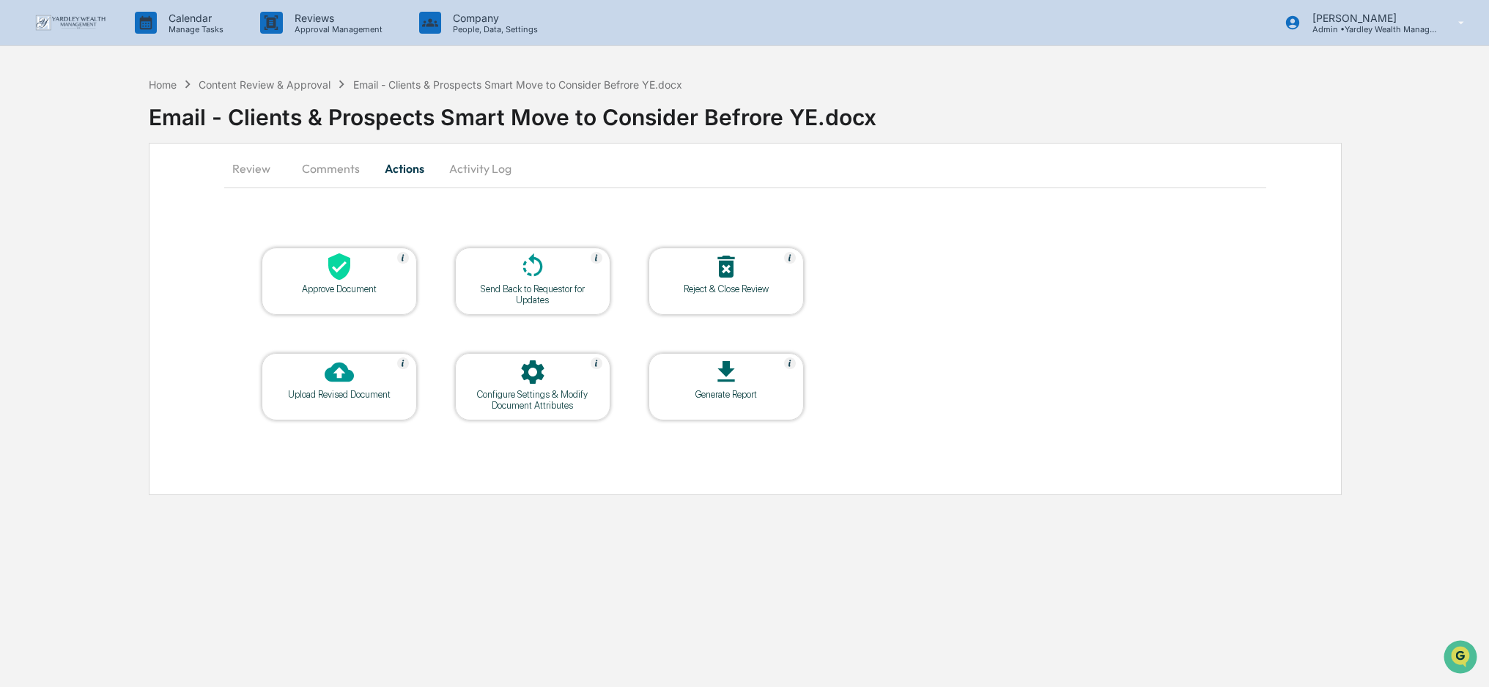
click at [374, 270] on div at bounding box center [339, 268] width 147 height 32
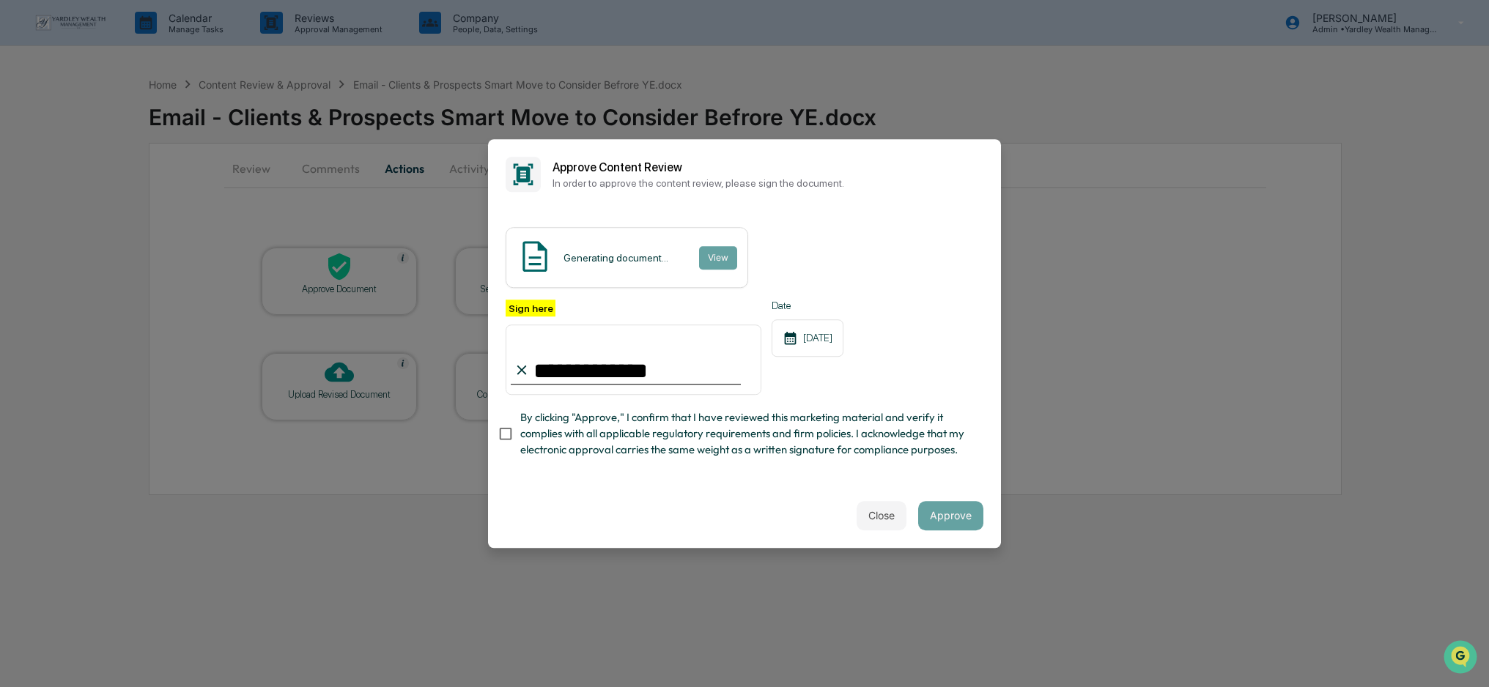
type input "**********"
click at [937, 479] on div "**********" at bounding box center [744, 347] width 513 height 274
click at [956, 514] on button "Approve" at bounding box center [950, 515] width 65 height 29
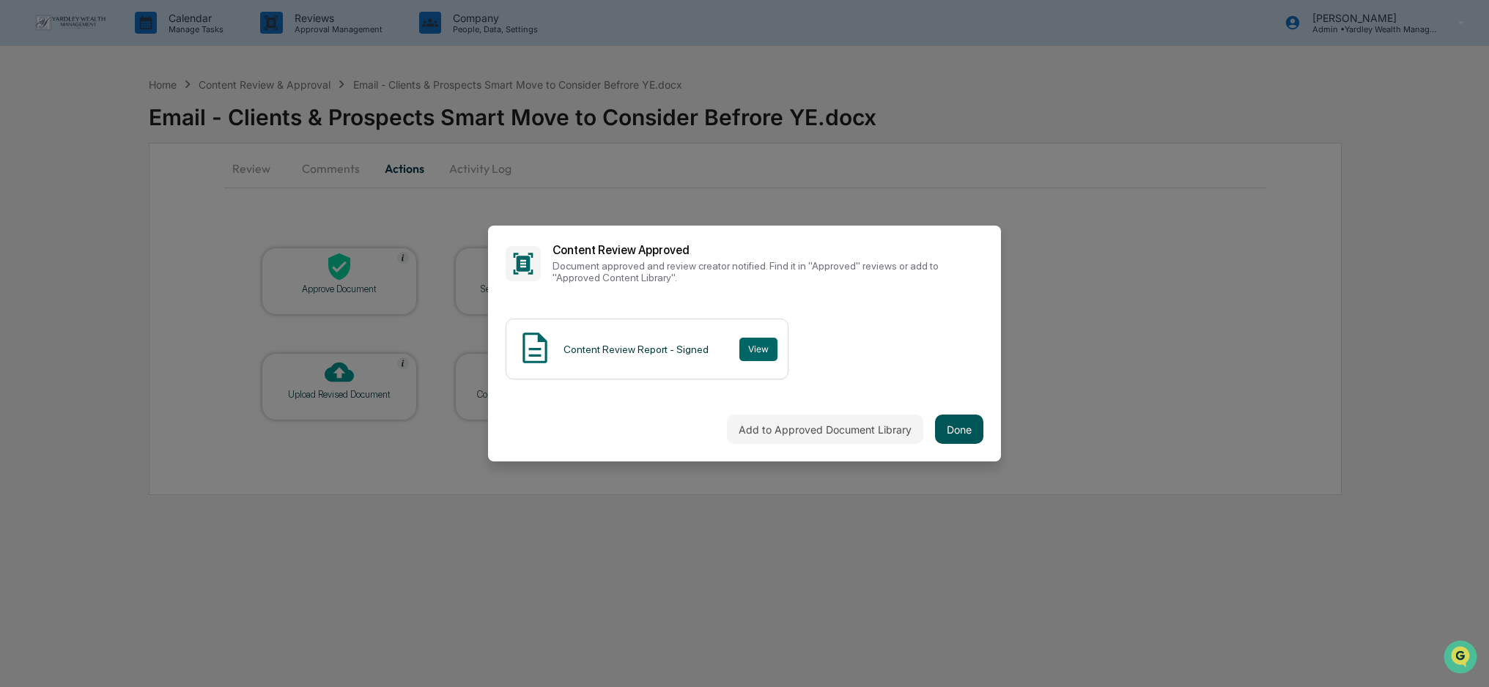
click at [948, 438] on button "Done" at bounding box center [959, 429] width 48 height 29
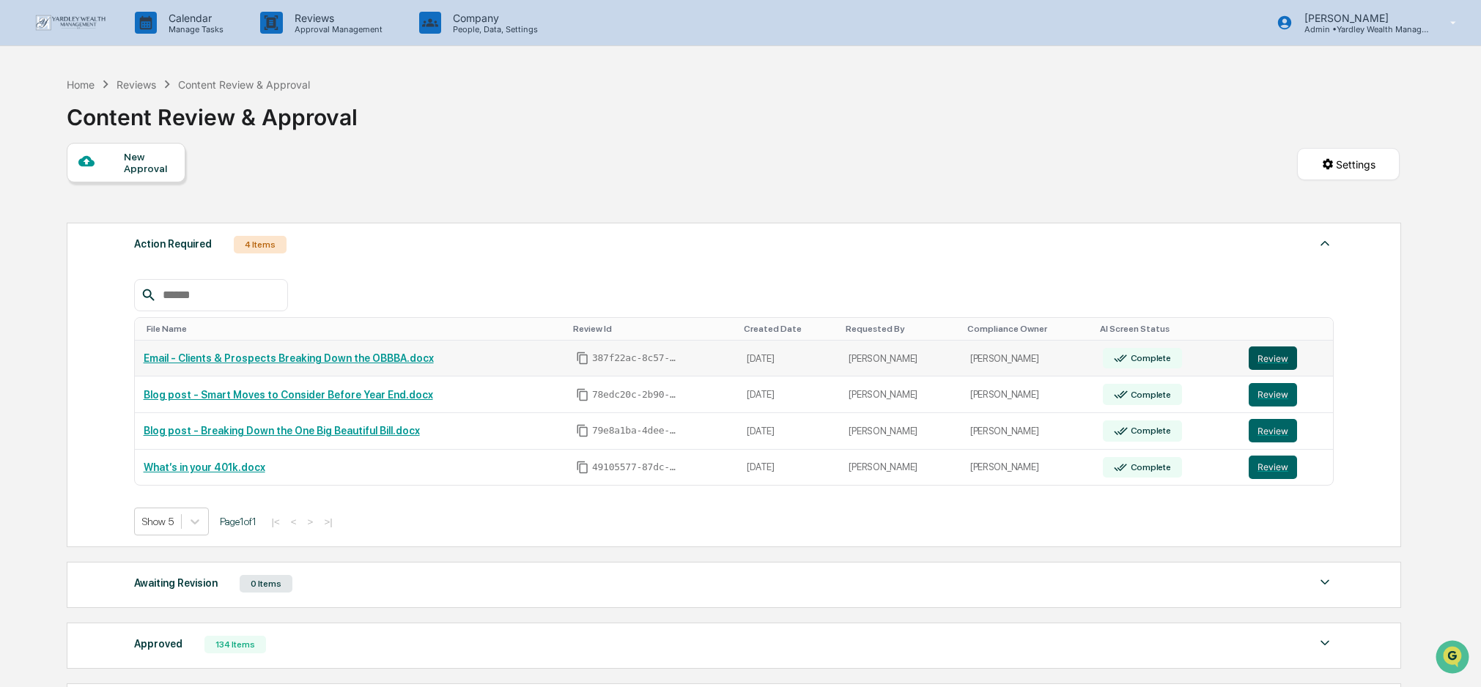
click at [1275, 358] on button "Review" at bounding box center [1272, 358] width 48 height 23
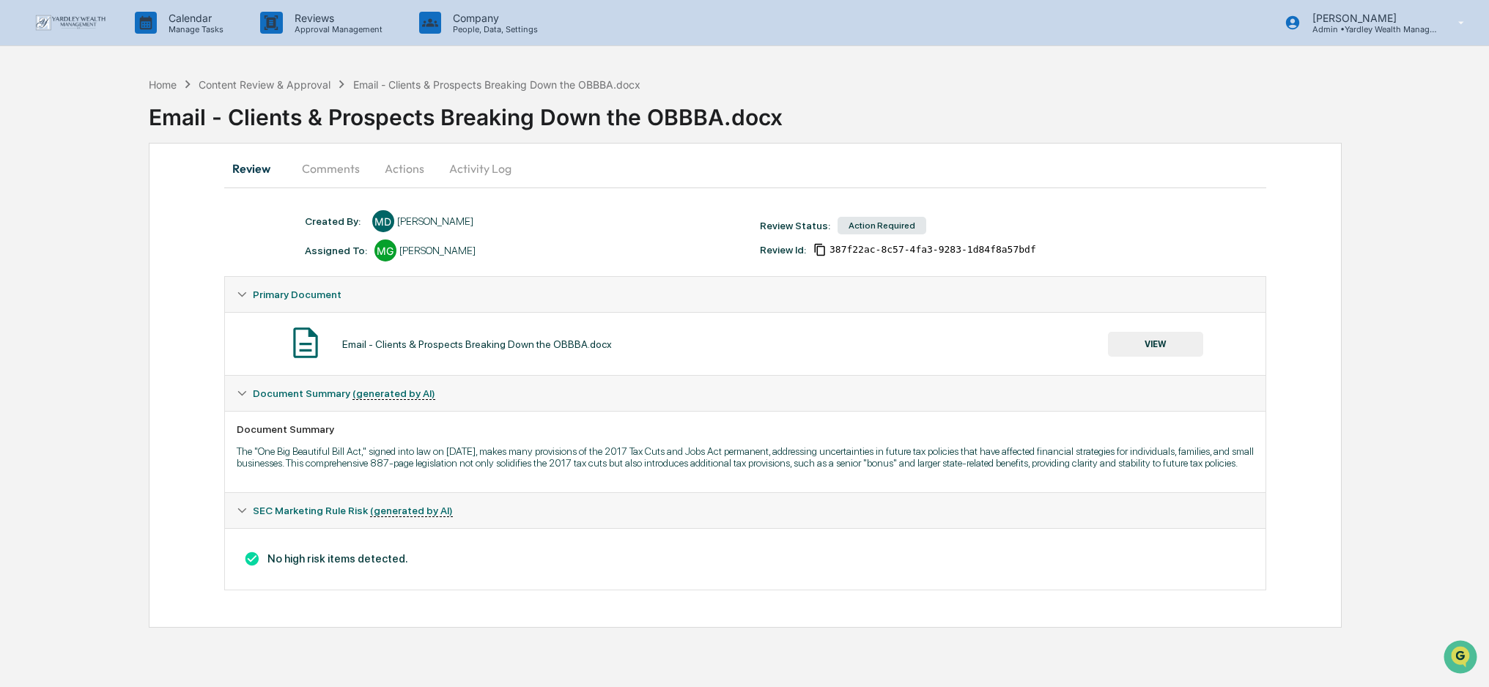
click at [399, 169] on button "Actions" at bounding box center [404, 168] width 66 height 35
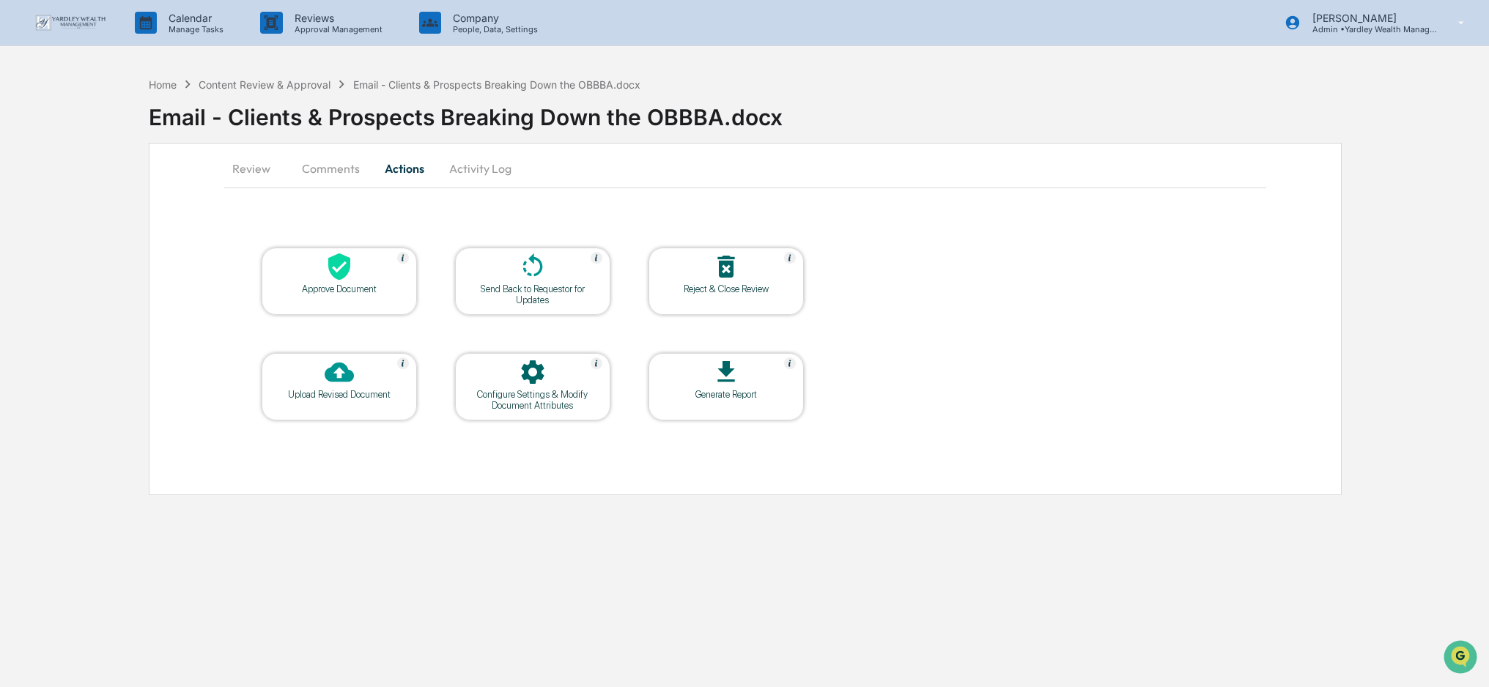
click at [353, 270] on div at bounding box center [339, 268] width 147 height 32
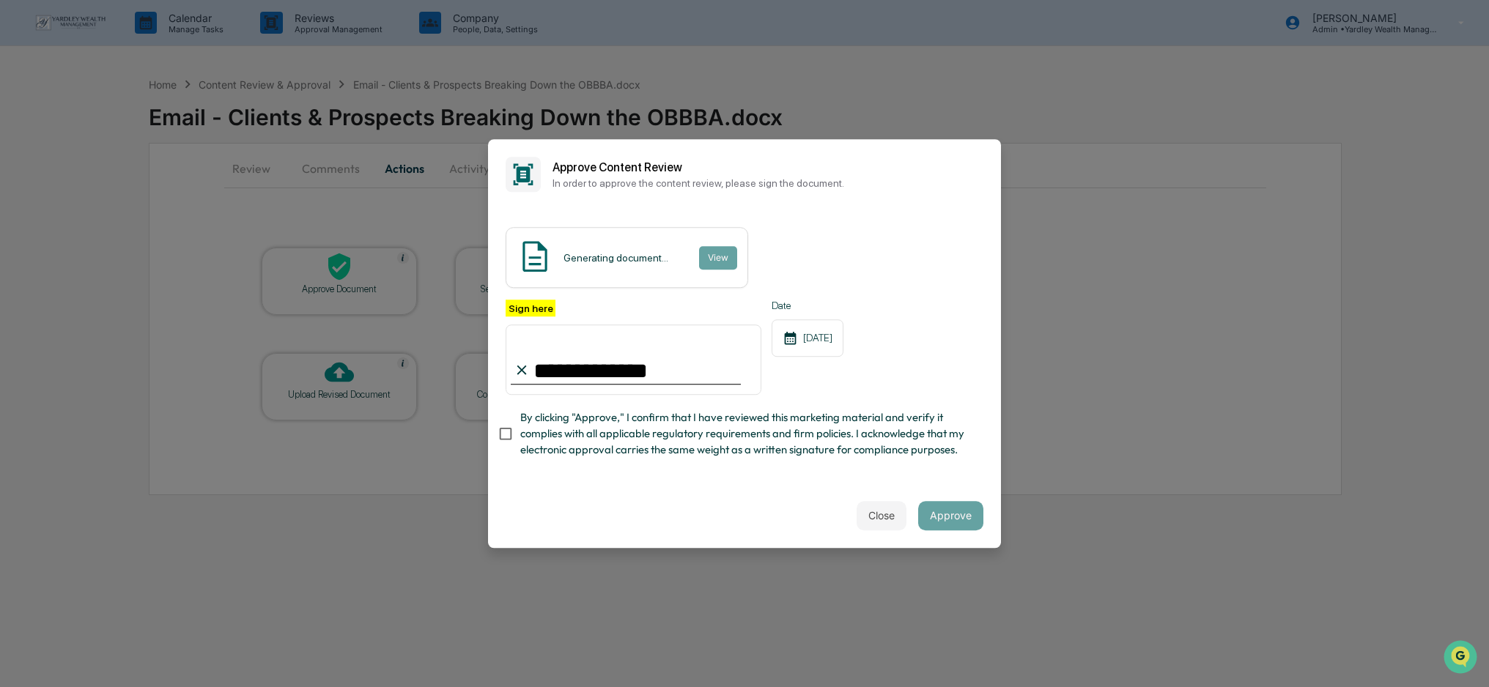
type input "**********"
click at [950, 514] on button "Approve" at bounding box center [950, 515] width 65 height 29
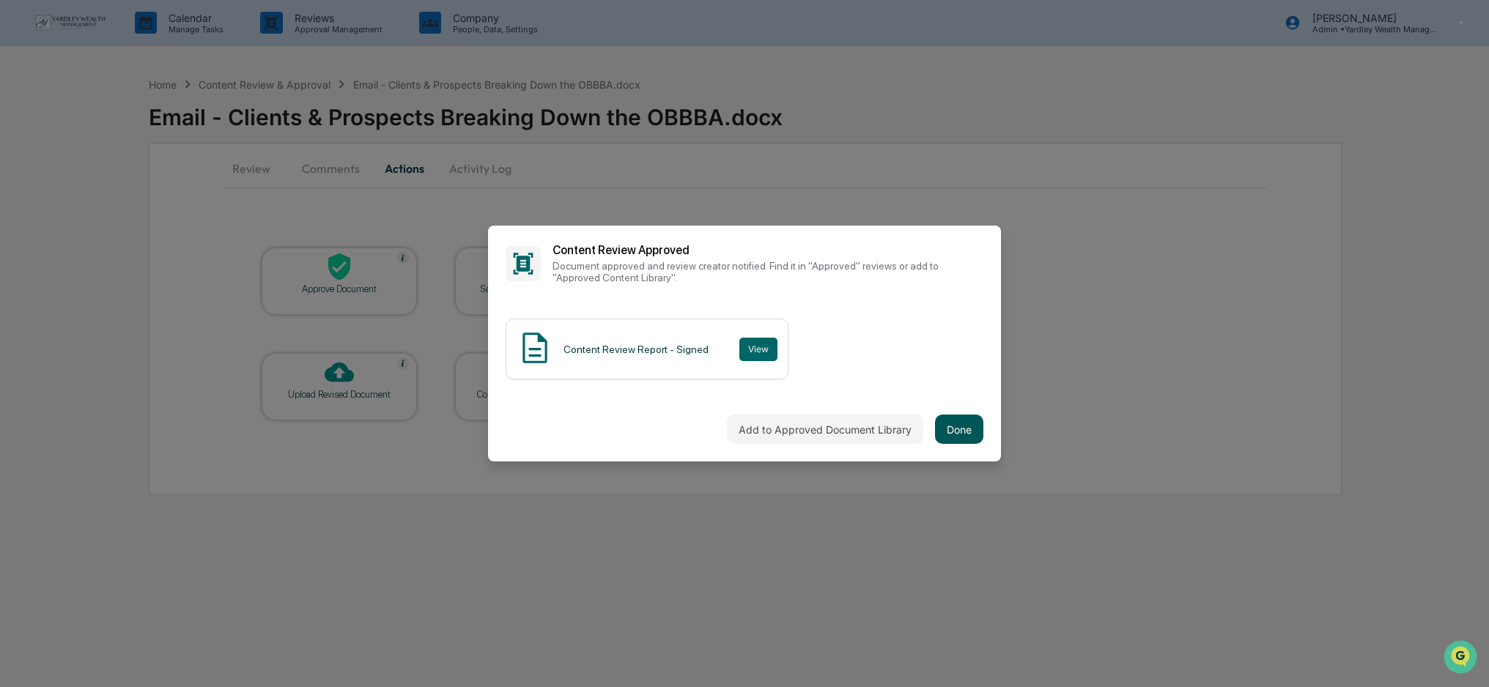
click at [966, 434] on button "Done" at bounding box center [959, 429] width 48 height 29
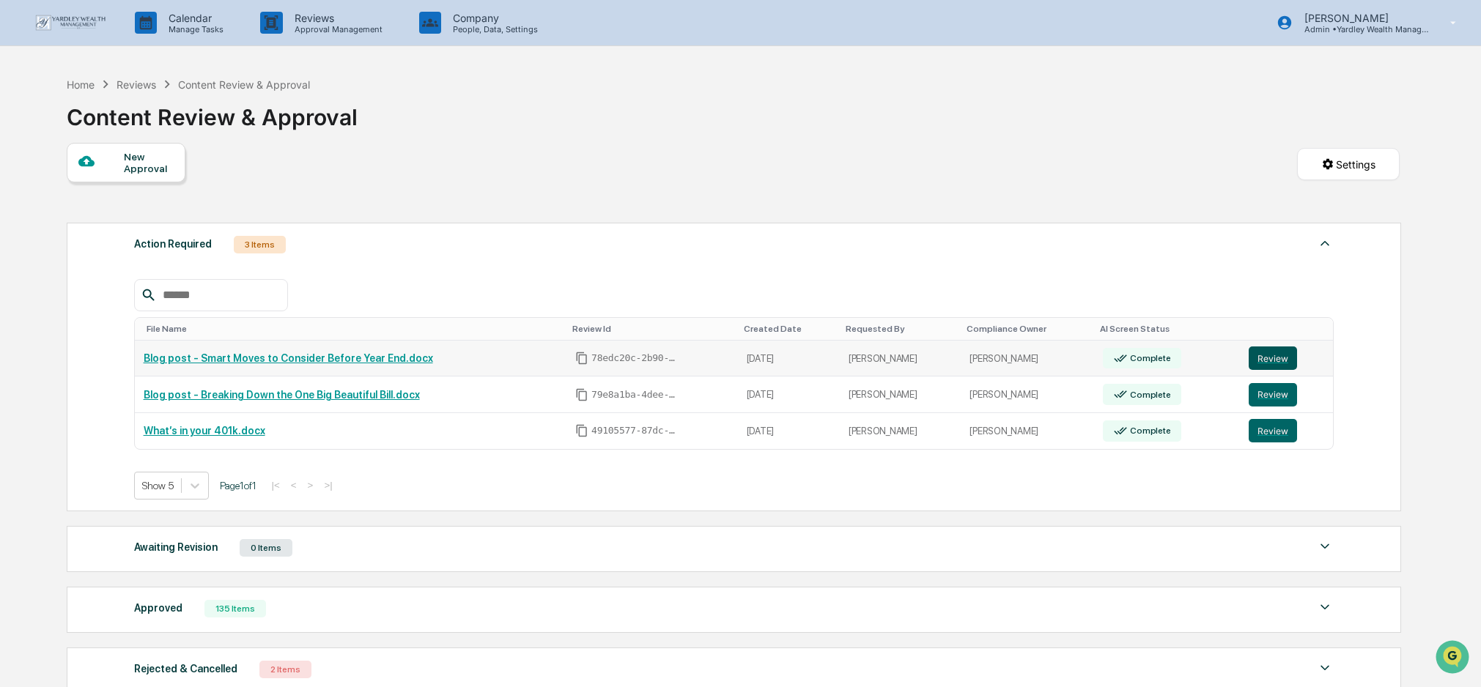
click at [1274, 359] on button "Review" at bounding box center [1272, 358] width 48 height 23
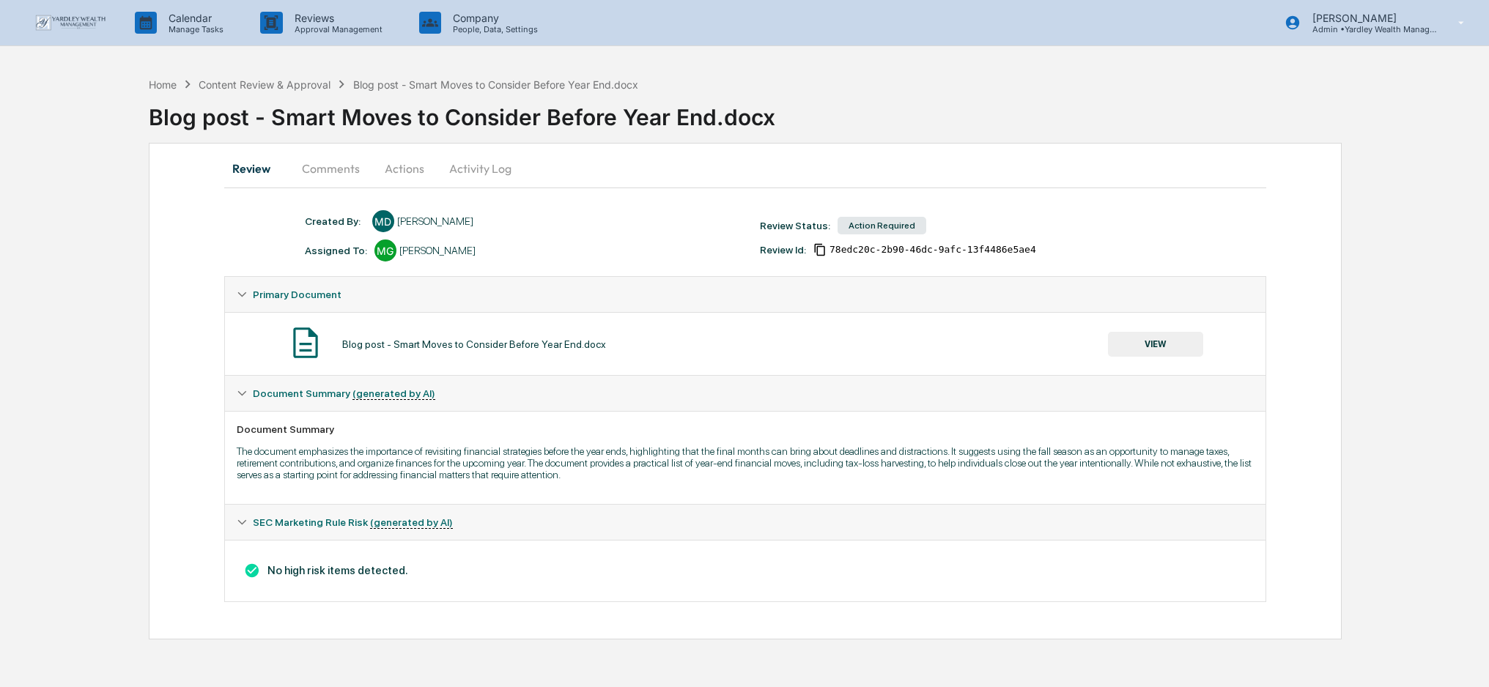
click at [400, 161] on button "Actions" at bounding box center [404, 168] width 66 height 35
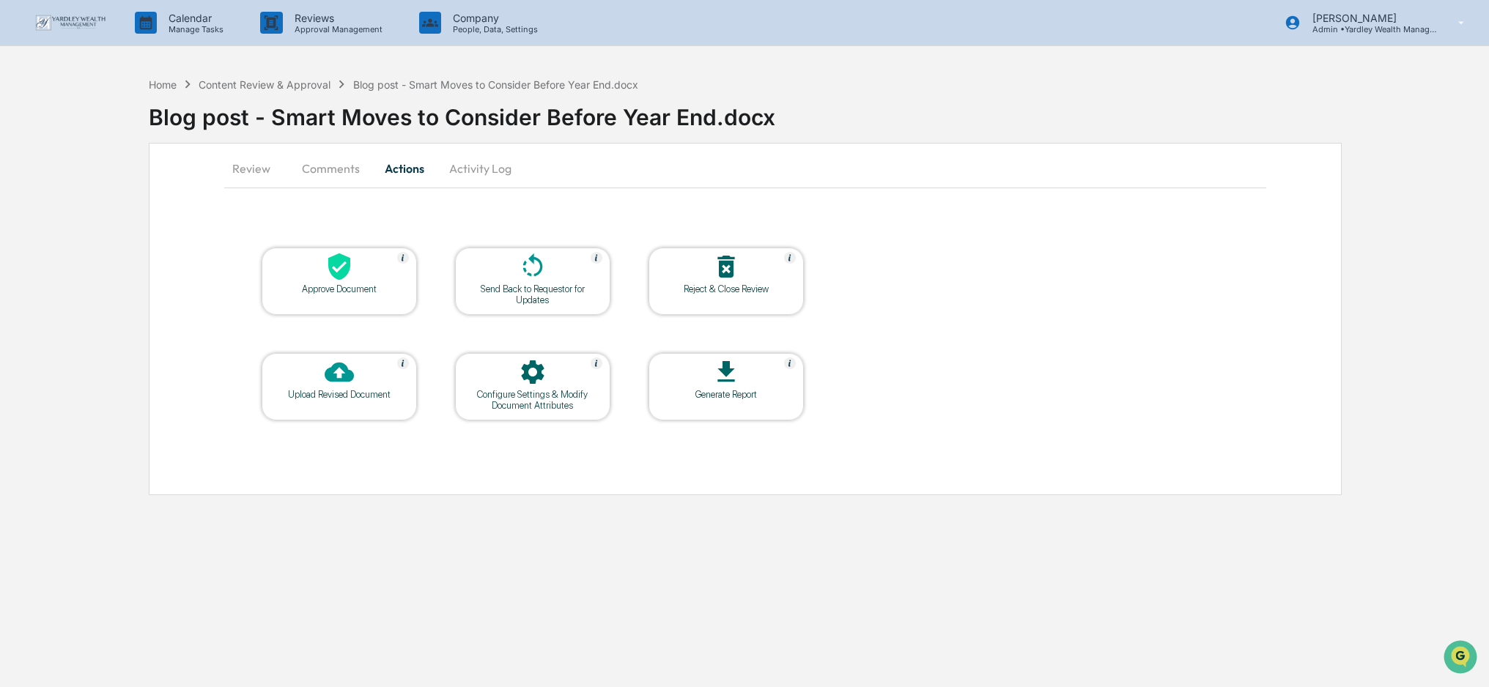
click at [349, 304] on div "Approve Document" at bounding box center [339, 281] width 155 height 67
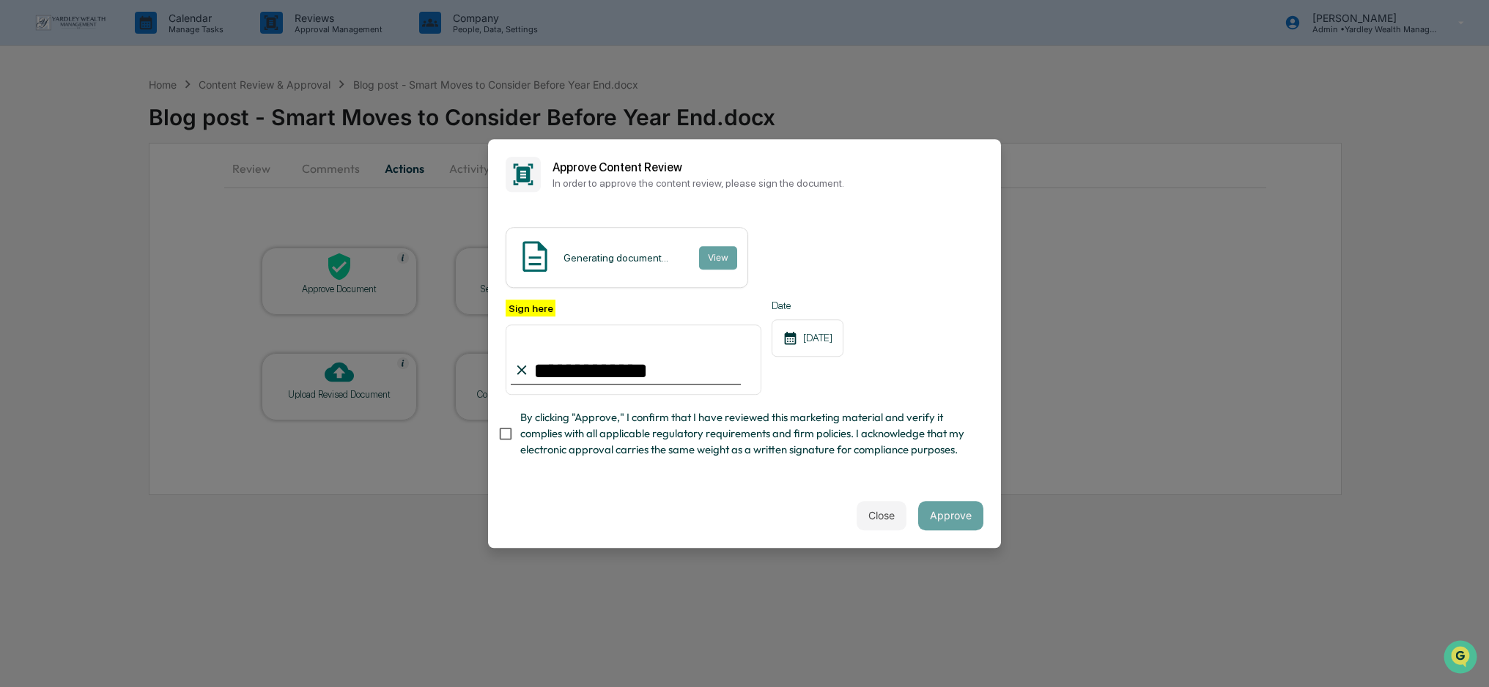
type input "**********"
click at [965, 481] on div "**********" at bounding box center [744, 347] width 513 height 274
click at [961, 511] on button "Approve" at bounding box center [950, 515] width 65 height 29
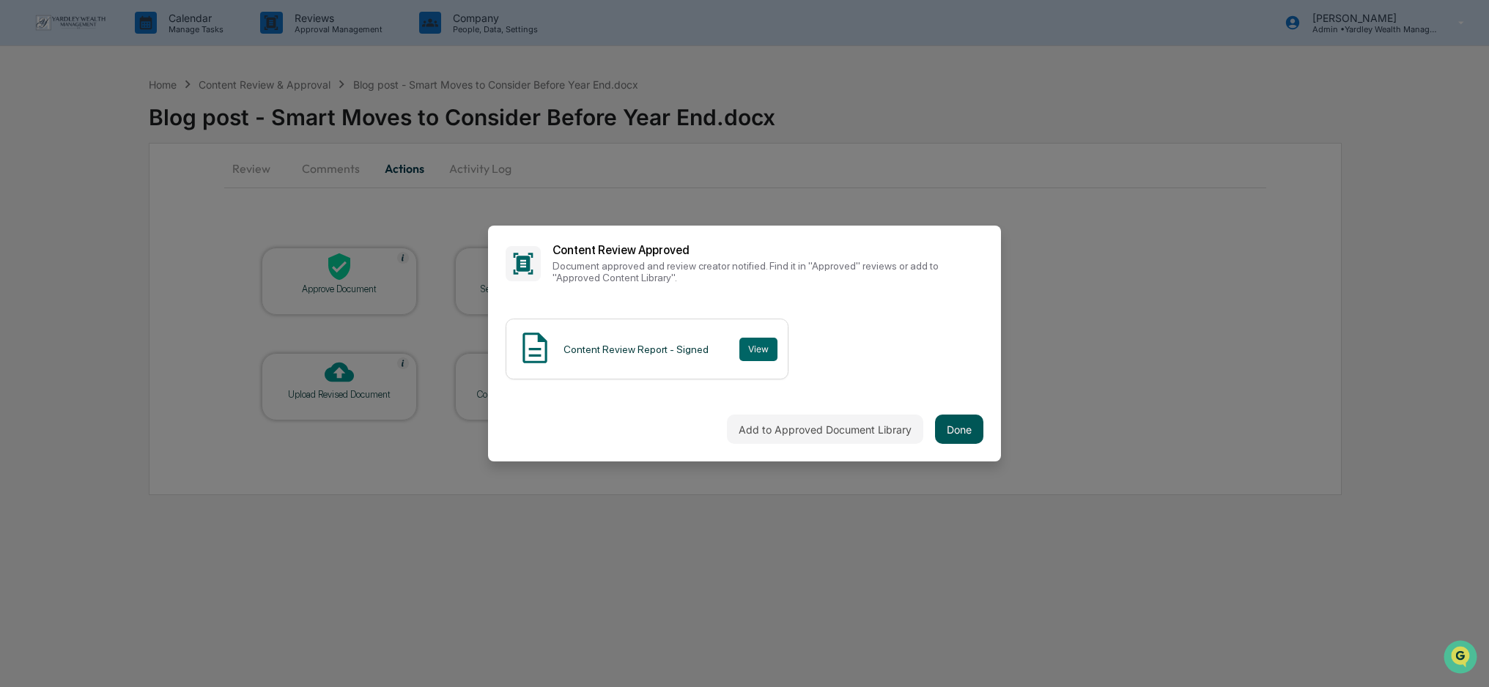
click at [958, 433] on button "Done" at bounding box center [959, 429] width 48 height 29
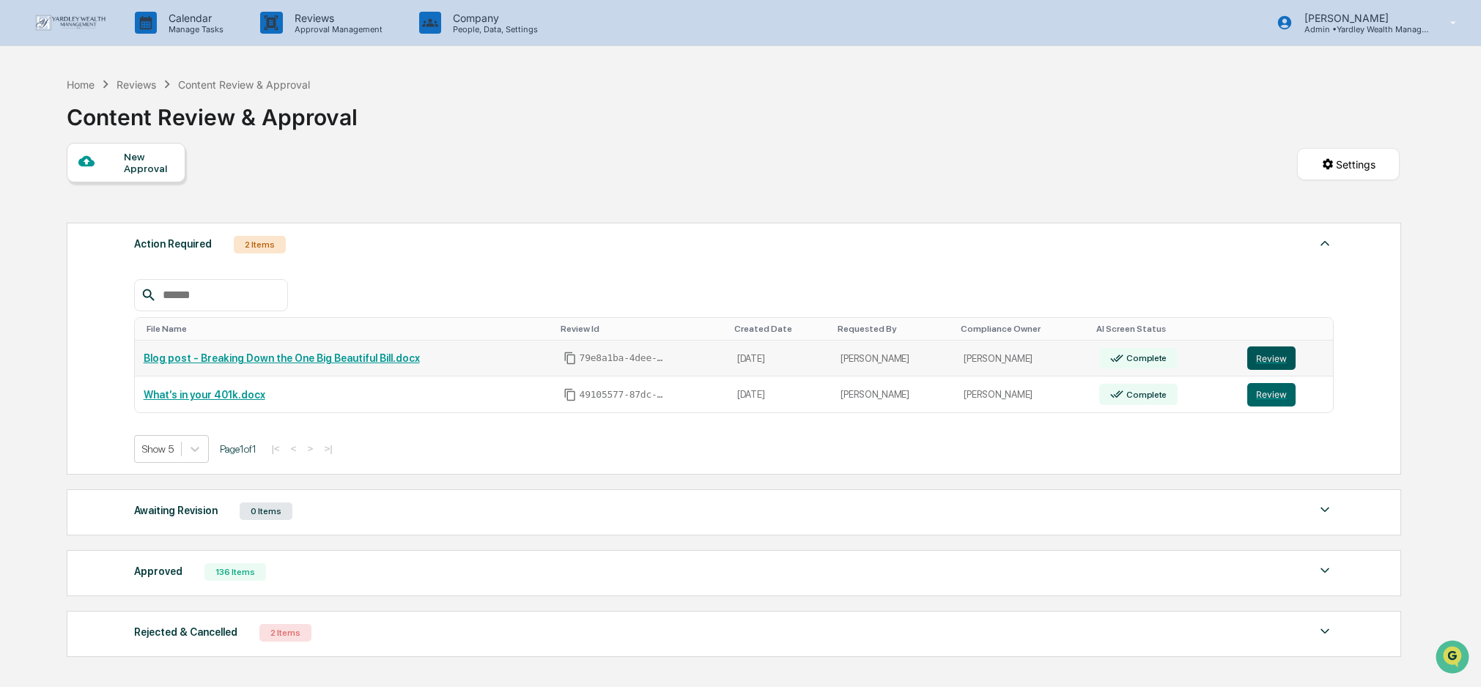
click at [1261, 357] on button "Review" at bounding box center [1271, 358] width 48 height 23
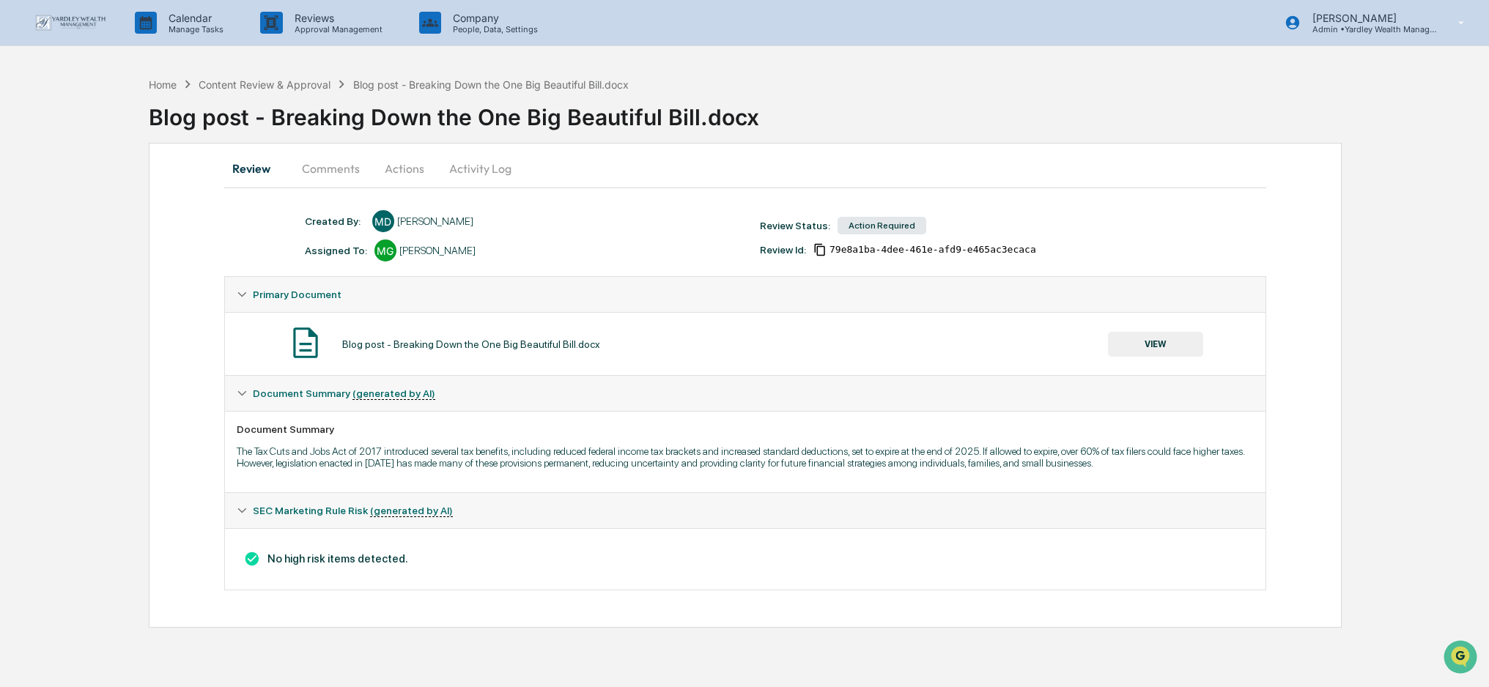
click at [404, 164] on button "Actions" at bounding box center [404, 168] width 66 height 35
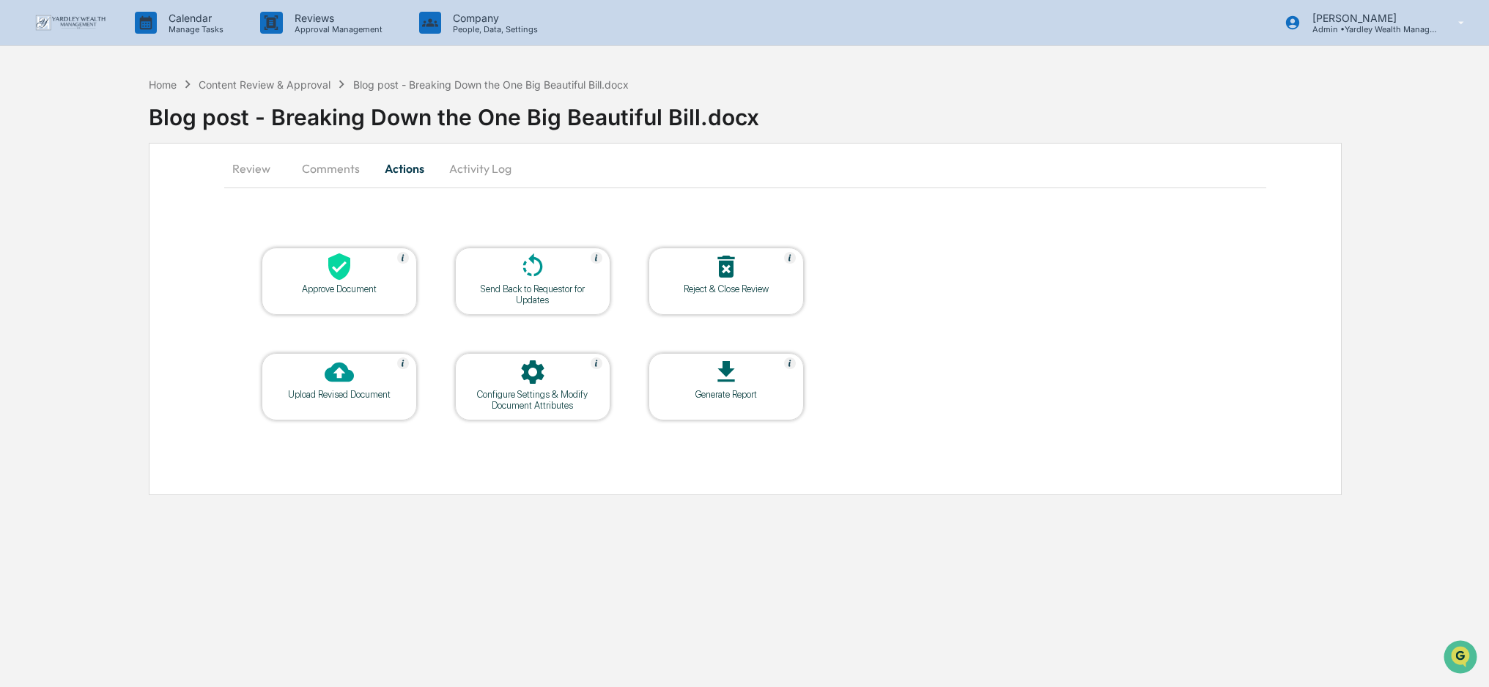
click at [372, 294] on div "Approve Document" at bounding box center [339, 281] width 155 height 67
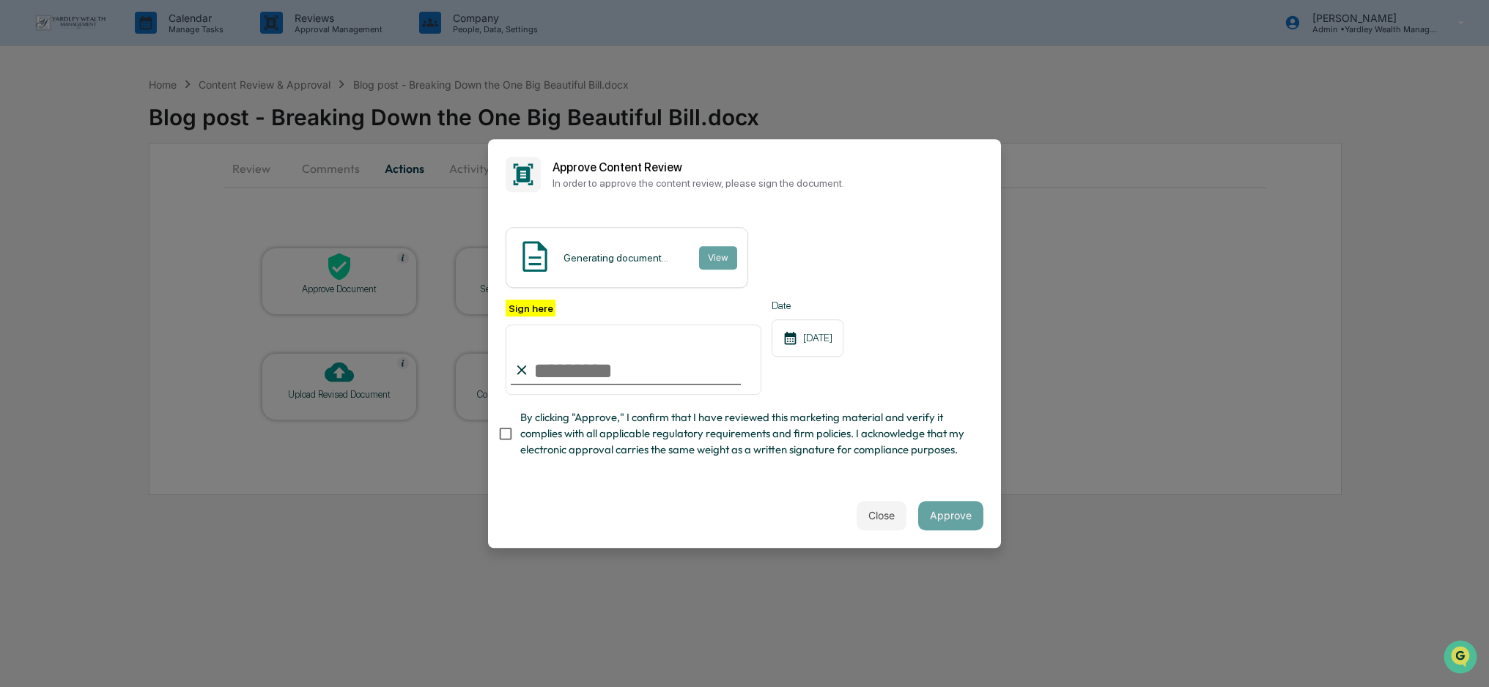
click at [595, 366] on input "Sign here" at bounding box center [634, 360] width 256 height 70
type input "**********"
click at [960, 488] on div "Close Approve" at bounding box center [744, 516] width 513 height 64
click at [955, 521] on button "Approve" at bounding box center [950, 515] width 65 height 29
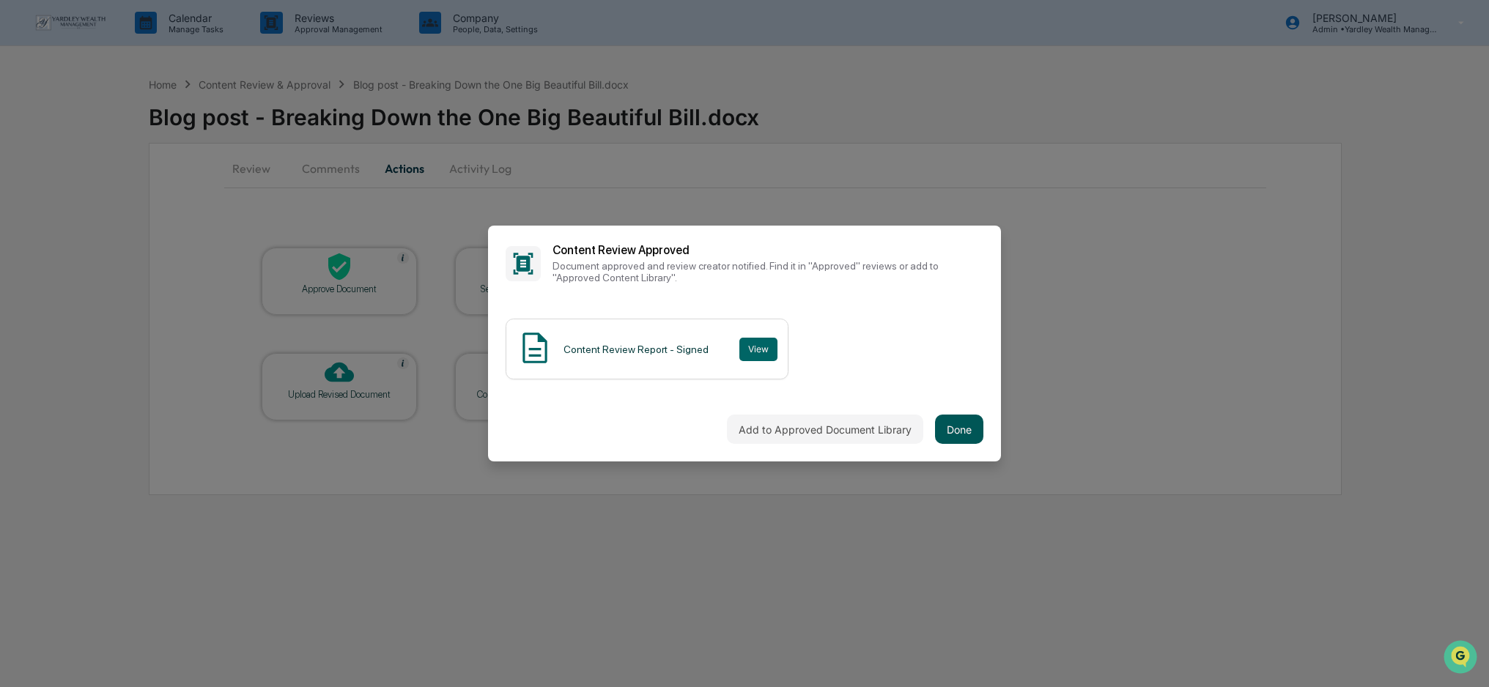
click at [960, 424] on button "Done" at bounding box center [959, 429] width 48 height 29
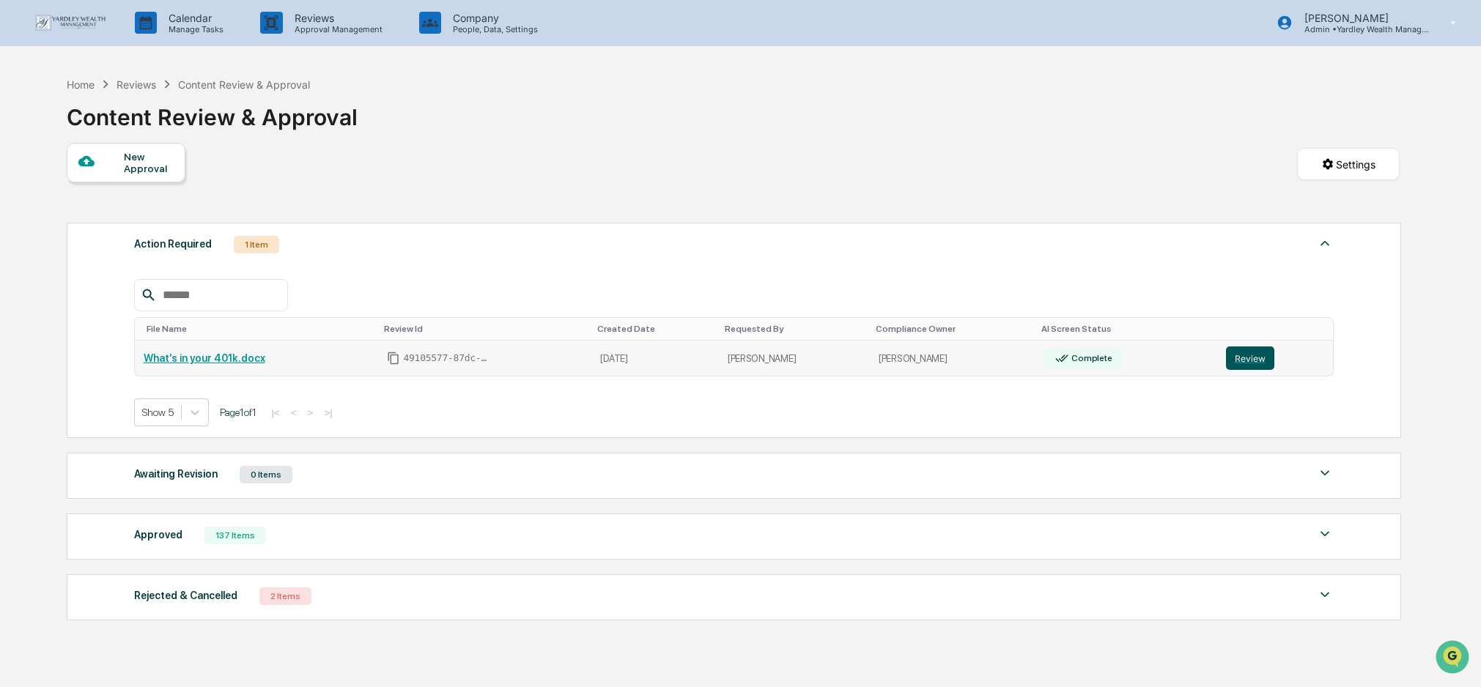
click at [1255, 357] on button "Review" at bounding box center [1250, 358] width 48 height 23
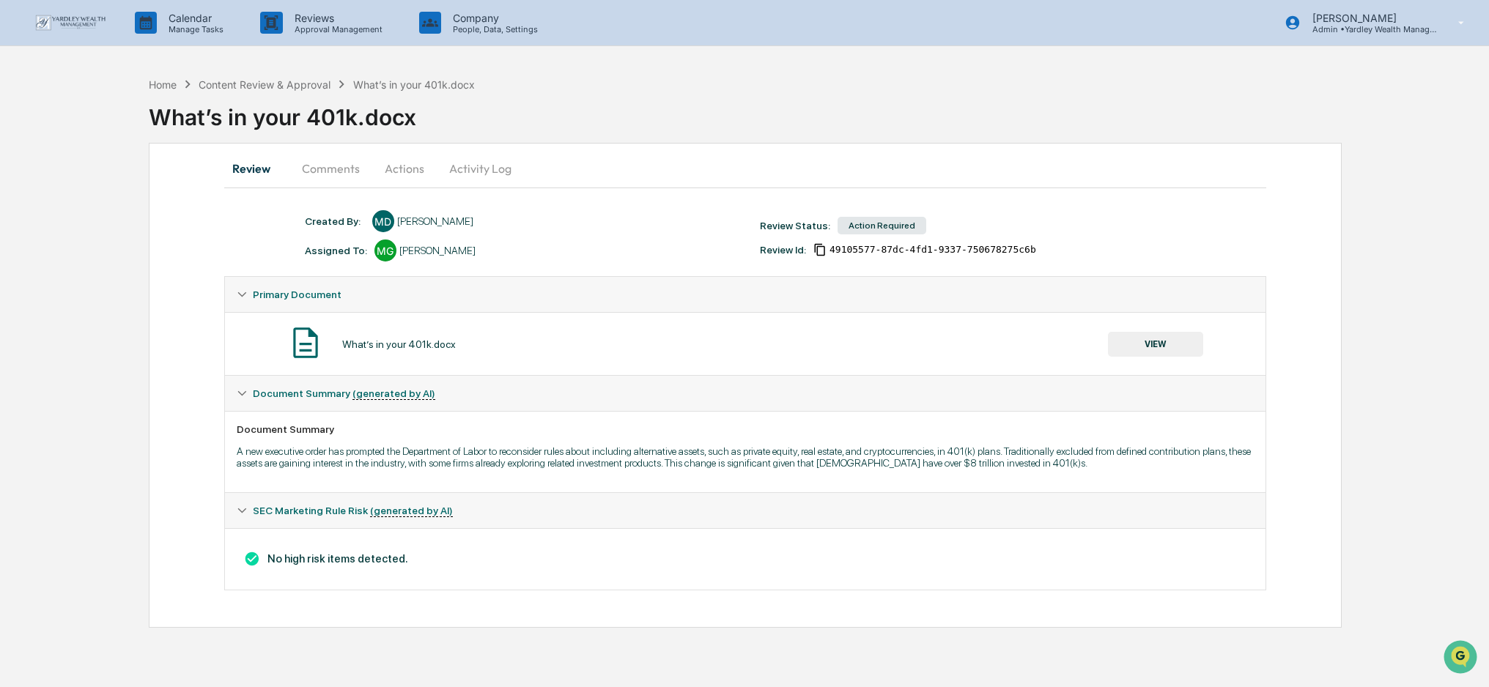
click at [404, 164] on button "Actions" at bounding box center [404, 168] width 66 height 35
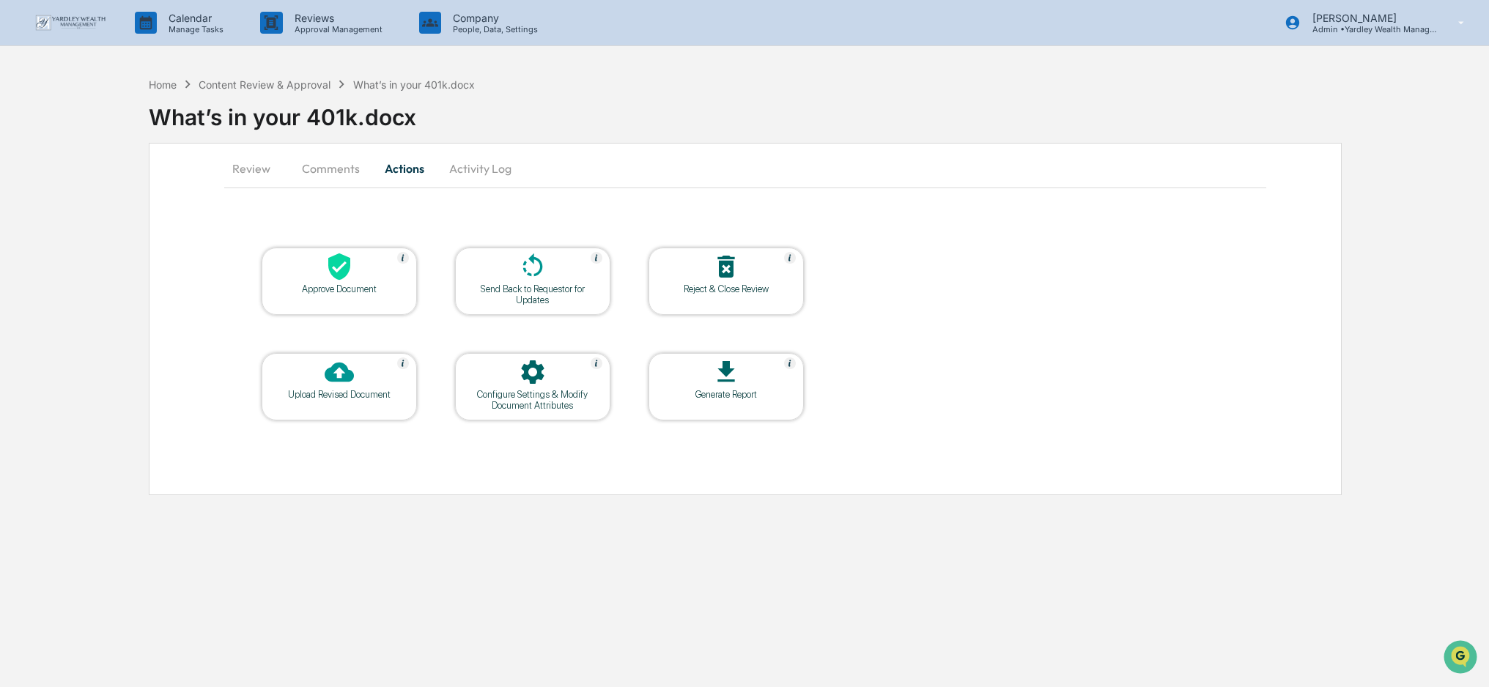
click at [365, 270] on div at bounding box center [339, 268] width 147 height 32
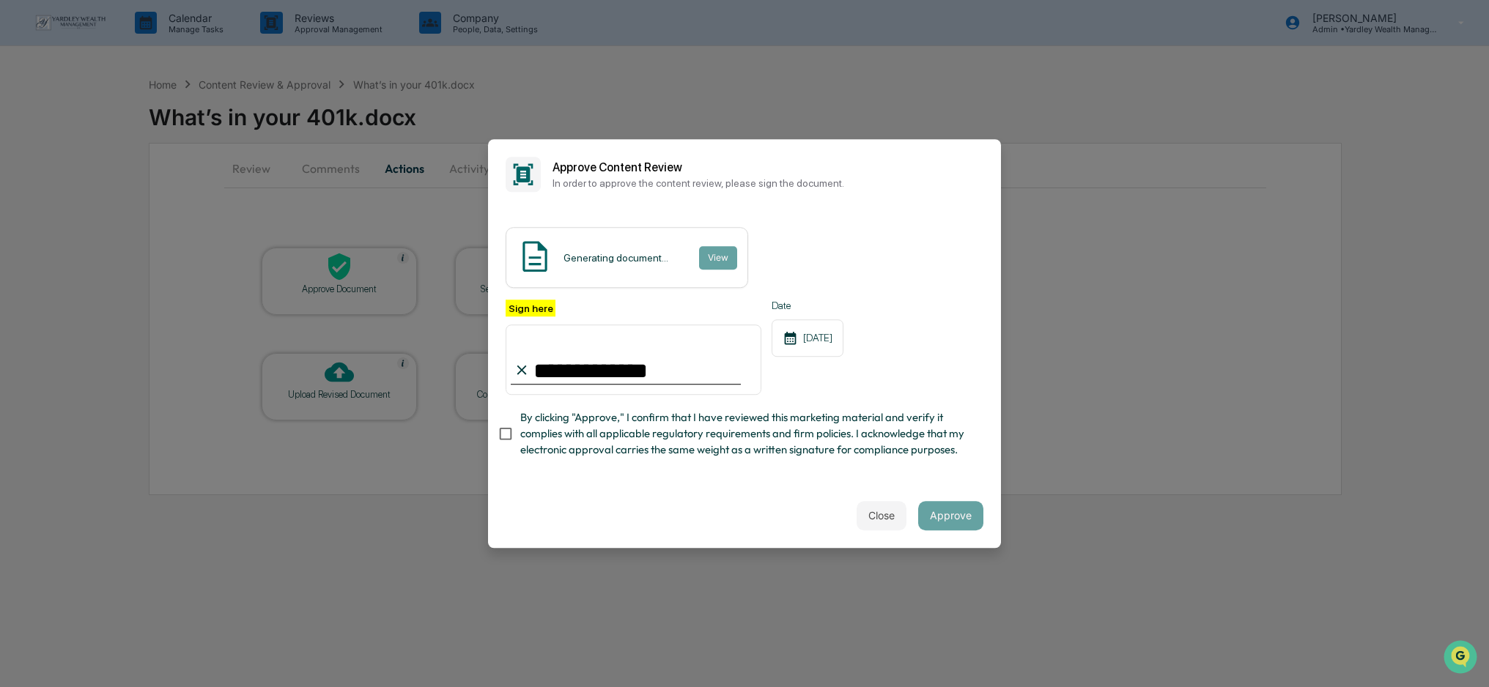
type input "**********"
click at [958, 478] on div "**********" at bounding box center [744, 347] width 513 height 274
click at [961, 511] on button "Approve" at bounding box center [950, 515] width 65 height 29
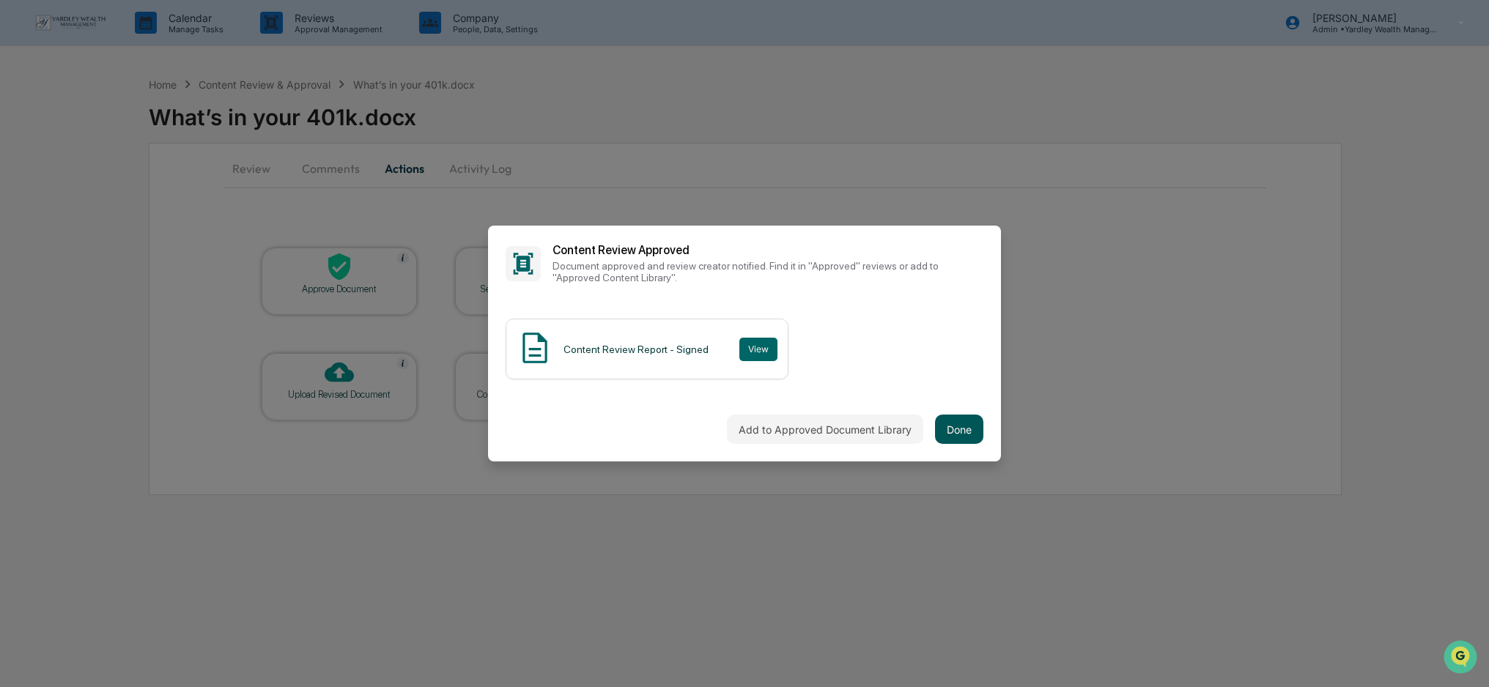
click at [961, 429] on button "Done" at bounding box center [959, 429] width 48 height 29
